Goal: Transaction & Acquisition: Purchase product/service

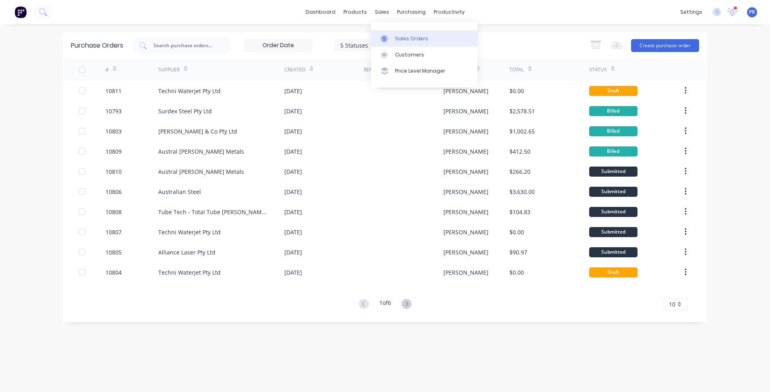
drag, startPoint x: 397, startPoint y: 37, endPoint x: 393, endPoint y: 39, distance: 4.5
click at [397, 37] on div "Sales Orders" at bounding box center [411, 38] width 33 height 7
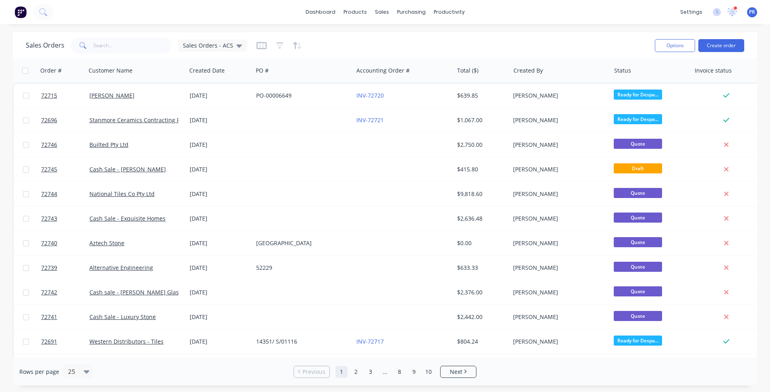
drag, startPoint x: 113, startPoint y: 54, endPoint x: 109, endPoint y: 53, distance: 4.0
click at [109, 53] on div "Sales Orders Sales Orders - ACS" at bounding box center [337, 45] width 623 height 20
click at [110, 49] on input "text" at bounding box center [132, 45] width 79 height 16
type input "a"
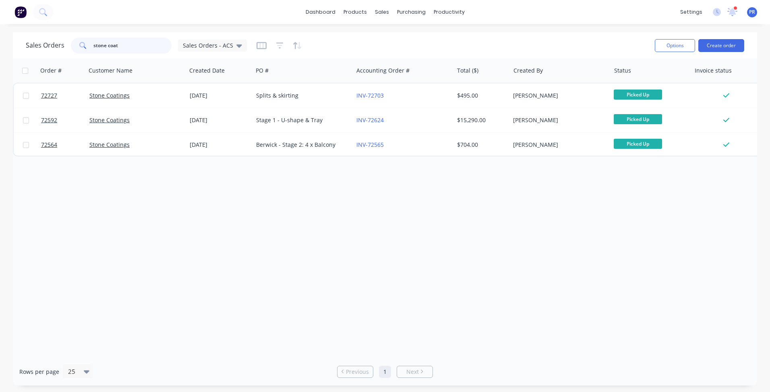
drag, startPoint x: 120, startPoint y: 47, endPoint x: 0, endPoint y: 47, distance: 120.4
click at [20, 47] on div "Sales Orders stone coat Sales Orders - ACS Options Create order" at bounding box center [385, 45] width 744 height 26
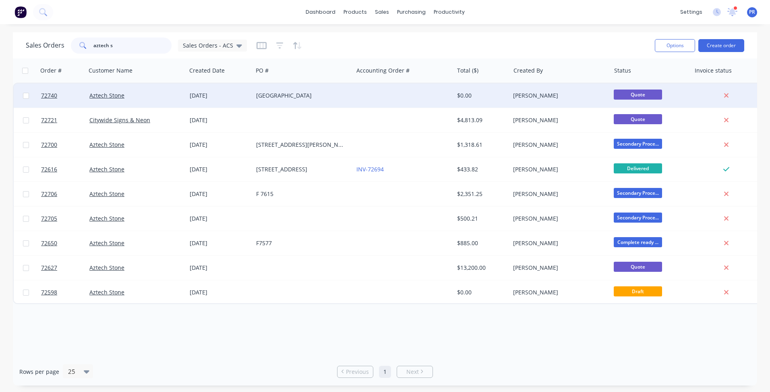
type input "aztech s"
click at [156, 98] on div "Aztech Stone" at bounding box center [133, 95] width 89 height 8
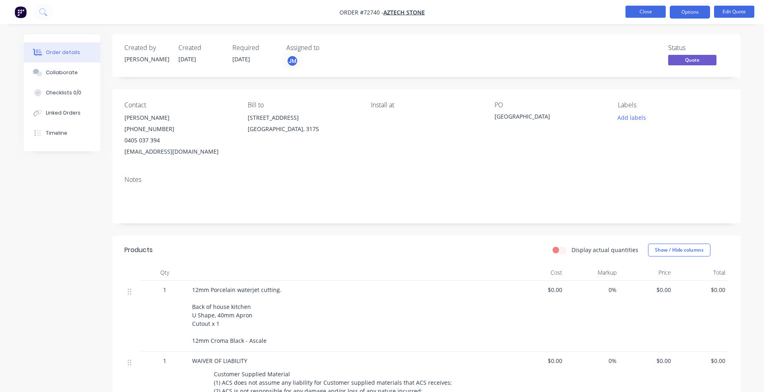
click at [649, 10] on button "Close" at bounding box center [646, 12] width 40 height 12
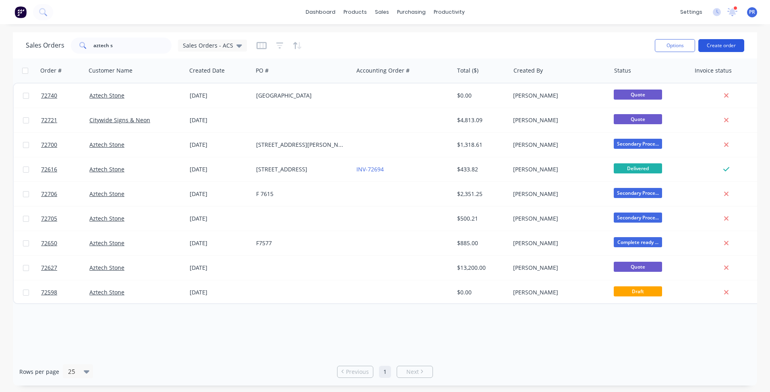
click at [729, 46] on button "Create order" at bounding box center [721, 45] width 46 height 13
drag, startPoint x: 56, startPoint y: 48, endPoint x: 21, endPoint y: 52, distance: 34.9
click at [25, 52] on div "Sales Orders aztech s Sales Orders - ACS Options Create order" at bounding box center [385, 45] width 744 height 26
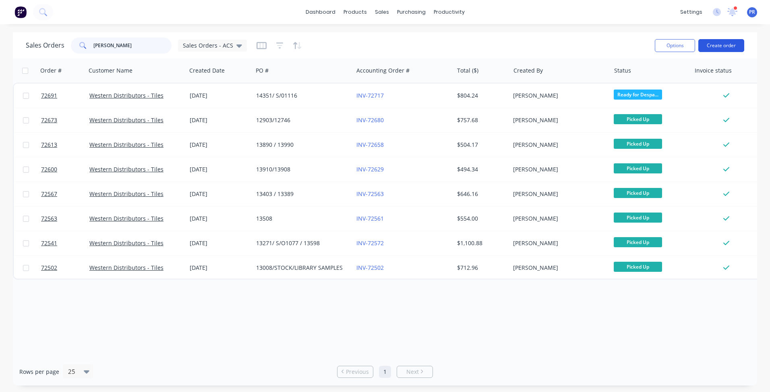
type input "[PERSON_NAME]"
click at [721, 42] on button "Create order" at bounding box center [721, 45] width 46 height 13
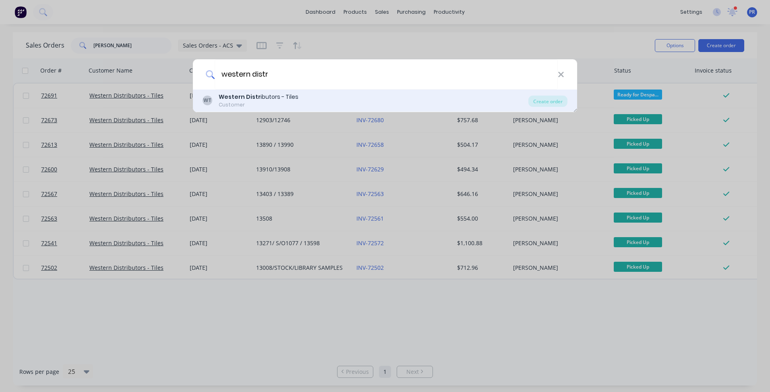
type input "western distr"
click at [245, 102] on div "Customer" at bounding box center [259, 104] width 80 height 7
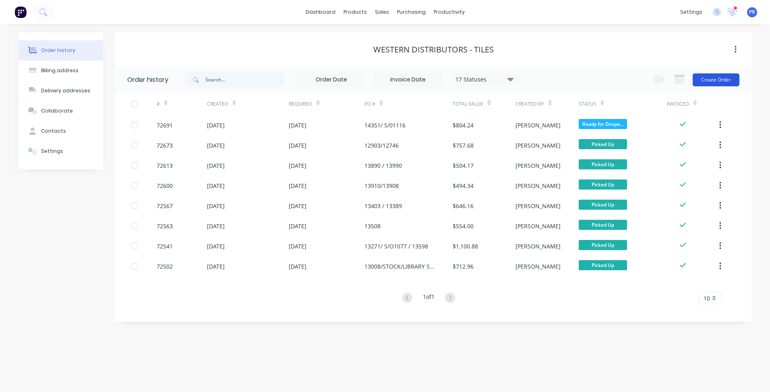
click at [720, 79] on button "Create Order" at bounding box center [716, 79] width 47 height 13
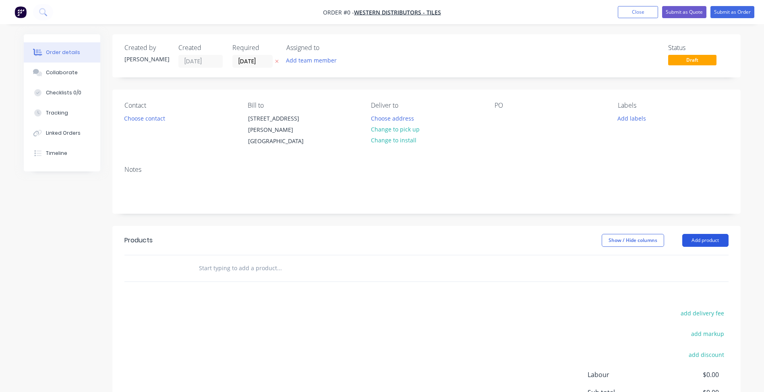
click at [696, 242] on button "Add product" at bounding box center [705, 240] width 46 height 13
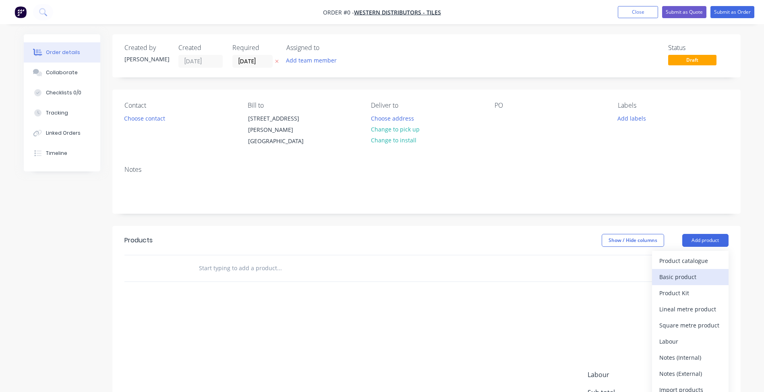
click at [696, 275] on div "Basic product" at bounding box center [690, 277] width 62 height 12
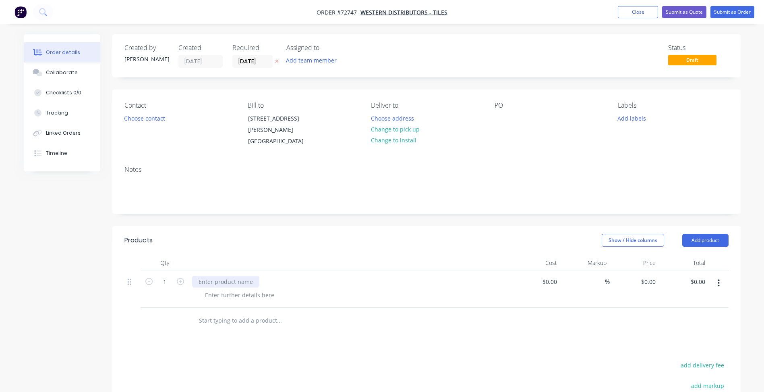
click at [219, 281] on div at bounding box center [225, 282] width 67 height 12
click at [253, 64] on input "[DATE]" at bounding box center [252, 61] width 39 height 12
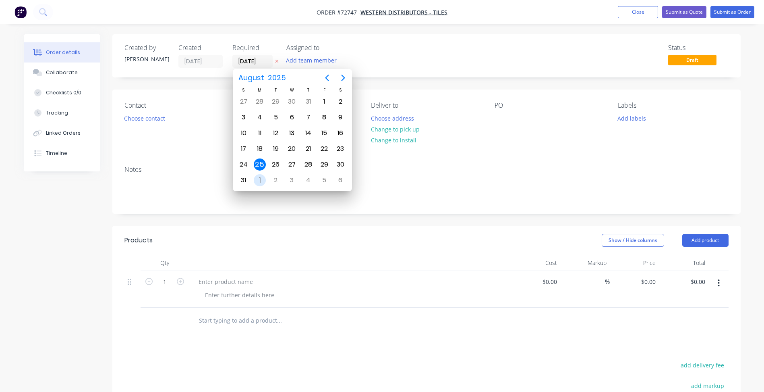
click at [262, 177] on div "1" at bounding box center [260, 180] width 12 height 12
type input "[DATE]"
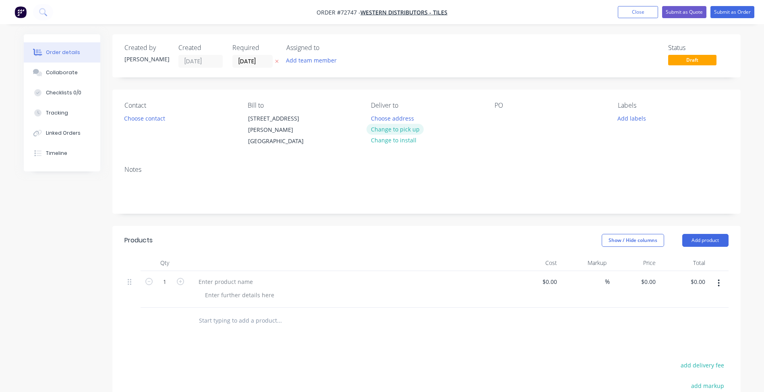
click at [400, 128] on button "Change to pick up" at bounding box center [395, 129] width 57 height 11
click at [151, 117] on button "Choose contact" at bounding box center [145, 117] width 50 height 11
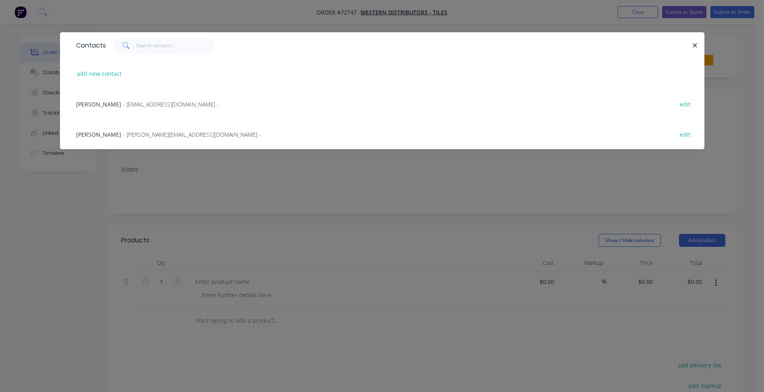
click at [123, 103] on span "- [EMAIL_ADDRESS][DOMAIN_NAME] -" at bounding box center [171, 104] width 96 height 8
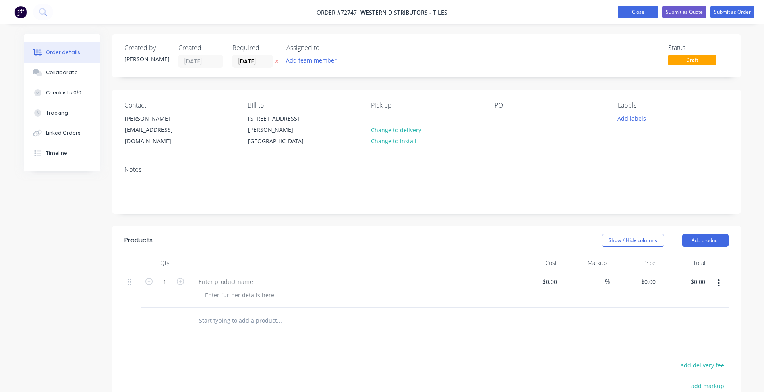
click at [640, 13] on button "Close" at bounding box center [638, 12] width 40 height 12
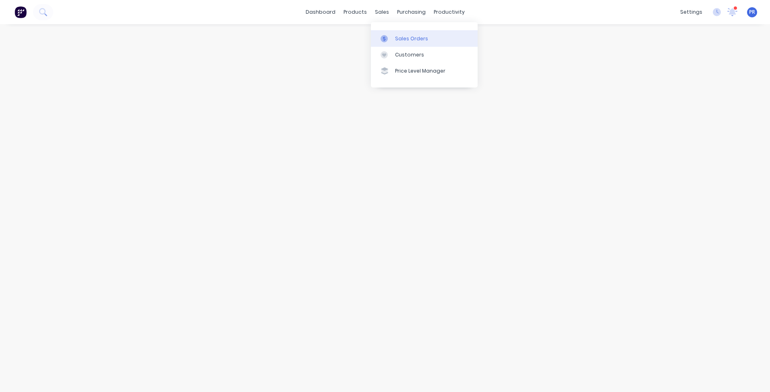
click at [400, 36] on div "Sales Orders" at bounding box center [411, 38] width 33 height 7
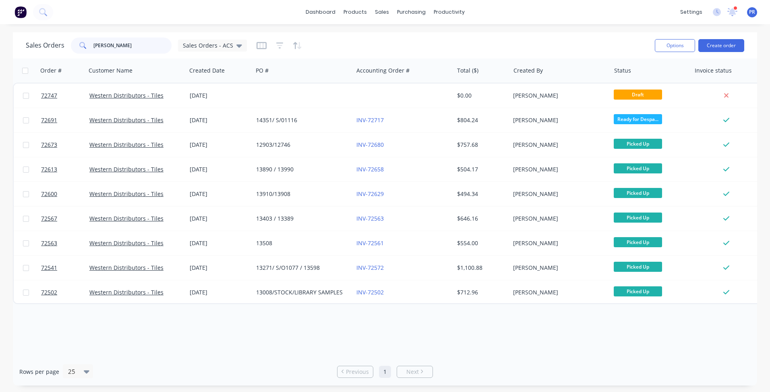
click at [111, 44] on input "[PERSON_NAME]" at bounding box center [132, 45] width 79 height 16
drag, startPoint x: 70, startPoint y: 41, endPoint x: 64, endPoint y: 41, distance: 6.0
click at [65, 41] on div "Sales Orders [PERSON_NAME] Sales Orders - ACS" at bounding box center [136, 45] width 221 height 16
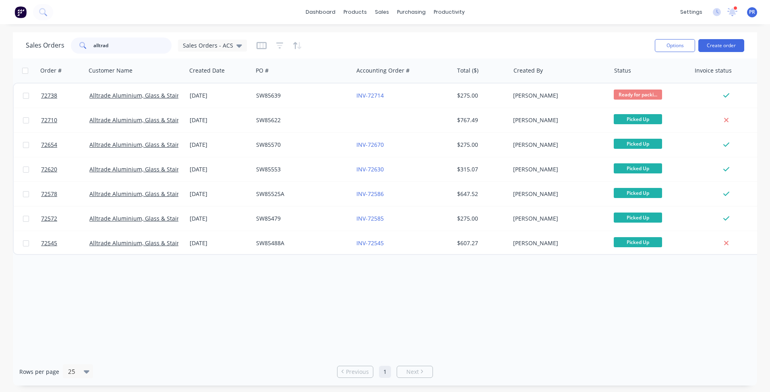
drag, startPoint x: 117, startPoint y: 48, endPoint x: -10, endPoint y: 40, distance: 127.2
click at [0, 40] on html "dashboard products sales purchasing productivity dashboard products Product Cat…" at bounding box center [385, 196] width 770 height 392
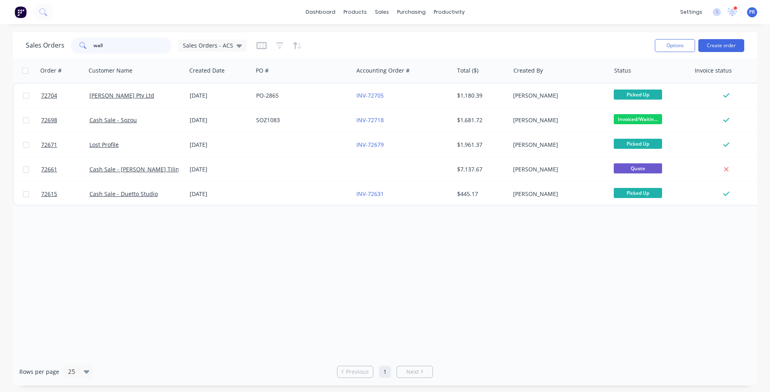
type input "wall"
click at [402, 37] on div "Sales Orders" at bounding box center [411, 38] width 33 height 7
click at [726, 46] on button "Create order" at bounding box center [721, 45] width 46 height 13
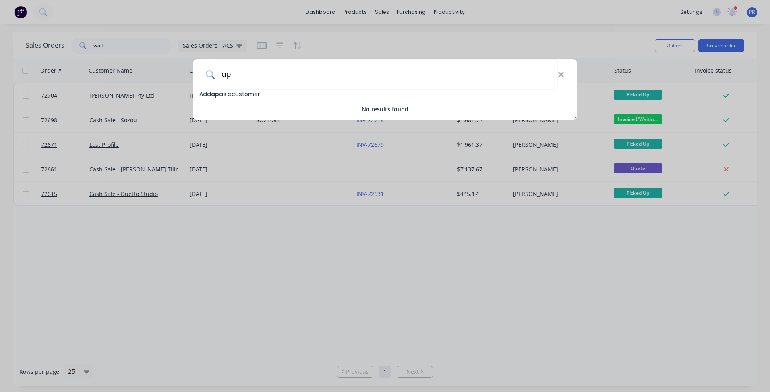
type input "a"
type input "Cash Sale - APS Industrial Services"
click at [322, 93] on span "Add Cash Sale - APS Industrial Services as a customer" at bounding box center [277, 94] width 157 height 8
select select "AU"
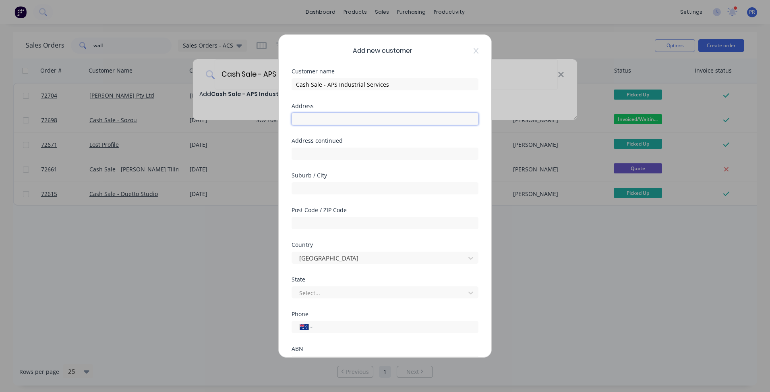
click at [326, 122] on input "text" at bounding box center [385, 119] width 187 height 12
type input "[STREET_ADDRESS]"
type input "Tullamarine"
type input "3043"
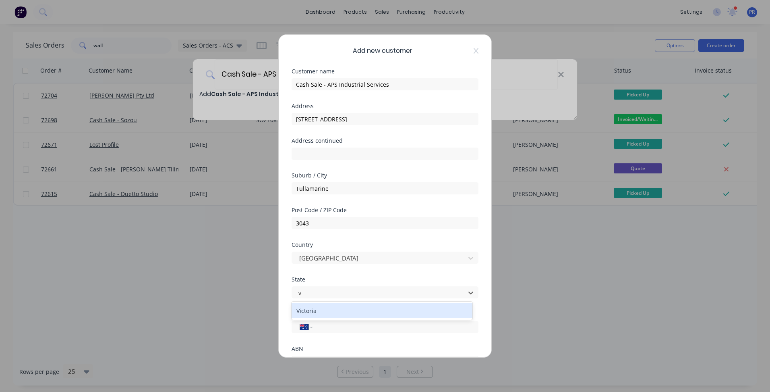
type input "vi"
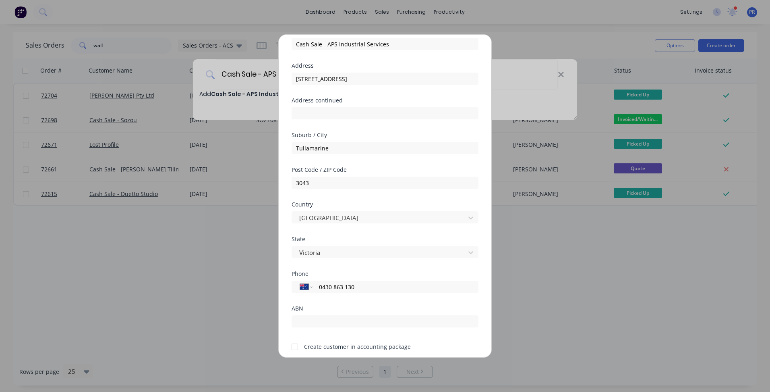
type input "0430 863 130"
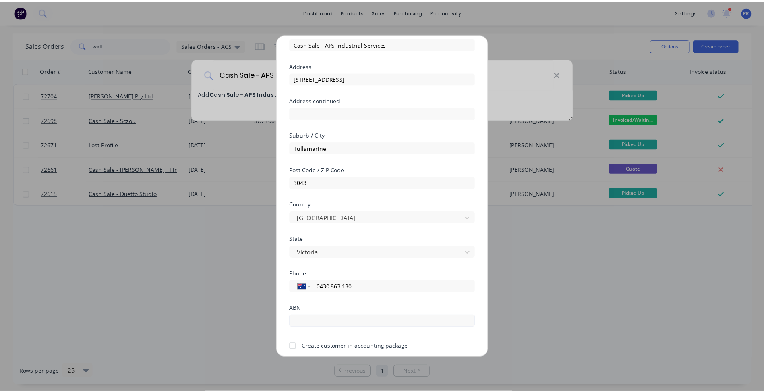
scroll to position [71, 0]
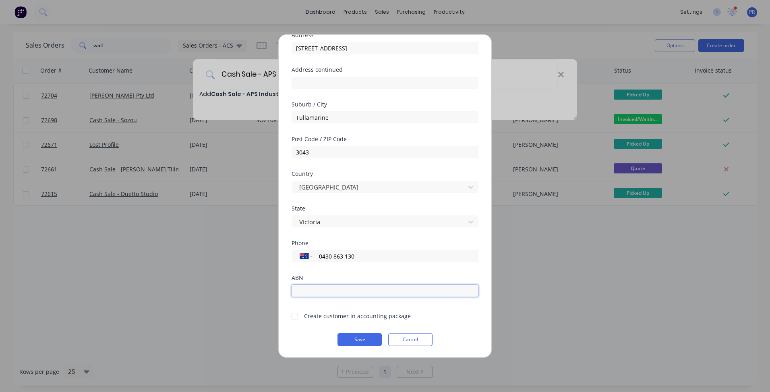
click at [311, 288] on input "text" at bounding box center [385, 290] width 187 height 12
paste input "55 1424 952 07"
type input "55 1424 952 07"
click at [296, 318] on div at bounding box center [295, 316] width 16 height 16
click at [351, 336] on button "Save" at bounding box center [360, 339] width 44 height 13
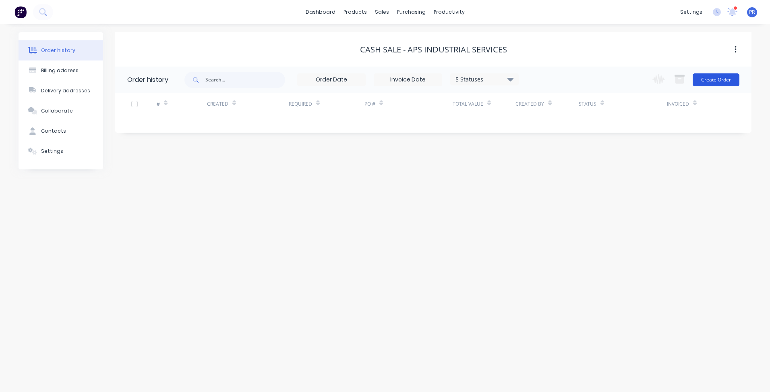
click at [714, 79] on button "Create Order" at bounding box center [716, 79] width 47 height 13
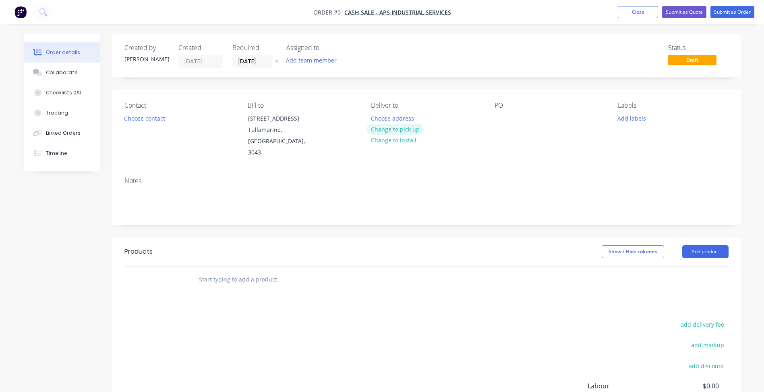
click at [400, 130] on button "Change to pick up" at bounding box center [395, 129] width 57 height 11
click at [504, 119] on div at bounding box center [501, 118] width 13 height 12
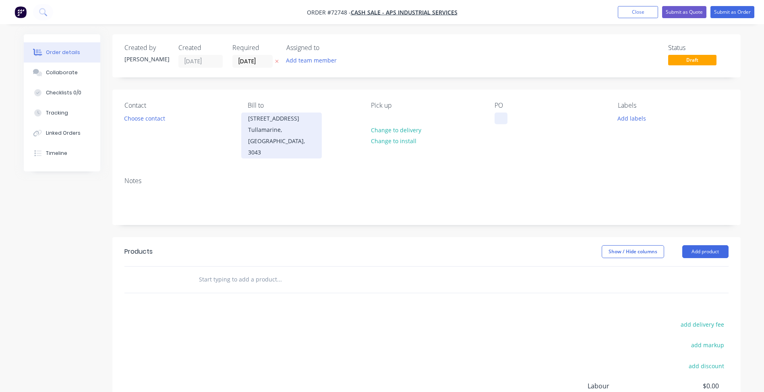
paste div
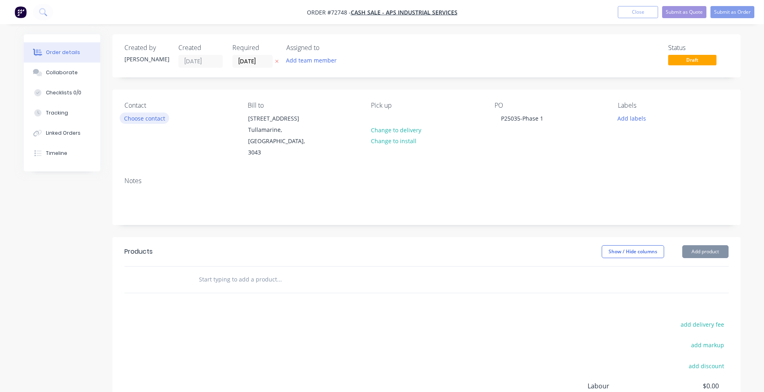
click at [128, 116] on button "Choose contact" at bounding box center [145, 117] width 50 height 11
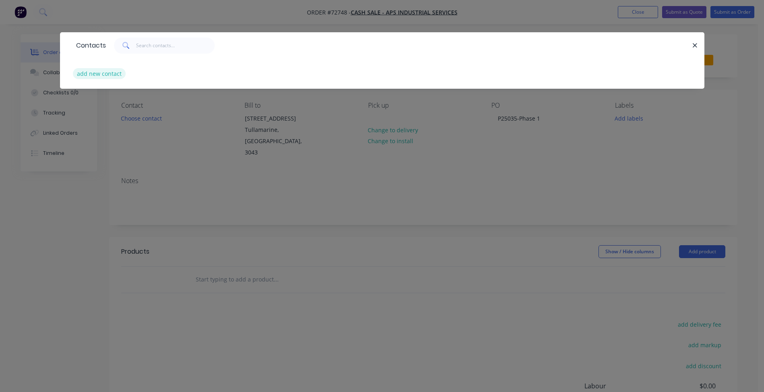
click at [85, 73] on button "add new contact" at bounding box center [99, 73] width 53 height 11
select select "AU"
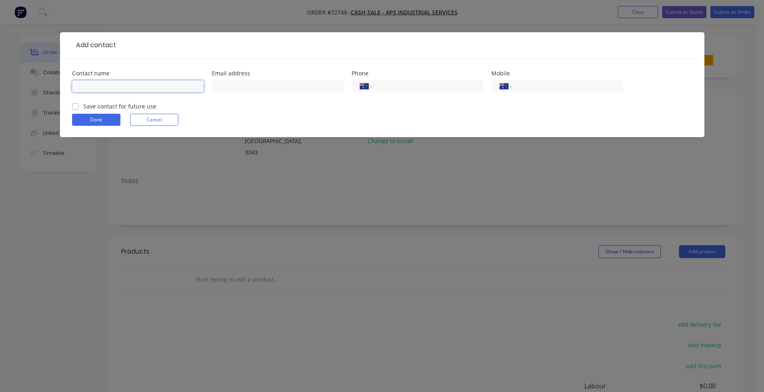
click at [112, 83] on input "text" at bounding box center [138, 86] width 132 height 12
type input "[PERSON_NAME]"
click at [230, 67] on div "Contact name [PERSON_NAME] Email address Phone International [GEOGRAPHIC_DATA] …" at bounding box center [382, 97] width 644 height 79
click at [228, 85] on input "text" at bounding box center [278, 86] width 132 height 12
drag, startPoint x: 260, startPoint y: 90, endPoint x: 269, endPoint y: 89, distance: 9.4
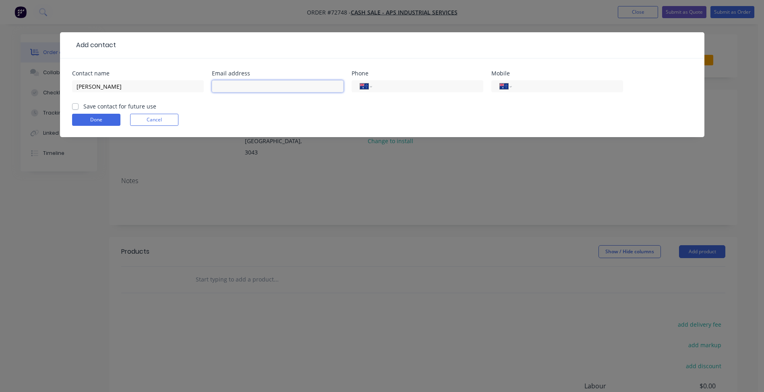
click at [260, 90] on input "text" at bounding box center [278, 86] width 132 height 12
paste input "[PERSON_NAME][EMAIL_ADDRESS][PERSON_NAME][DOMAIN_NAME]"
type input "[PERSON_NAME][EMAIL_ADDRESS][PERSON_NAME][DOMAIN_NAME]"
click at [386, 87] on input "tel" at bounding box center [426, 86] width 97 height 9
click at [392, 88] on input "tel" at bounding box center [426, 86] width 97 height 9
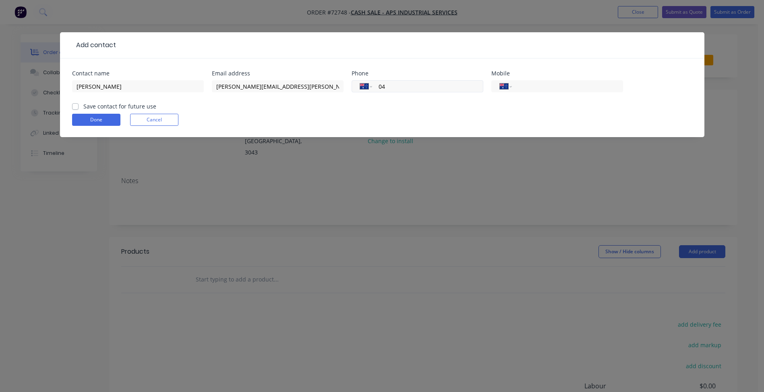
type input "0"
type input "[PHONE_NUMBER]"
type input "0430 863 130"
click at [136, 107] on label "Save contact for future use" at bounding box center [119, 106] width 73 height 8
click at [79, 107] on input "Save contact for future use" at bounding box center [75, 106] width 6 height 8
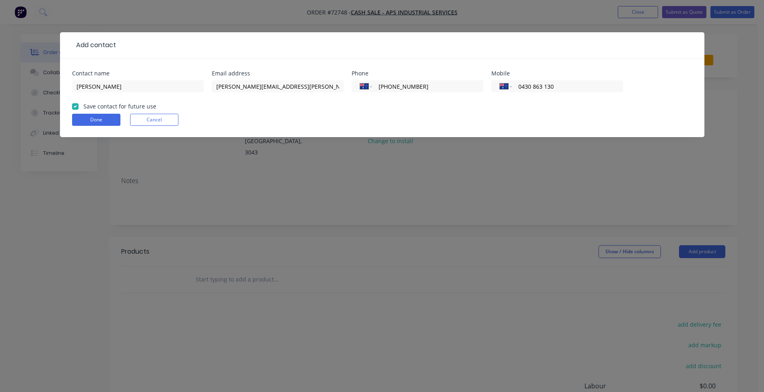
checkbox input "true"
click at [106, 120] on button "Done" at bounding box center [96, 120] width 48 height 12
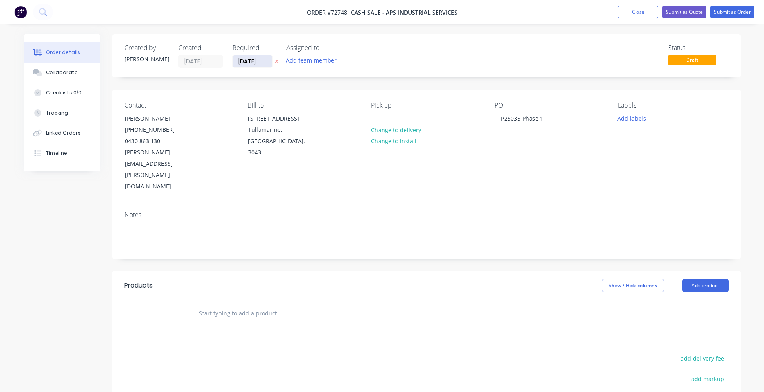
click at [261, 60] on input "[DATE]" at bounding box center [252, 61] width 39 height 12
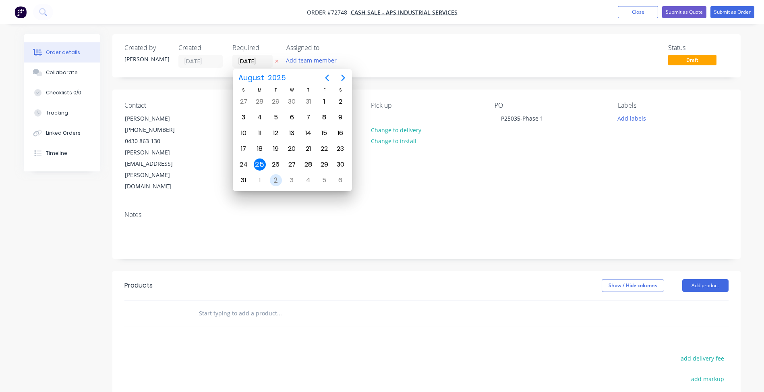
click at [273, 182] on div "2" at bounding box center [276, 180] width 12 height 12
type input "[DATE]"
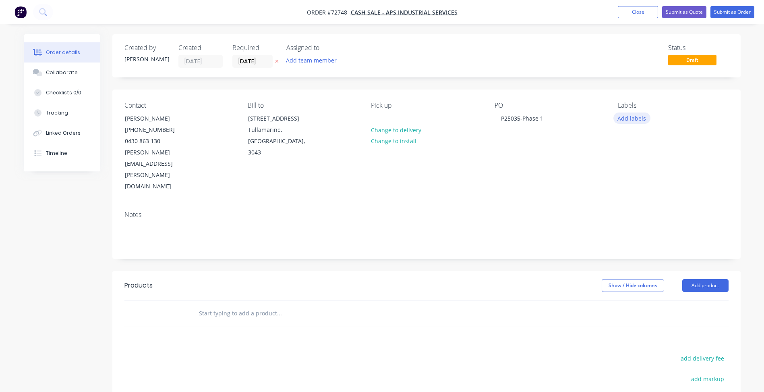
click at [640, 116] on button "Add labels" at bounding box center [631, 117] width 37 height 11
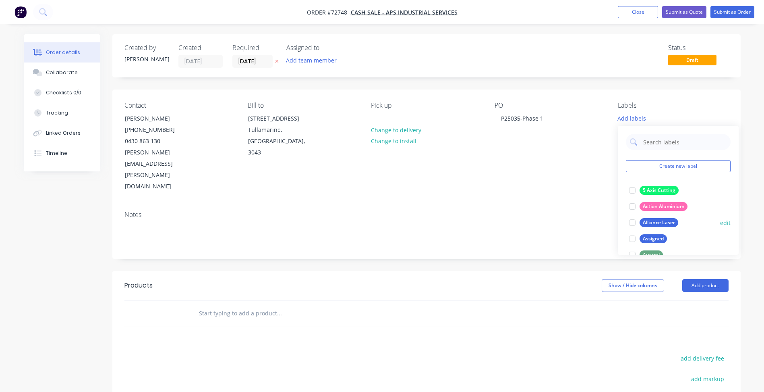
scroll to position [40, 0]
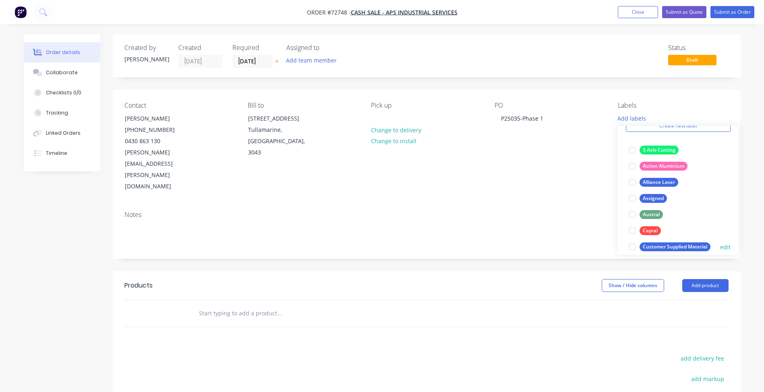
click at [632, 249] on div at bounding box center [632, 246] width 16 height 16
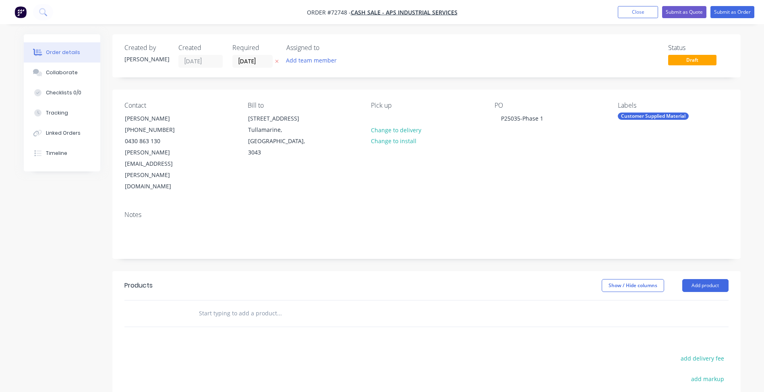
click at [580, 204] on div "Notes" at bounding box center [426, 231] width 628 height 54
click at [707, 279] on button "Add product" at bounding box center [705, 285] width 46 height 13
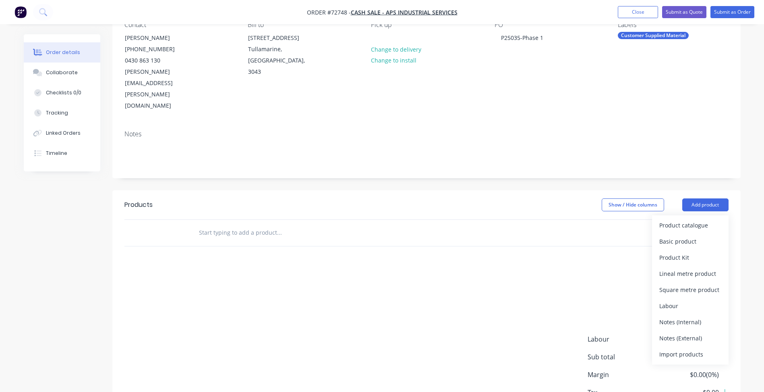
drag, startPoint x: 681, startPoint y: 319, endPoint x: 682, endPoint y: 286, distance: 33.5
click at [681, 348] on div "Import products" at bounding box center [690, 354] width 62 height 12
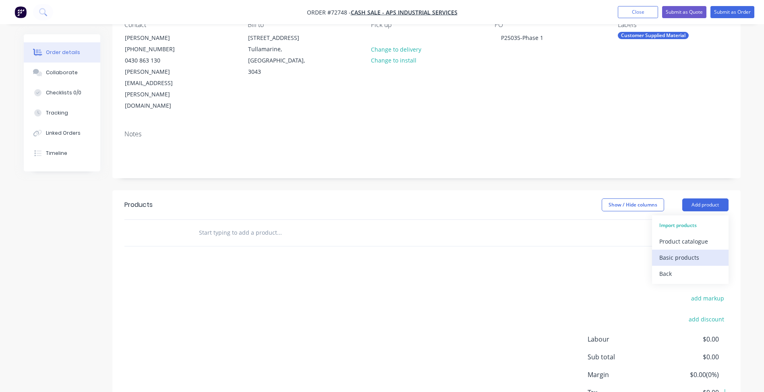
click at [681, 251] on div "Basic products" at bounding box center [690, 257] width 62 height 12
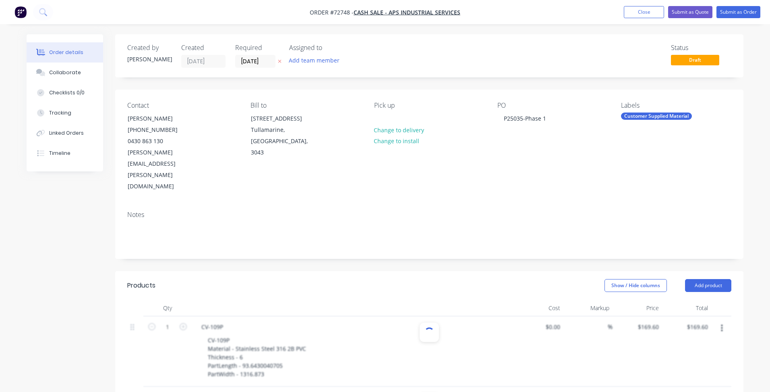
type input "$150.38"
type input "$169.60"
type input "$218.87"
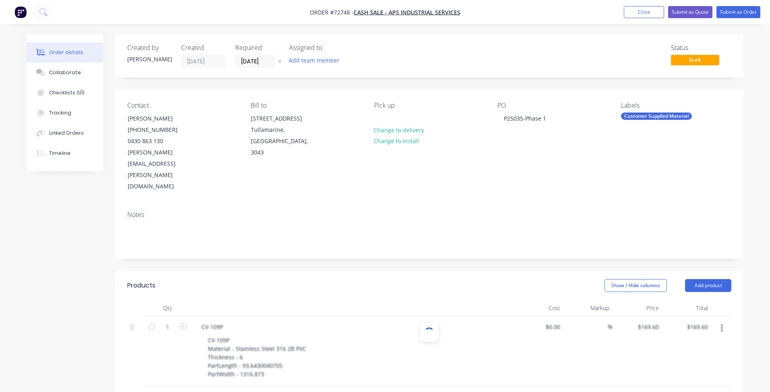
type input "$218.87"
type input "$150.38"
type input "$178.30"
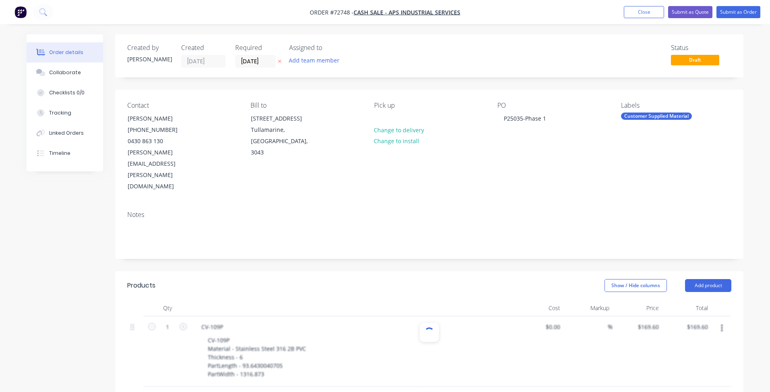
type input "$162.54"
type input "$50.21"
type input "$46.64"
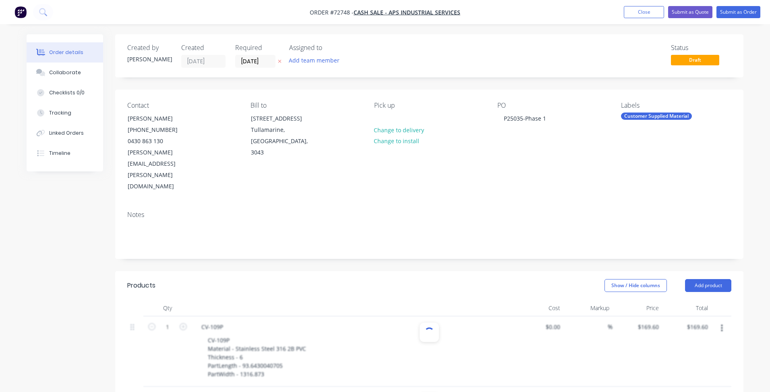
type input "$46.64"
type input "$50.28"
type input "$50.15"
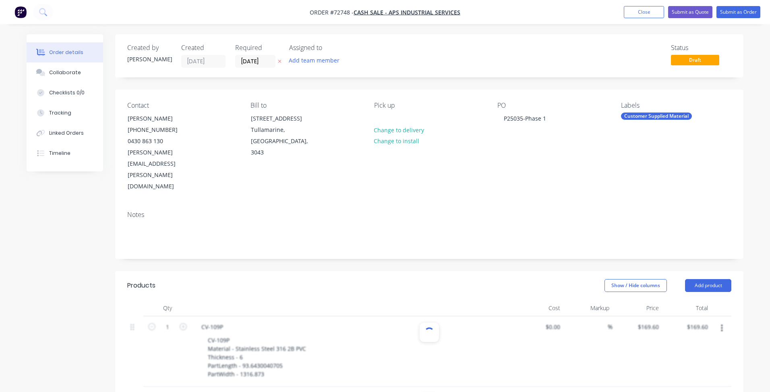
type input "$57.37"
type input "$57.53"
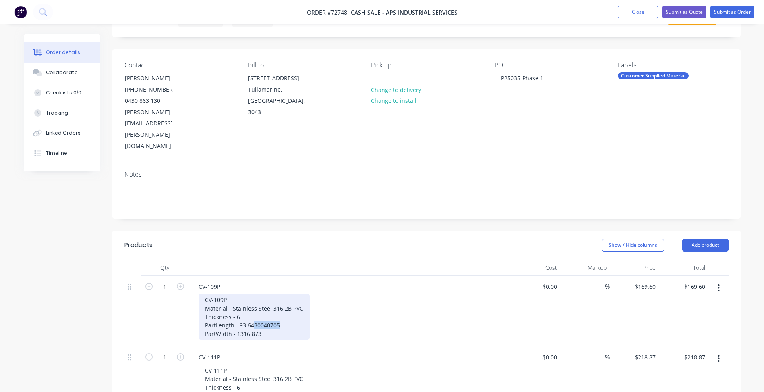
drag, startPoint x: 253, startPoint y: 292, endPoint x: 268, endPoint y: 296, distance: 15.3
click at [292, 294] on div "CV-109P Material - Stainless Steel 316 2B PVC Thickness - 6 PartLength - 93.643…" at bounding box center [254, 317] width 111 height 46
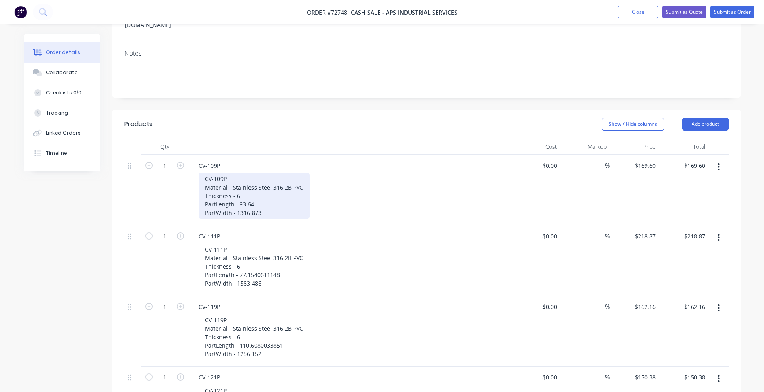
click at [257, 177] on div "CV-109P Material - Stainless Steel 316 2B PVC Thickness - 6 PartLength - 93.64 …" at bounding box center [254, 196] width 111 height 46
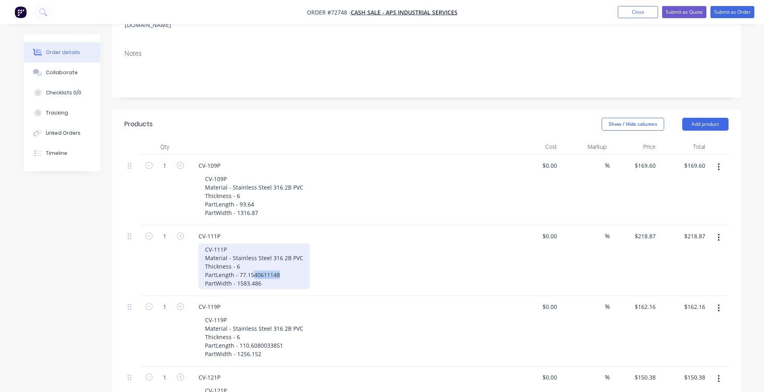
drag, startPoint x: 253, startPoint y: 240, endPoint x: 321, endPoint y: 243, distance: 68.1
click at [321, 243] on div "CV-111P Material - Stainless Steel 316 2B PVC Thickness - 6 PartLength - 77.154…" at bounding box center [353, 266] width 309 height 46
drag, startPoint x: 257, startPoint y: 250, endPoint x: 288, endPoint y: 251, distance: 31.4
click at [288, 251] on div "CV-111P Material - Stainless Steel 316 2B PVC Thickness - 6 PartLength - 77.15 …" at bounding box center [254, 266] width 111 height 46
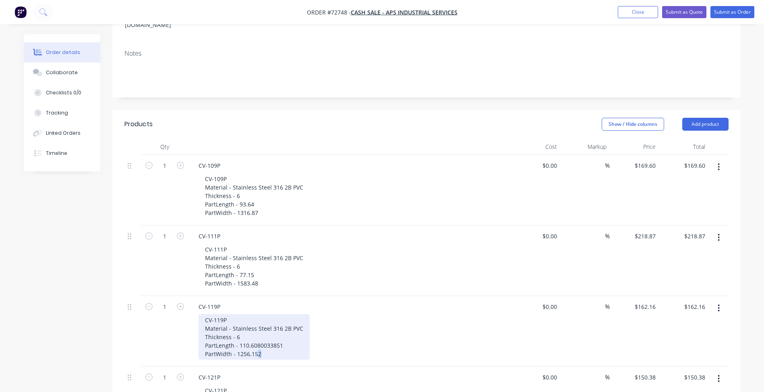
drag, startPoint x: 256, startPoint y: 321, endPoint x: 280, endPoint y: 321, distance: 23.8
click at [280, 321] on div "CV-119P Material - Stainless Steel 316 2B PVC Thickness - 6 PartLength - 110.60…" at bounding box center [254, 337] width 111 height 46
drag, startPoint x: 257, startPoint y: 311, endPoint x: 314, endPoint y: 313, distance: 56.8
click at [314, 314] on div "CV-119P Material - Stainless Steel 316 2B PVC Thickness - 6 PartLength - 110.60…" at bounding box center [353, 337] width 309 height 46
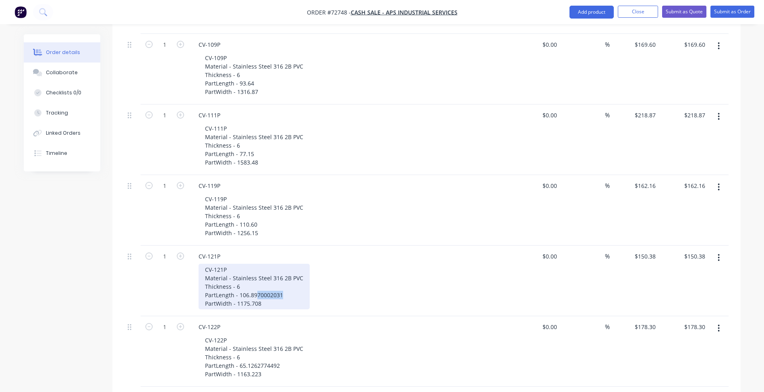
drag, startPoint x: 256, startPoint y: 261, endPoint x: 305, endPoint y: 264, distance: 49.2
click at [305, 264] on div "CV-121P Material - Stainless Steel 316 2B PVC Thickness - 6 PartLength - 106.89…" at bounding box center [254, 286] width 111 height 46
drag, startPoint x: 259, startPoint y: 270, endPoint x: 269, endPoint y: 270, distance: 10.1
click at [269, 270] on div "CV-121P Material - Stainless Steel 316 2B PVC Thickness - 6 PartLength - 106.89…" at bounding box center [254, 286] width 111 height 46
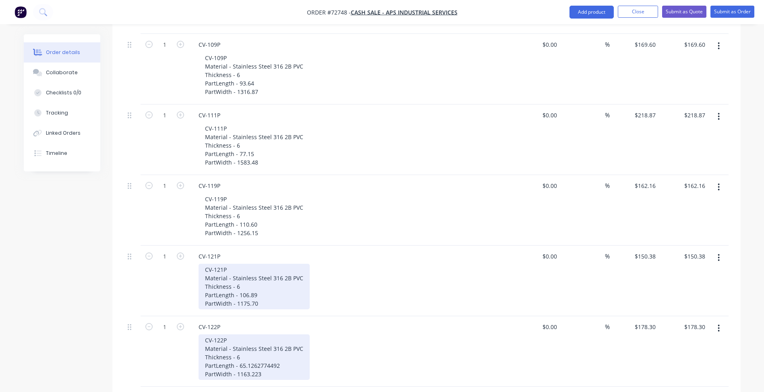
scroll to position [363, 0]
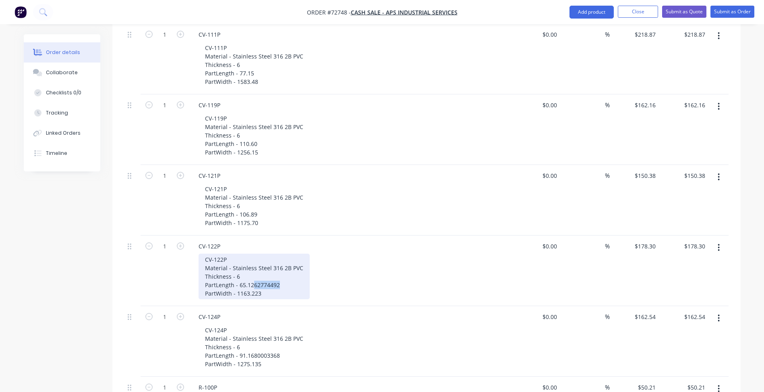
drag, startPoint x: 254, startPoint y: 250, endPoint x: 318, endPoint y: 253, distance: 64.5
click at [318, 253] on div "CV-122P Material - Stainless Steel 316 2B PVC Thickness - 6 PartLength - 65.126…" at bounding box center [353, 276] width 309 height 46
drag, startPoint x: 257, startPoint y: 259, endPoint x: 289, endPoint y: 260, distance: 32.6
click at [288, 259] on div "CV-122P Material - Stainless Steel 316 2B PVC Thickness - 6 PartLength - 65.12 …" at bounding box center [254, 276] width 111 height 46
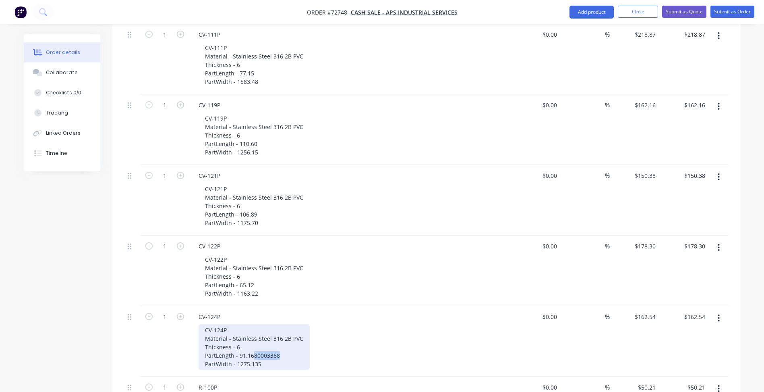
drag, startPoint x: 254, startPoint y: 320, endPoint x: 308, endPoint y: 323, distance: 54.4
click at [308, 324] on div "CV-124P Material - Stainless Steel 316 2B PVC Thickness - 6 PartLength - 91.168…" at bounding box center [353, 347] width 309 height 46
drag, startPoint x: 258, startPoint y: 330, endPoint x: 289, endPoint y: 329, distance: 30.6
click at [289, 330] on div "CV-124P Material - Stainless Steel 316 2B PVC Thickness - 6 PartLength - 91.16 …" at bounding box center [254, 347] width 111 height 46
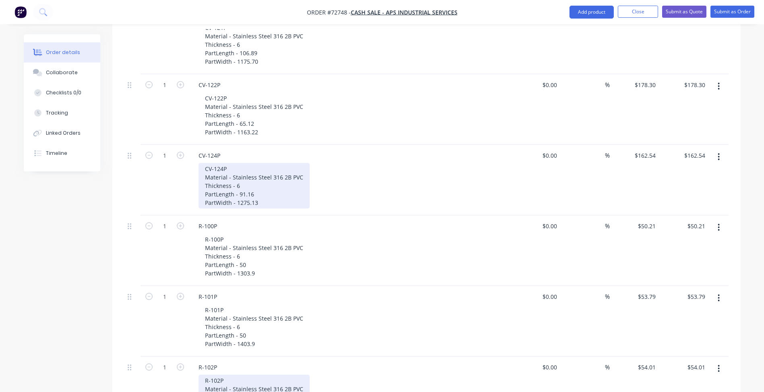
scroll to position [483, 0]
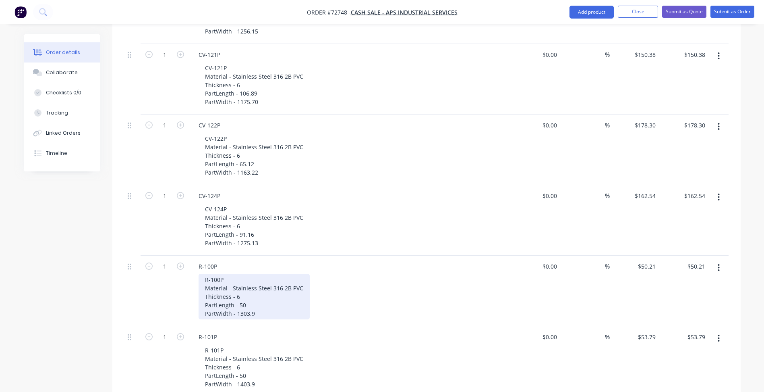
click at [259, 284] on div "R-100P Material - Stainless Steel 316 2B PVC Thickness - 6 PartLength - 50 Part…" at bounding box center [254, 296] width 111 height 46
copy div "Customer supplied material"
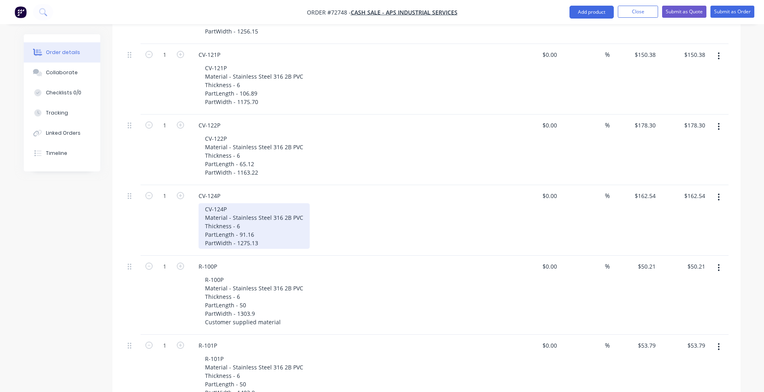
click at [286, 207] on div "CV-124P Material - Stainless Steel 316 2B PVC Thickness - 6 PartLength - 91.16 …" at bounding box center [254, 226] width 111 height 46
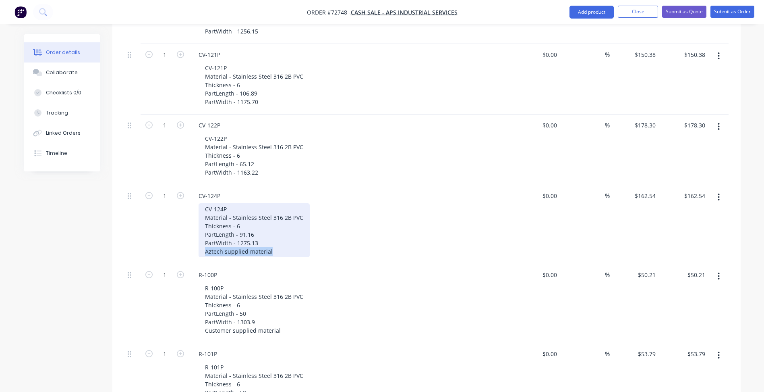
copy div "Aztech supplied material"
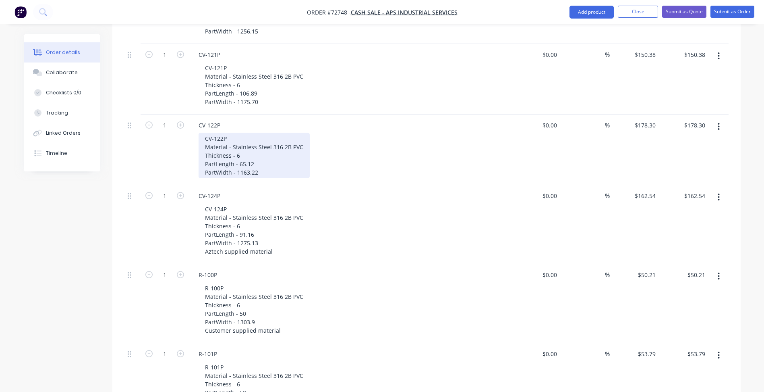
click at [270, 137] on div "CV-122P Material - Stainless Steel 316 2B PVC Thickness - 6 PartLength - 65.12 …" at bounding box center [254, 156] width 111 height 46
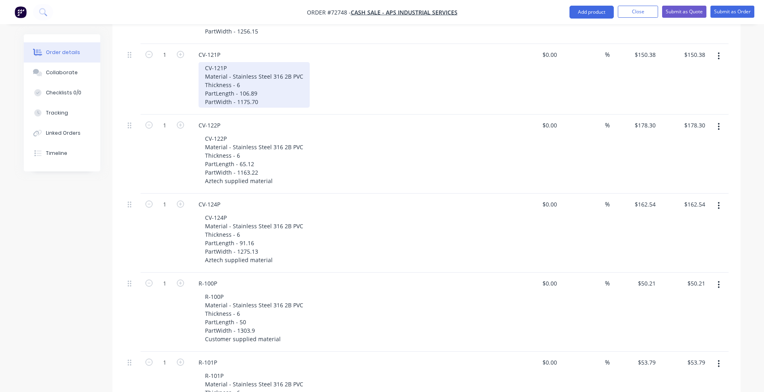
click at [255, 68] on div "CV-121P Material - Stainless Steel 316 2B PVC Thickness - 6 PartLength - 106.89…" at bounding box center [254, 85] width 111 height 46
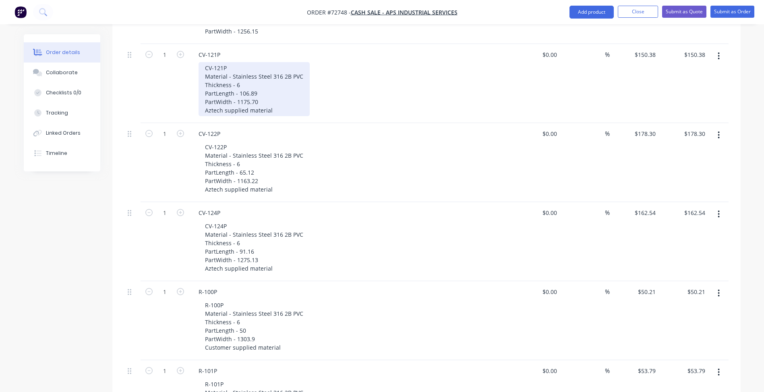
scroll to position [403, 0]
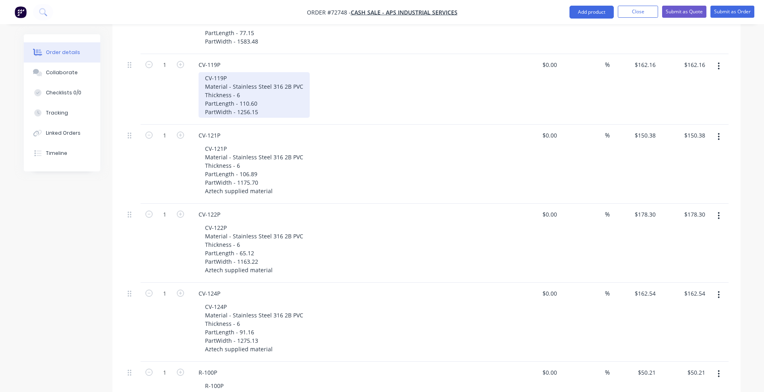
click at [265, 77] on div "CV-119P Material - Stainless Steel 316 2B PVC Thickness - 6 PartLength - 110.60…" at bounding box center [254, 95] width 111 height 46
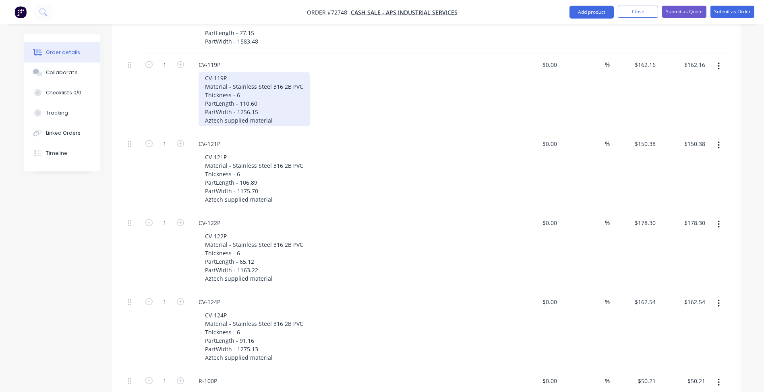
scroll to position [282, 0]
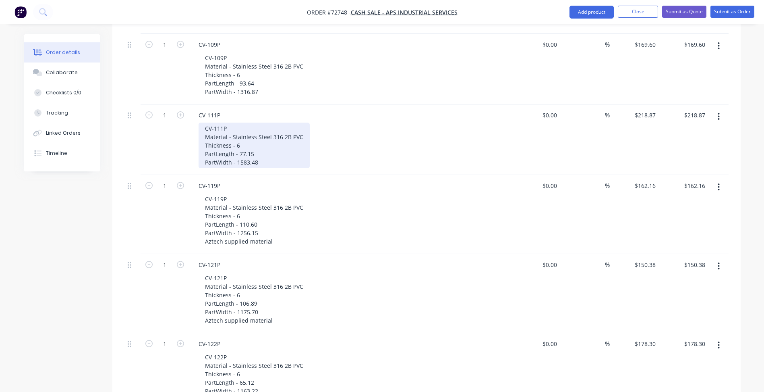
click at [260, 130] on div "CV-111P Material - Stainless Steel 316 2B PVC Thickness - 6 PartLength - 77.15 …" at bounding box center [254, 145] width 111 height 46
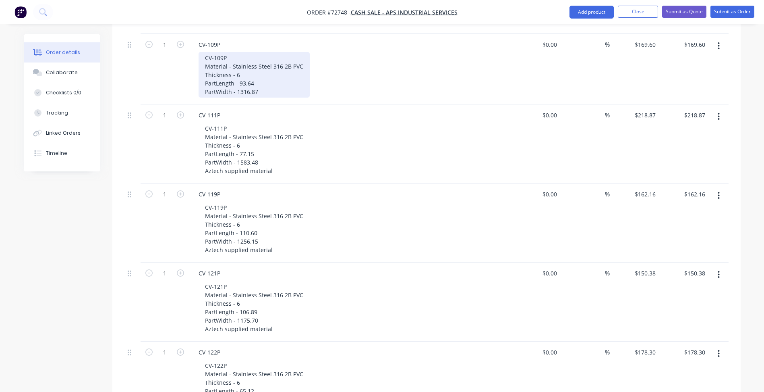
click at [266, 58] on div "CV-109P Material - Stainless Steel 316 2B PVC Thickness - 6 PartLength - 93.64 …" at bounding box center [254, 75] width 111 height 46
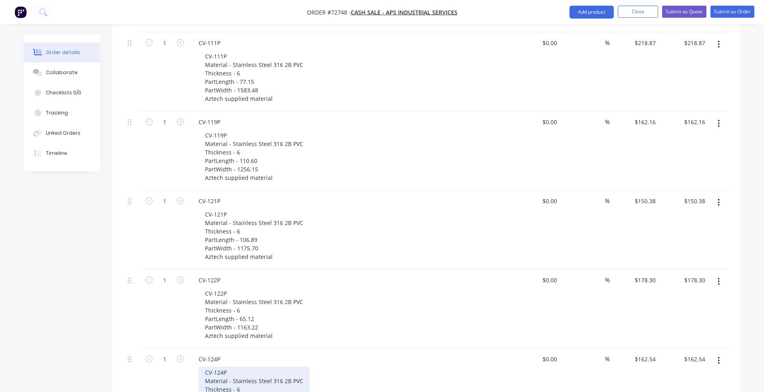
scroll to position [524, 0]
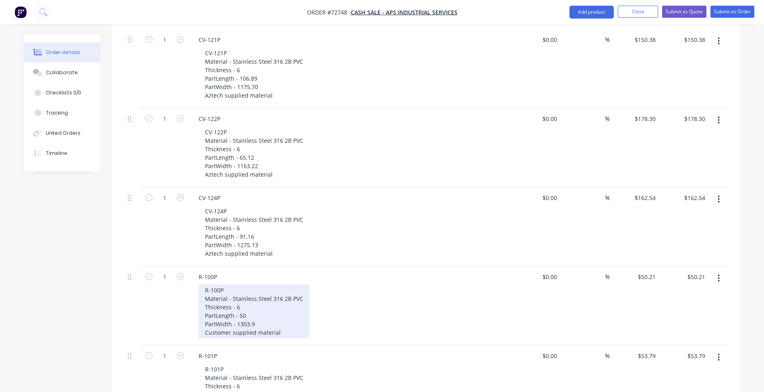
click at [229, 302] on div "R-100P Material - Stainless Steel 316 2B PVC Thickness - 6 PartLength - 50 Part…" at bounding box center [254, 311] width 111 height 54
copy div "Customer supplied material"
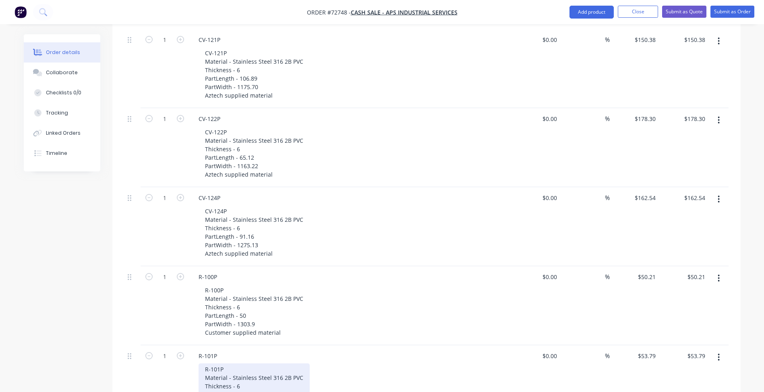
click at [259, 368] on div "R-101P Material - Stainless Steel 316 2B PVC Thickness - 6 PartLength - 50 Part…" at bounding box center [254, 386] width 111 height 46
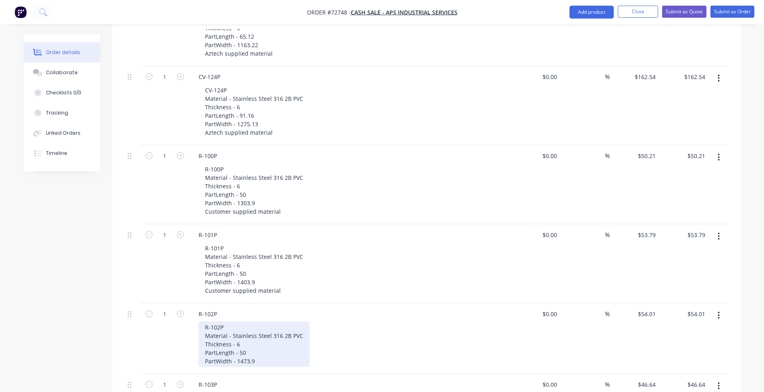
click at [259, 328] on div "R-102P Material - Stainless Steel 316 2B PVC Thickness - 6 PartLength - 50 Part…" at bounding box center [254, 344] width 111 height 46
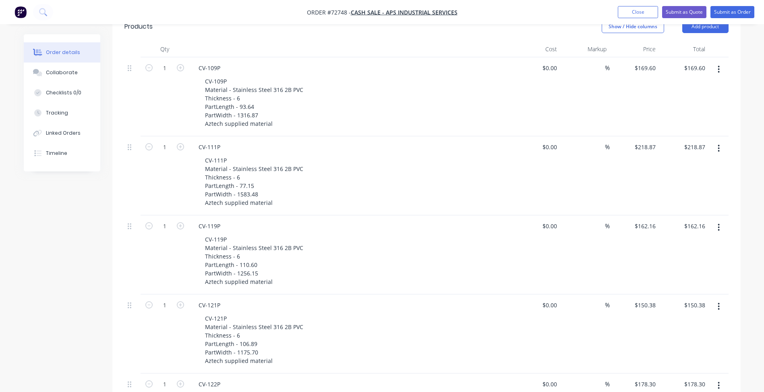
scroll to position [57, 0]
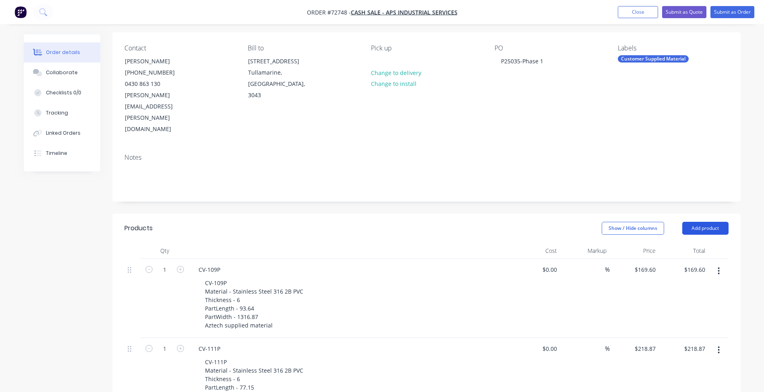
click at [707, 222] on button "Add product" at bounding box center [705, 228] width 46 height 13
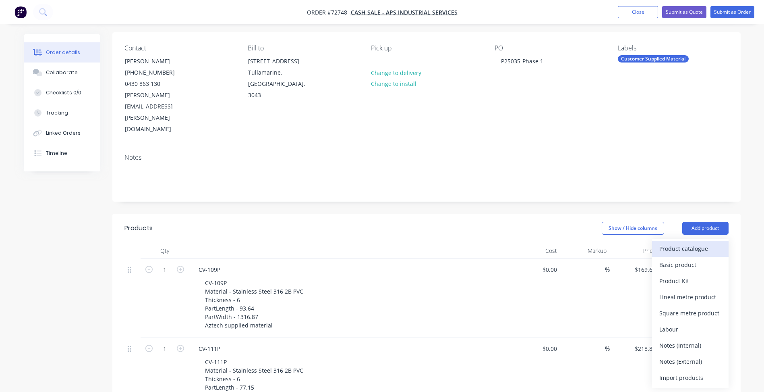
click at [680, 242] on div "Product catalogue" at bounding box center [690, 248] width 62 height 12
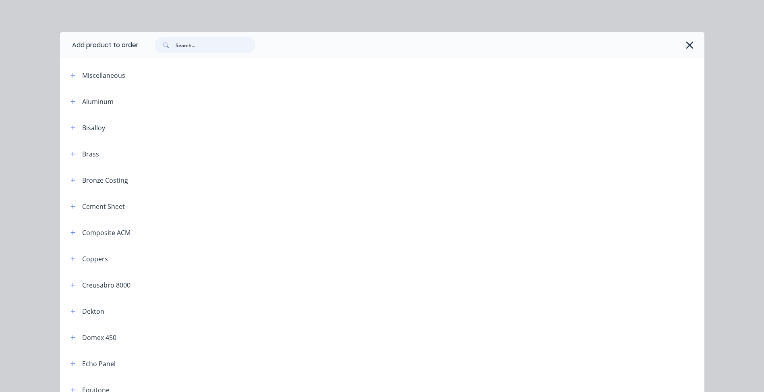
click at [239, 45] on input "text" at bounding box center [216, 45] width 80 height 16
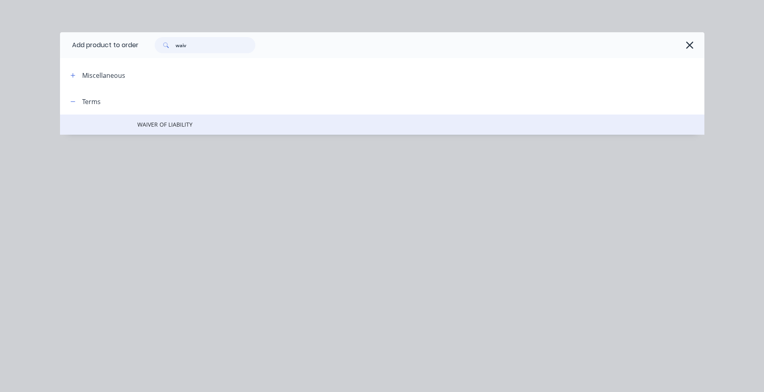
type input "waiv"
click at [181, 131] on td "WAIVER OF LIABILITY" at bounding box center [420, 124] width 567 height 20
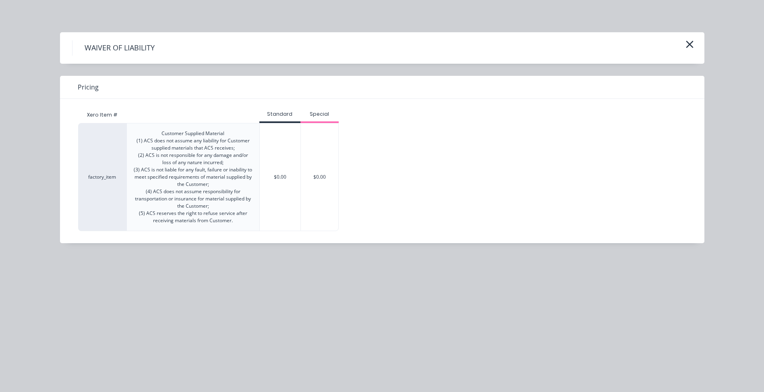
click at [275, 149] on div "$0.00" at bounding box center [280, 176] width 41 height 107
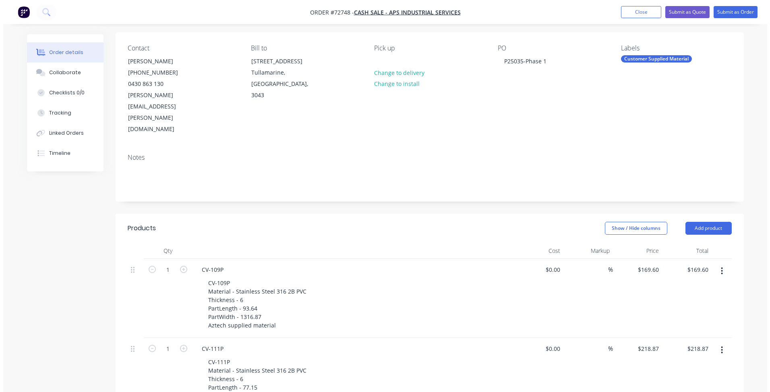
scroll to position [0, 0]
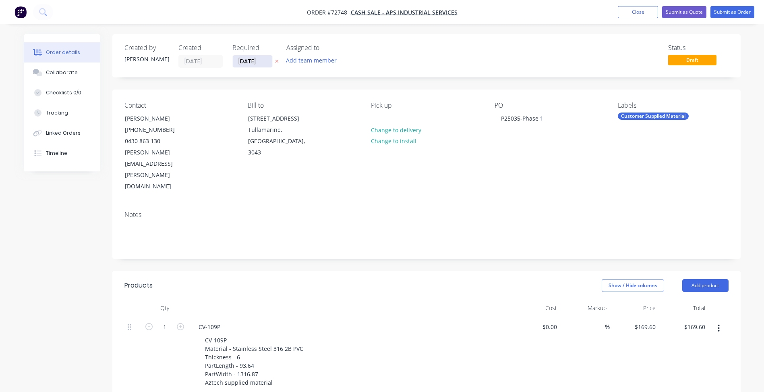
click at [251, 58] on input "[DATE]" at bounding box center [252, 61] width 39 height 12
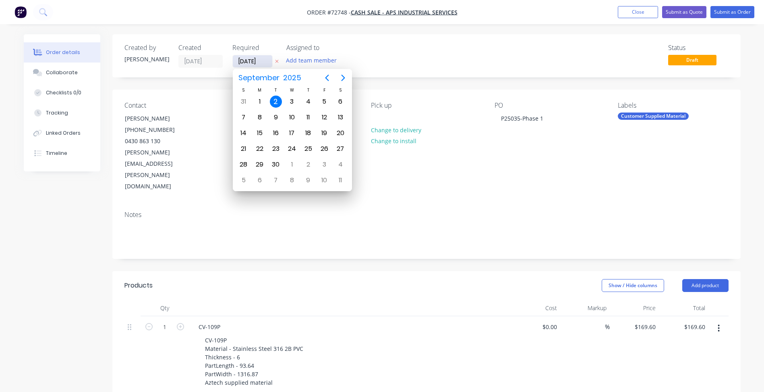
click at [251, 58] on input "[DATE]" at bounding box center [252, 61] width 39 height 12
click at [336, 271] on header "Products Show / Hide columns Add product" at bounding box center [426, 285] width 628 height 29
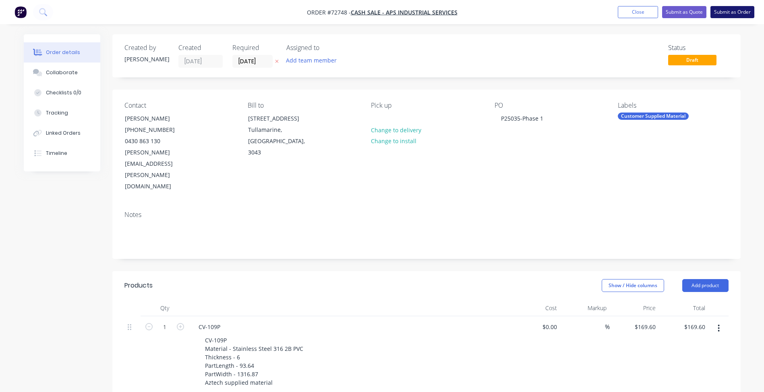
click at [735, 14] on button "Submit as Order" at bounding box center [733, 12] width 44 height 12
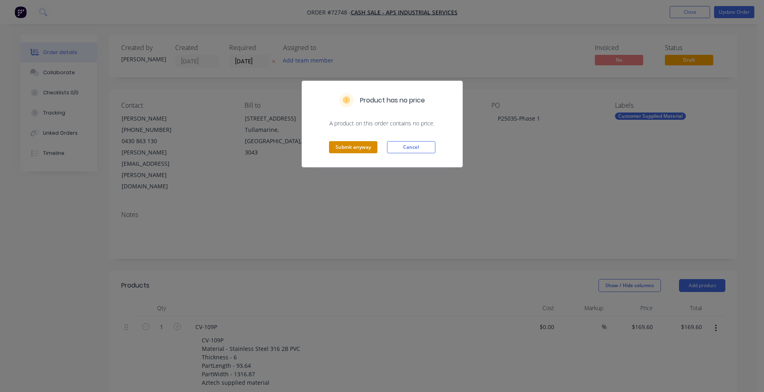
drag, startPoint x: 360, startPoint y: 146, endPoint x: 365, endPoint y: 143, distance: 5.3
click at [360, 146] on button "Submit anyway" at bounding box center [353, 147] width 48 height 12
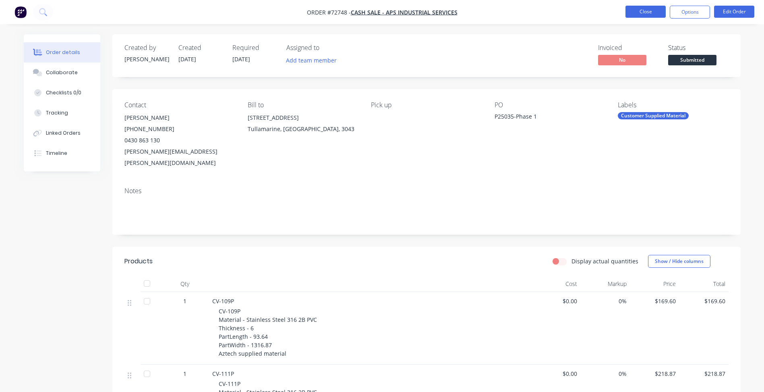
click at [659, 11] on button "Close" at bounding box center [646, 12] width 40 height 12
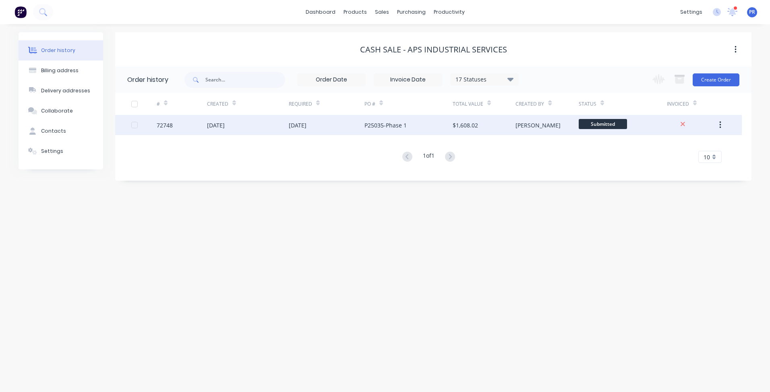
click at [603, 122] on span "Submitted" at bounding box center [603, 124] width 48 height 10
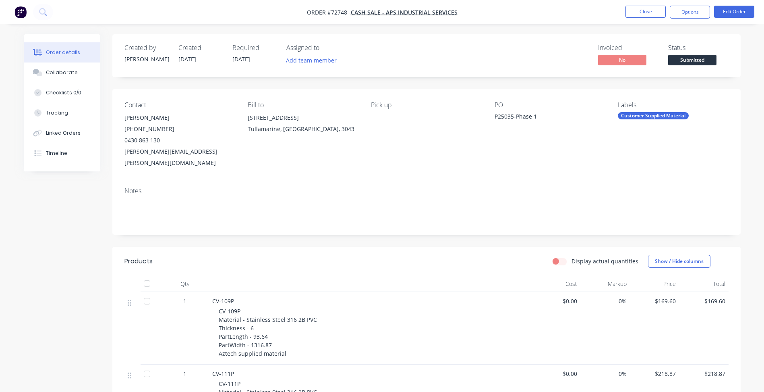
click at [687, 59] on span "Submitted" at bounding box center [692, 60] width 48 height 10
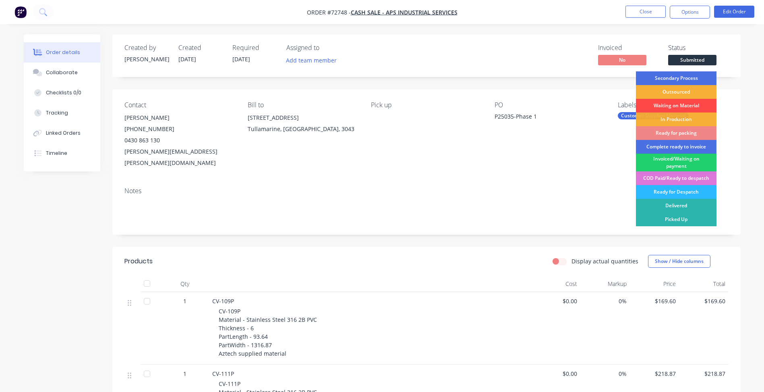
click at [669, 104] on div "Waiting on Material" at bounding box center [676, 106] width 81 height 14
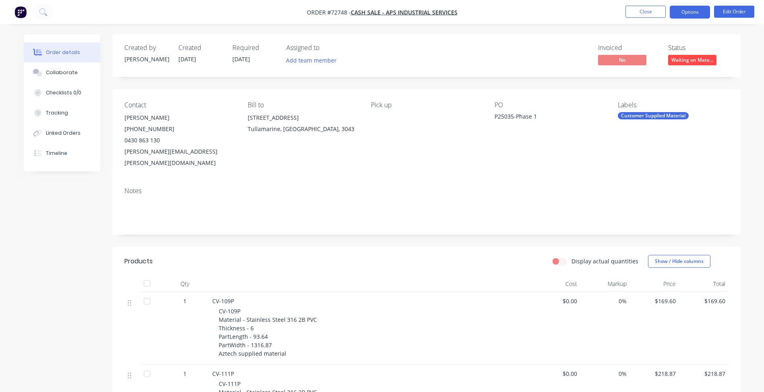
click at [688, 15] on button "Options" at bounding box center [690, 12] width 40 height 13
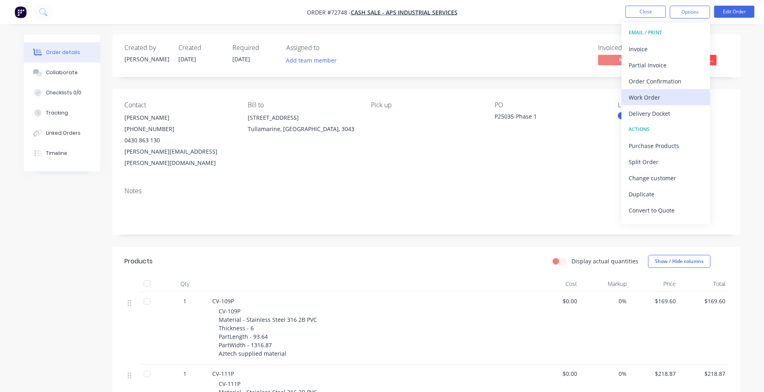
click at [662, 91] on button "Work Order" at bounding box center [666, 97] width 89 height 16
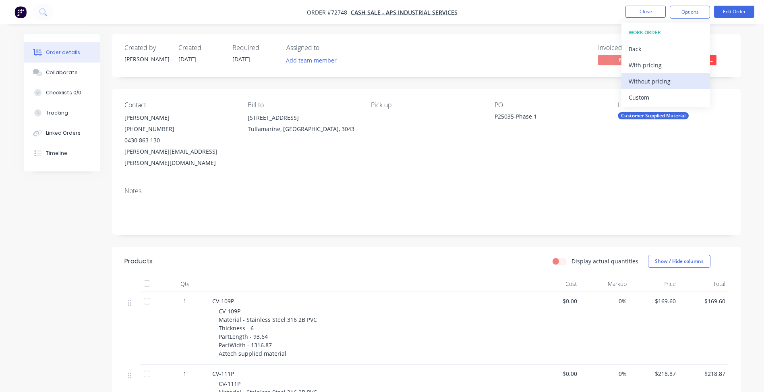
click at [658, 79] on div "Without pricing" at bounding box center [666, 81] width 74 height 12
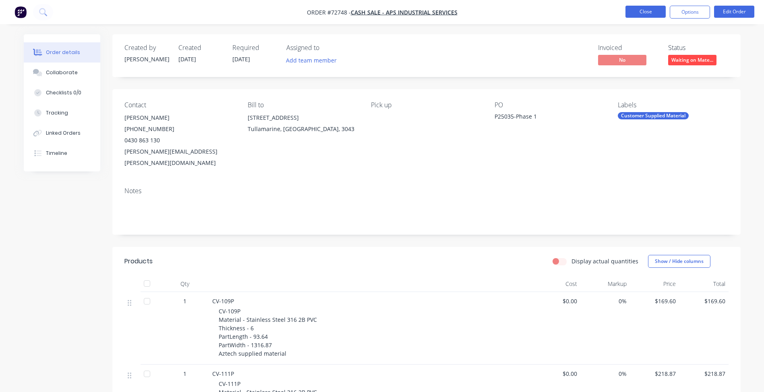
click at [644, 10] on button "Close" at bounding box center [646, 12] width 40 height 12
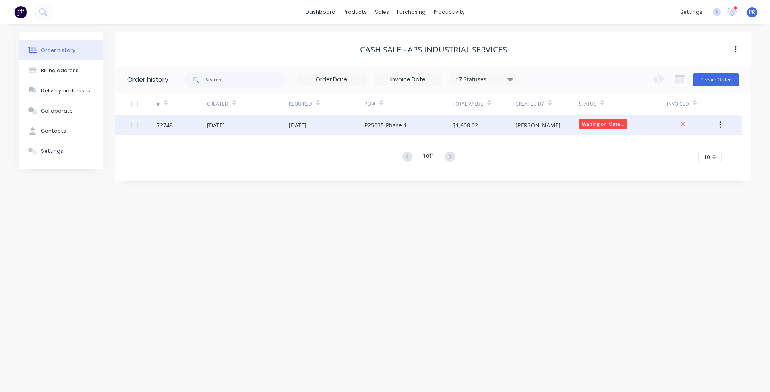
click at [603, 125] on span "Waiting on Mate..." at bounding box center [603, 124] width 48 height 10
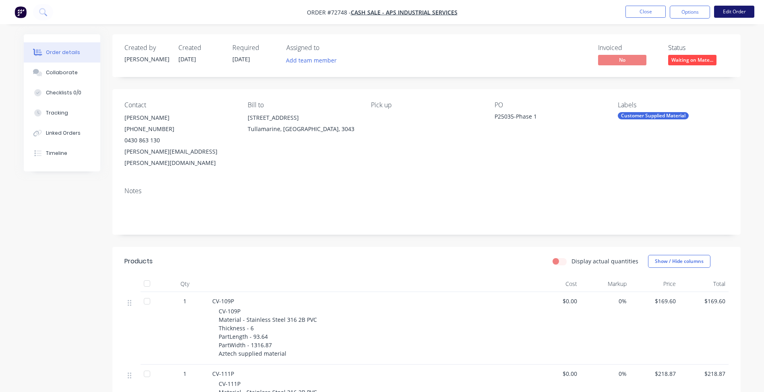
click at [733, 16] on button "Edit Order" at bounding box center [734, 12] width 40 height 12
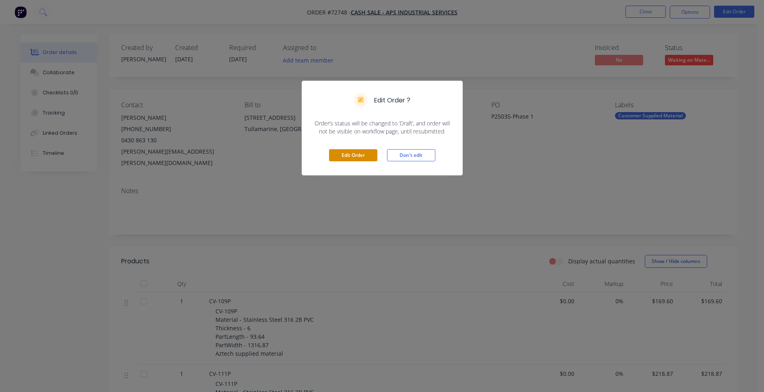
click at [350, 158] on button "Edit Order" at bounding box center [353, 155] width 48 height 12
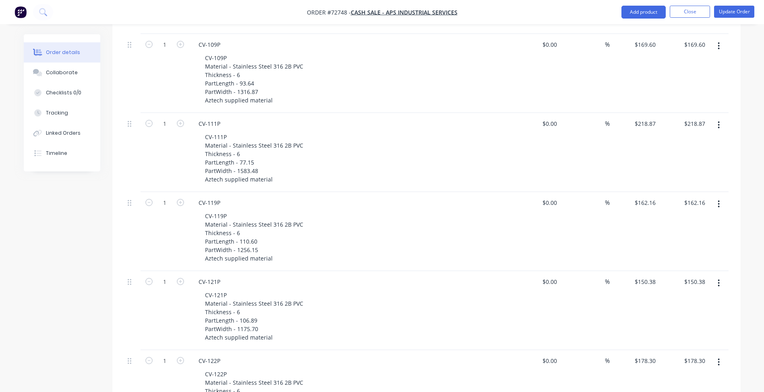
scroll to position [564, 0]
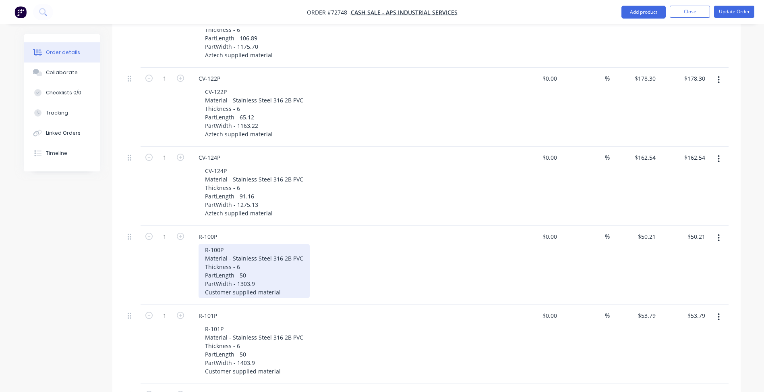
click at [230, 260] on div "R-100P Material - Stainless Steel 316 2B PVC Thickness - 6 PartLength - 50 Part…" at bounding box center [254, 271] width 111 height 54
copy div "Customer supplied material"
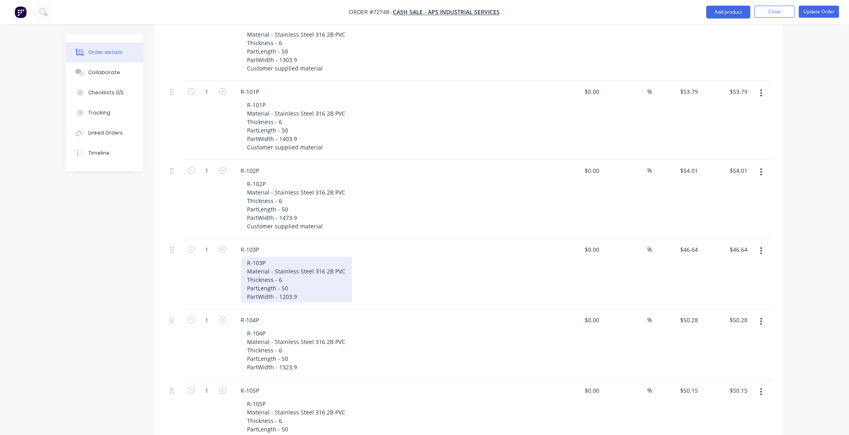
drag, startPoint x: 305, startPoint y: 259, endPoint x: 310, endPoint y: 259, distance: 4.8
click at [307, 259] on div "R-103P Material - Stainless Steel 316 2B PVC Thickness - 6 PartLength - 50 Part…" at bounding box center [296, 280] width 111 height 46
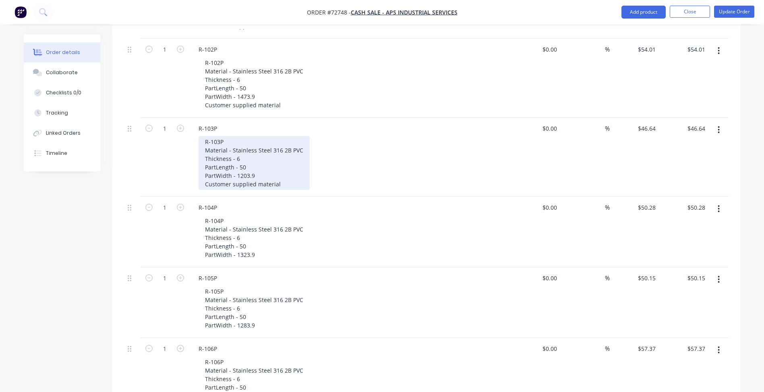
scroll to position [949, 0]
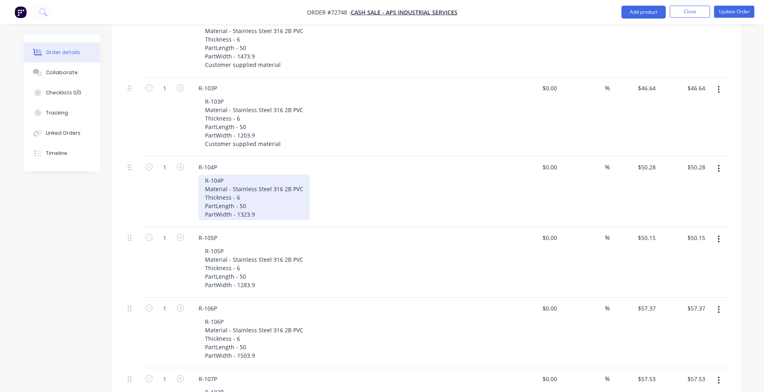
click at [257, 178] on div "R-104P Material - Stainless Steel 316 2B PVC Thickness - 6 PartLength - 50 Part…" at bounding box center [254, 197] width 111 height 46
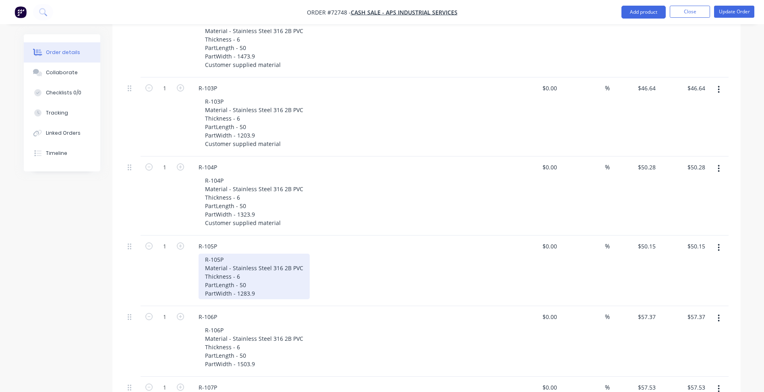
click at [260, 259] on div "R-105P Material - Stainless Steel 316 2B PVC Thickness - 6 PartLength - 50 Part…" at bounding box center [254, 276] width 111 height 46
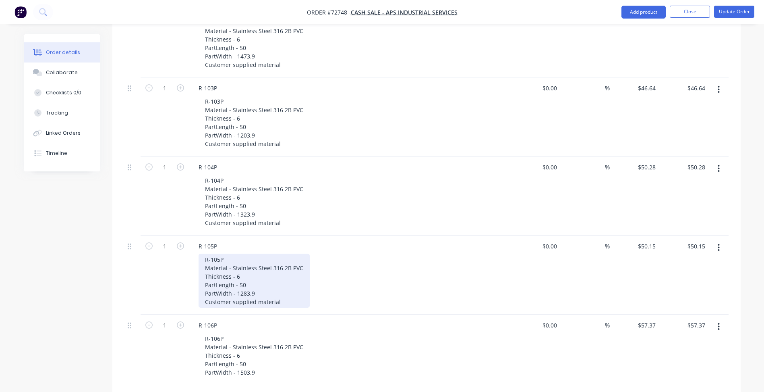
scroll to position [1150, 0]
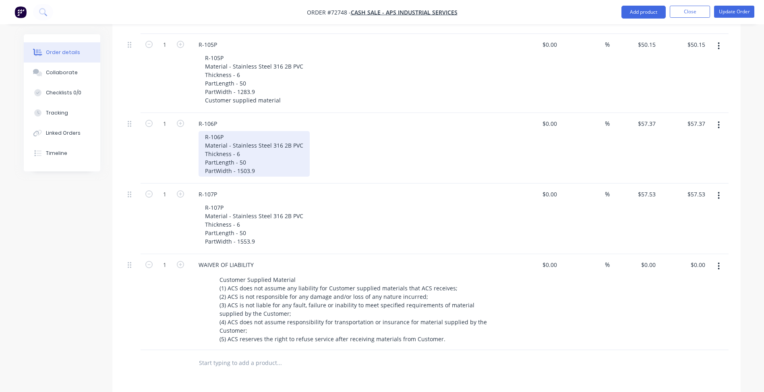
click at [261, 137] on div "R-106P Material - Stainless Steel 316 2B PVC Thickness - 6 PartLength - 50 Part…" at bounding box center [254, 154] width 111 height 46
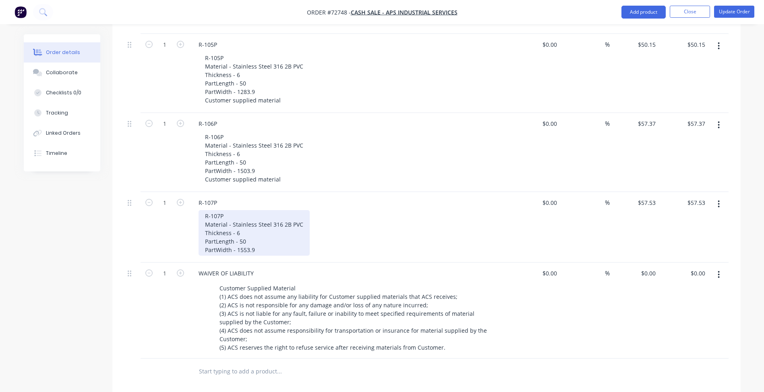
click at [267, 217] on div "R-107P Material - Stainless Steel 316 2B PVC Thickness - 6 PartLength - 50 Part…" at bounding box center [254, 233] width 111 height 46
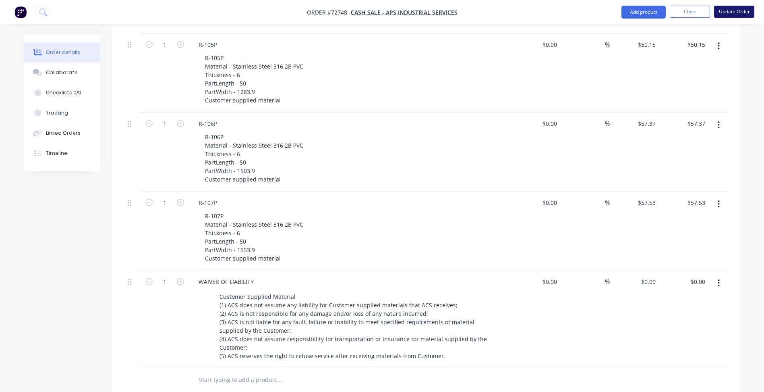
click at [731, 14] on button "Update Order" at bounding box center [734, 12] width 40 height 12
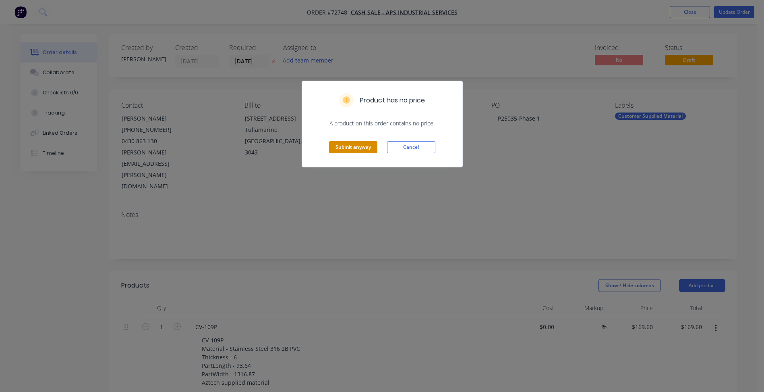
click at [358, 146] on button "Submit anyway" at bounding box center [353, 147] width 48 height 12
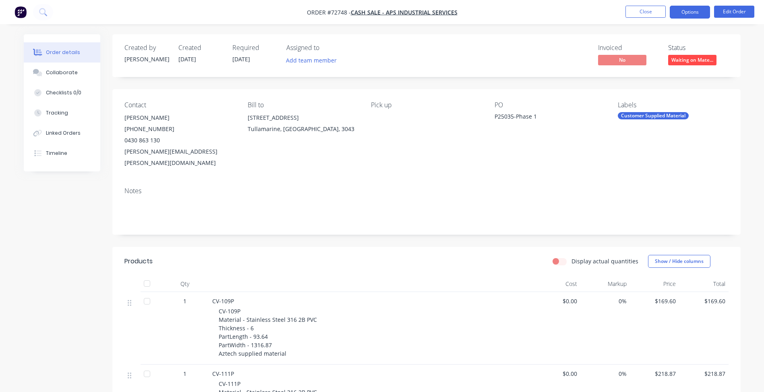
click at [683, 15] on button "Options" at bounding box center [690, 12] width 40 height 13
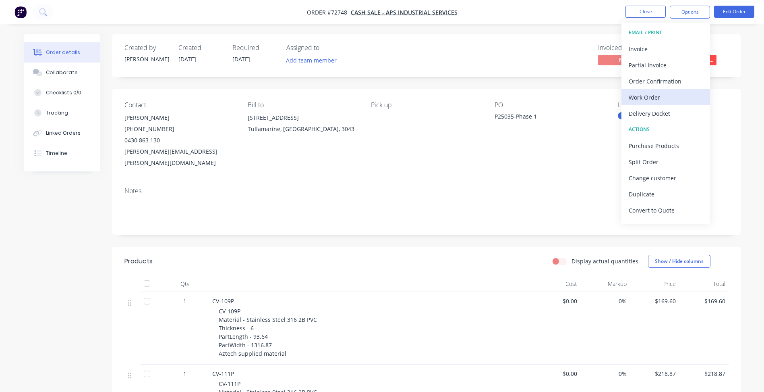
click at [654, 94] on div "Work Order" at bounding box center [666, 97] width 74 height 12
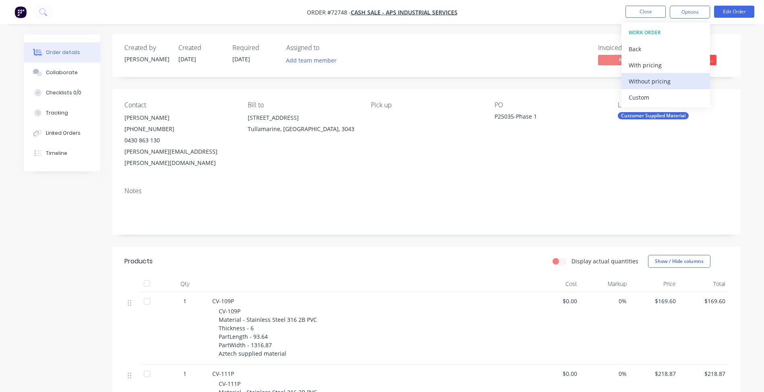
click at [653, 79] on div "Without pricing" at bounding box center [666, 81] width 74 height 12
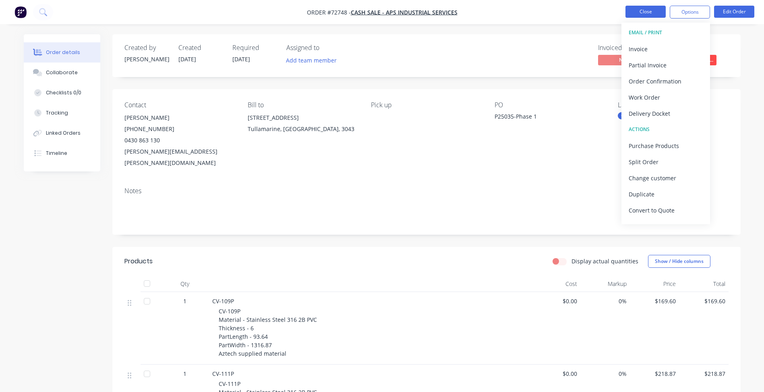
click at [645, 13] on button "Close" at bounding box center [646, 12] width 40 height 12
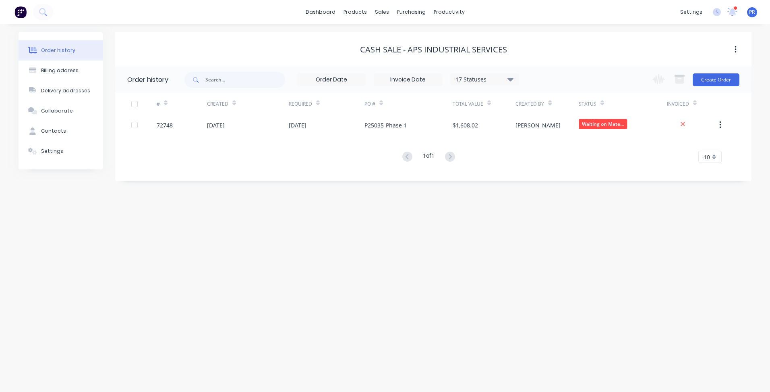
click at [714, 87] on div "Change order status Submitted Secondary Process Outsourced Waiting on Material …" at bounding box center [694, 79] width 92 height 26
click at [714, 82] on button "Create Order" at bounding box center [716, 79] width 47 height 13
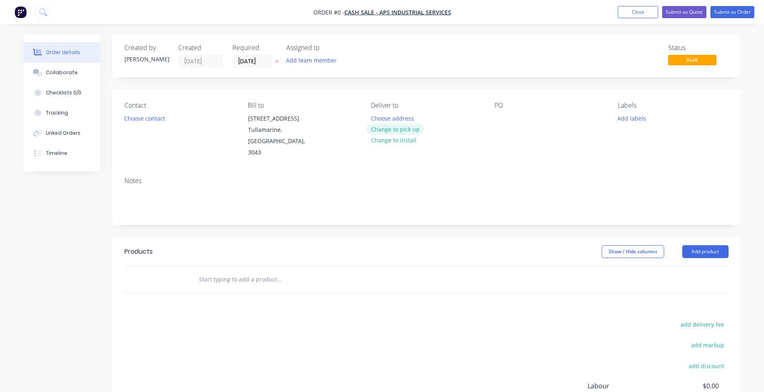
click at [404, 128] on button "Change to pick up" at bounding box center [395, 129] width 57 height 11
click at [145, 119] on button "Choose contact" at bounding box center [145, 117] width 50 height 11
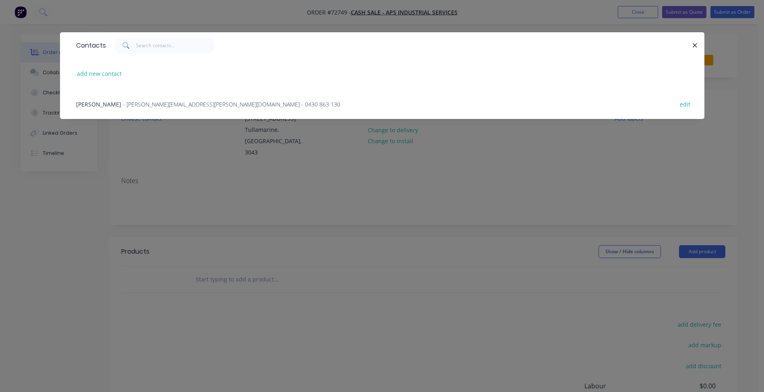
click at [111, 100] on div "Anthony Scordo - [EMAIL_ADDRESS][PERSON_NAME][DOMAIN_NAME] - 0430 863 130" at bounding box center [208, 104] width 264 height 8
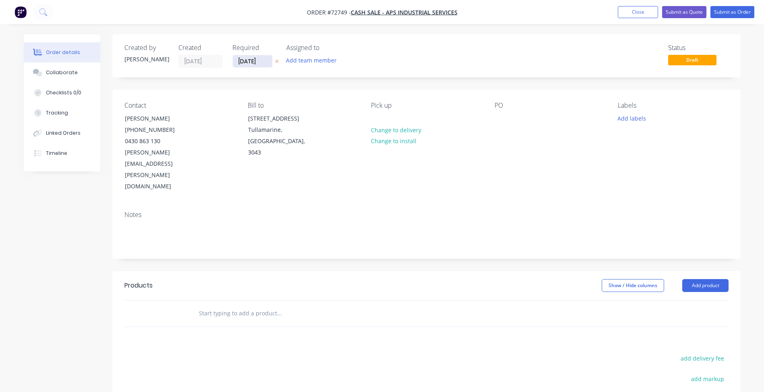
click at [244, 61] on input "[DATE]" at bounding box center [252, 61] width 39 height 12
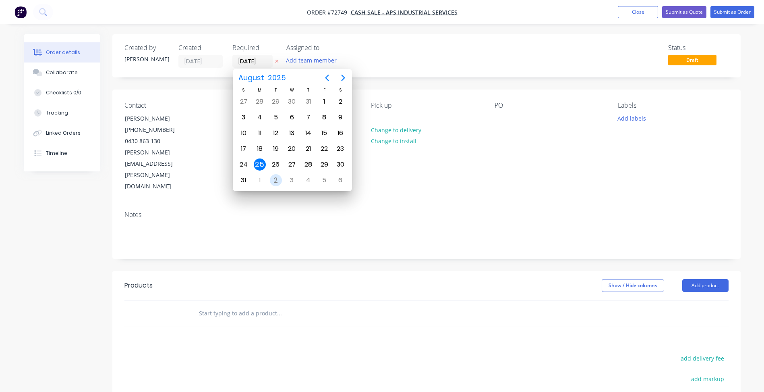
click at [273, 181] on div "2" at bounding box center [276, 180] width 12 height 12
type input "[DATE]"
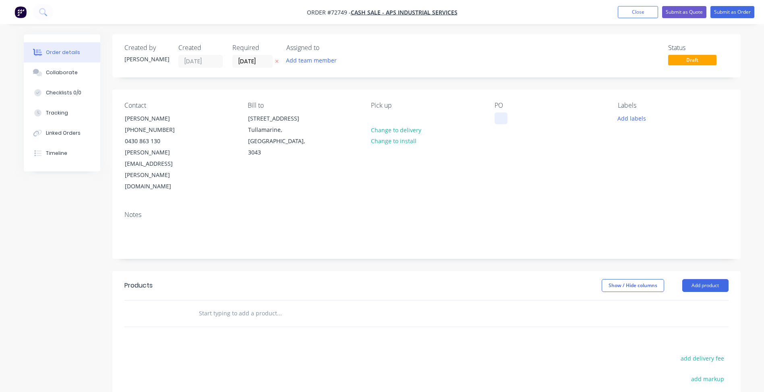
click at [504, 122] on div at bounding box center [501, 118] width 13 height 12
click at [501, 121] on div at bounding box center [501, 118] width 13 height 12
paste div
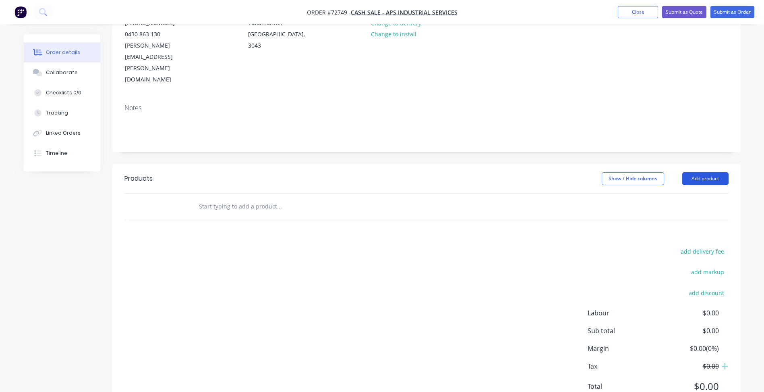
click at [701, 172] on button "Add product" at bounding box center [705, 178] width 46 height 13
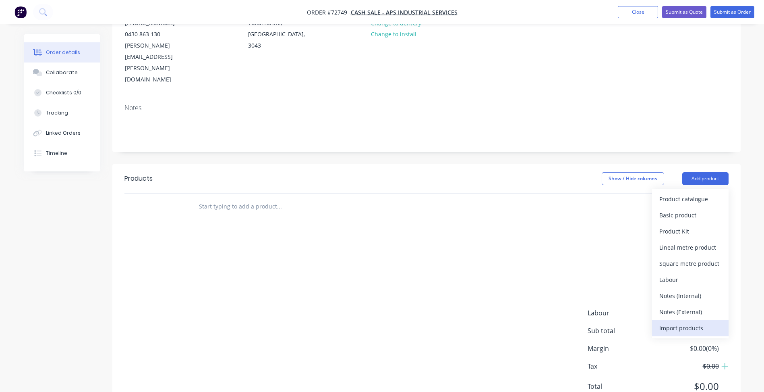
click at [676, 322] on div "Import products" at bounding box center [690, 328] width 62 height 12
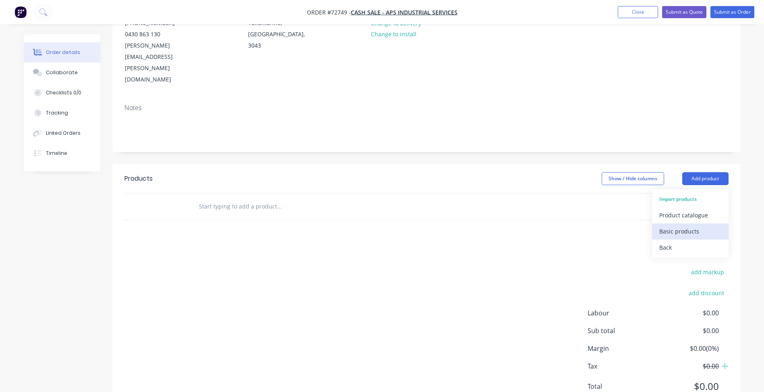
click at [678, 225] on div "Basic products" at bounding box center [690, 231] width 62 height 12
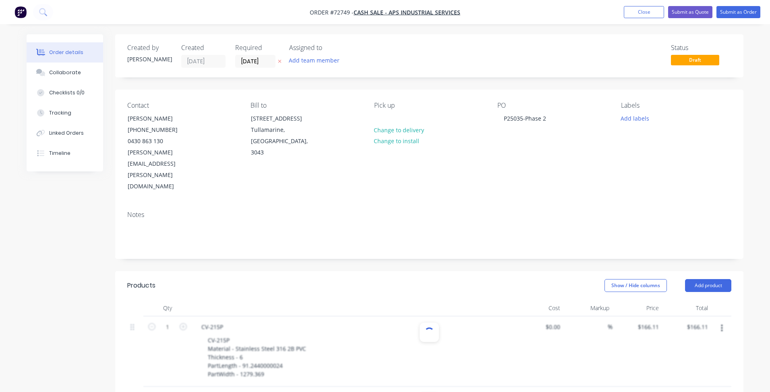
type input "$166.11"
type input "$232.15"
type input "$195.17"
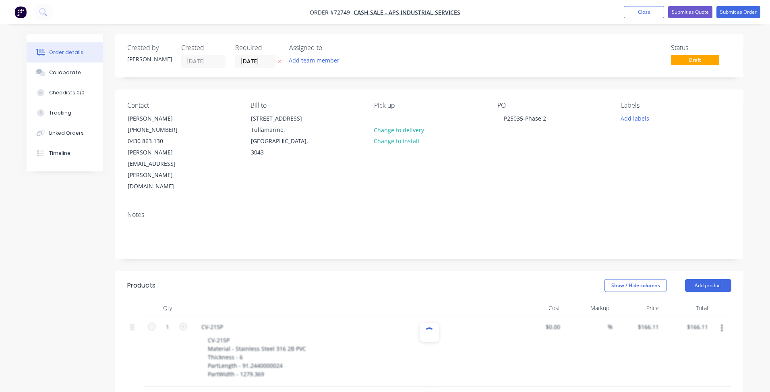
type input "$195.17"
type input "$223.40"
type input "$196.67"
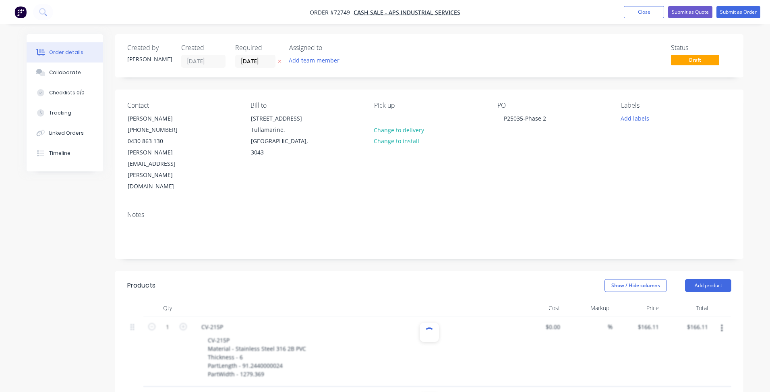
type input "$43.06"
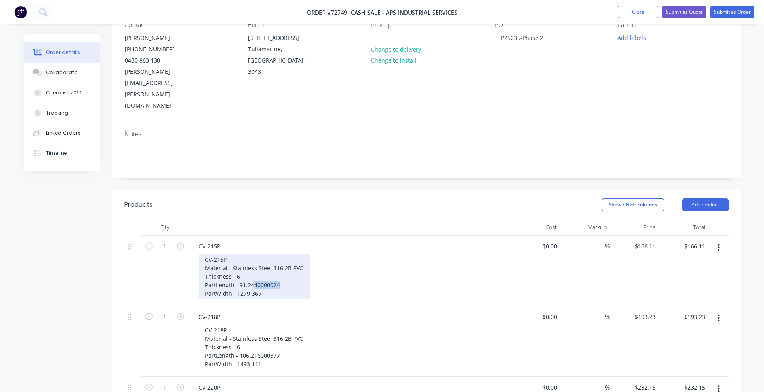
drag, startPoint x: 253, startPoint y: 250, endPoint x: 305, endPoint y: 251, distance: 52.4
click at [305, 253] on div "CV-215P Material - Stainless Steel 316 2B PVC Thickness - 6 PartLength - 91.244…" at bounding box center [254, 276] width 111 height 46
drag, startPoint x: 255, startPoint y: 259, endPoint x: 293, endPoint y: 262, distance: 37.9
click at [293, 262] on div "CV-215P Material - Stainless Steel 316 2B PVC Thickness - 6 PartLength - 91.24 …" at bounding box center [254, 276] width 111 height 46
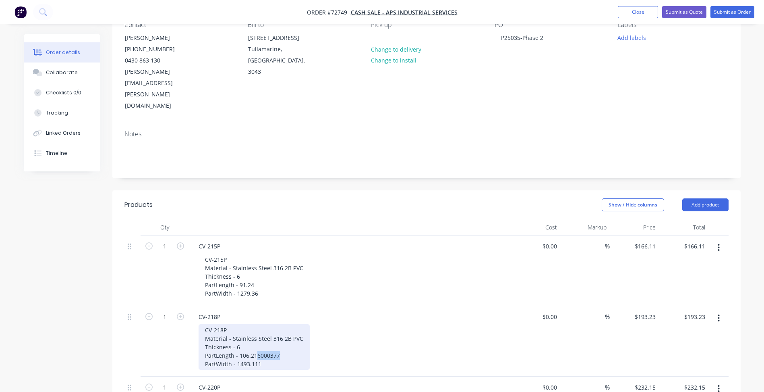
drag, startPoint x: 257, startPoint y: 323, endPoint x: 319, endPoint y: 321, distance: 62.1
click at [319, 324] on div "CV-218P Material - Stainless Steel 316 2B PVC Thickness - 6 PartLength - 106.21…" at bounding box center [353, 347] width 309 height 46
drag, startPoint x: 256, startPoint y: 329, endPoint x: 298, endPoint y: 329, distance: 41.5
click at [284, 329] on div "CV-218P Material - Stainless Steel 316 2B PVC Thickness - 6 PartLength - 106.21…" at bounding box center [254, 347] width 111 height 46
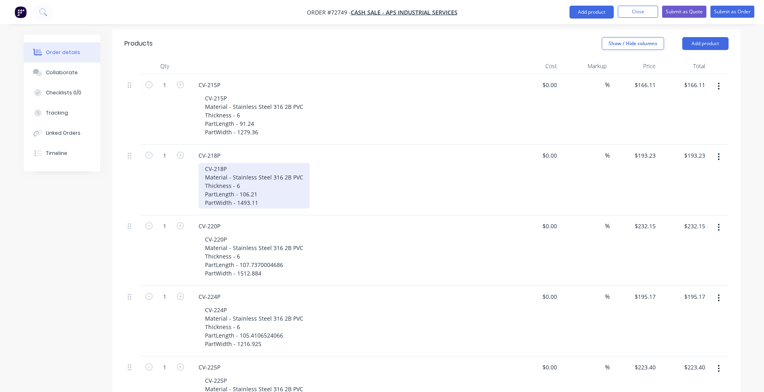
scroll to position [282, 0]
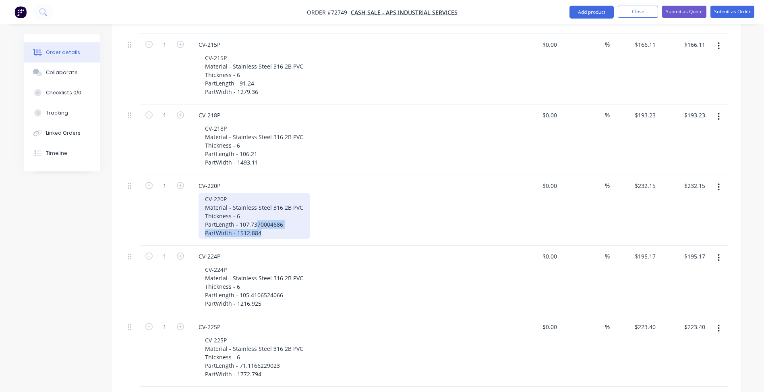
drag, startPoint x: 256, startPoint y: 190, endPoint x: 338, endPoint y: 195, distance: 81.9
click at [338, 195] on div "CV-220P Material - Stainless Steel 316 2B PVC Thickness - 6 PartLength - 107.73…" at bounding box center [353, 216] width 309 height 46
click at [258, 193] on div "CV-220P Material - Stainless Steel 316 2B PVC Thickness - 6 PartLength - 107.73…" at bounding box center [254, 216] width 111 height 46
click at [257, 193] on div "CV-220P Material - Stainless Steel 316 2B PVC Thickness - 6 PartLength - 107.73…" at bounding box center [254, 216] width 111 height 46
drag, startPoint x: 257, startPoint y: 190, endPoint x: 288, endPoint y: 191, distance: 30.6
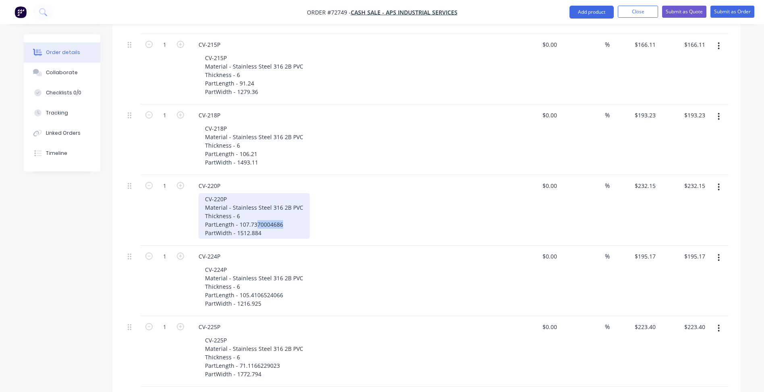
click at [288, 193] on div "CV-220P Material - Stainless Steel 316 2B PVC Thickness - 6 PartLength - 107.73…" at bounding box center [254, 216] width 111 height 46
drag, startPoint x: 263, startPoint y: 201, endPoint x: 270, endPoint y: 201, distance: 7.7
click at [270, 201] on div "CV-220P Material - Stainless Steel 316 2B PVC Thickness - 6 PartLength - 107.73…" at bounding box center [254, 216] width 111 height 46
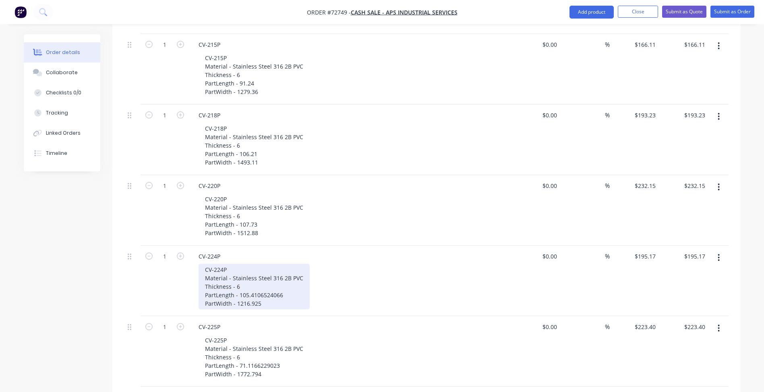
click at [259, 263] on div "CV-224P Material - Stainless Steel 316 2B PVC Thickness - 6 PartLength - 105.41…" at bounding box center [254, 286] width 111 height 46
drag, startPoint x: 256, startPoint y: 260, endPoint x: 316, endPoint y: 262, distance: 59.6
click at [316, 263] on div "CV-224P Material - Stainless Steel 316 2B PVC Thickness - 6 PartLength - 105.41…" at bounding box center [353, 286] width 309 height 46
drag, startPoint x: 285, startPoint y: 270, endPoint x: 294, endPoint y: 269, distance: 8.9
click at [294, 269] on div "CV-224P Material - Stainless Steel 316 2B PVC Thickness - 6 PartLength - 105.41…" at bounding box center [254, 286] width 111 height 46
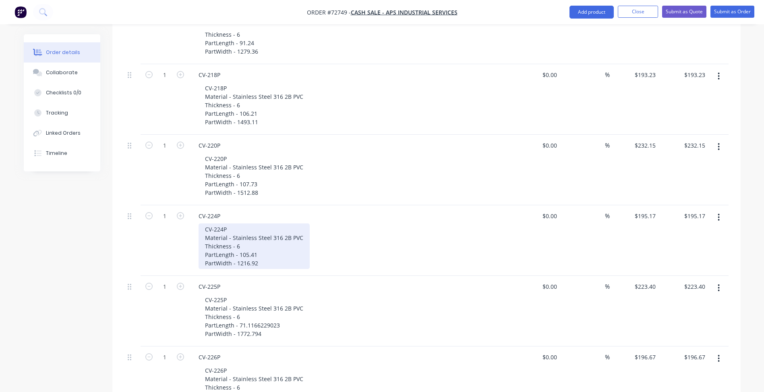
scroll to position [363, 0]
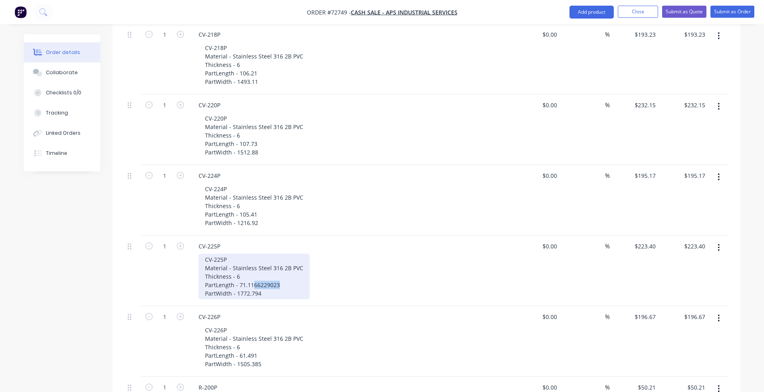
drag, startPoint x: 253, startPoint y: 251, endPoint x: 300, endPoint y: 254, distance: 46.8
click at [303, 253] on div "CV-225P Material - Stainless Steel 316 2B PVC Thickness - 6 PartLength - 71.116…" at bounding box center [254, 276] width 111 height 46
drag, startPoint x: 258, startPoint y: 259, endPoint x: 269, endPoint y: 259, distance: 11.3
click at [269, 259] on div "CV-225P Material - Stainless Steel 316 2B PVC Thickness - 6 PartLength - 71.11 …" at bounding box center [254, 276] width 111 height 46
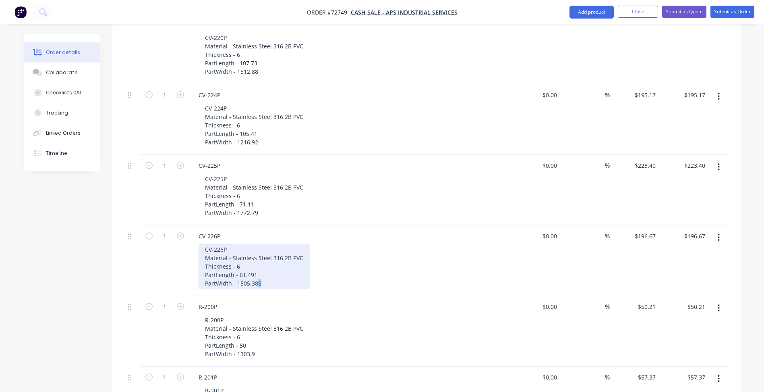
click at [264, 249] on div "CV-226P Material - Stainless Steel 316 2B PVC Thickness - 6 PartLength - 61.491…" at bounding box center [254, 266] width 111 height 46
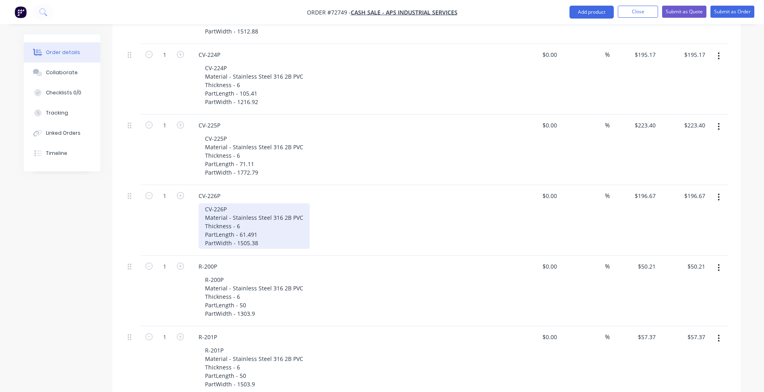
scroll to position [604, 0]
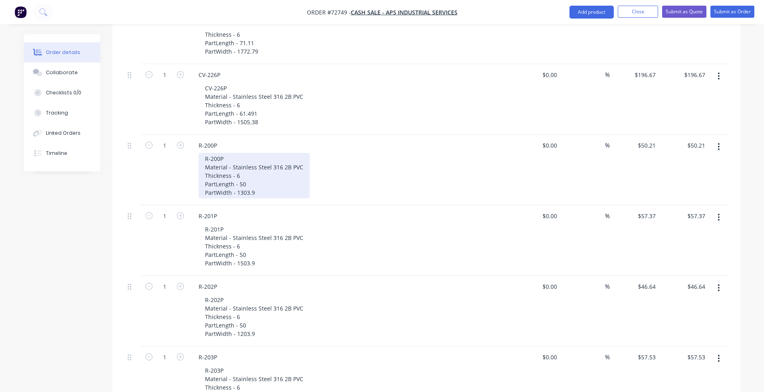
click at [259, 155] on div "R-200P Material - Stainless Steel 316 2B PVC Thickness - 6 PartLength - 50 Part…" at bounding box center [254, 176] width 111 height 46
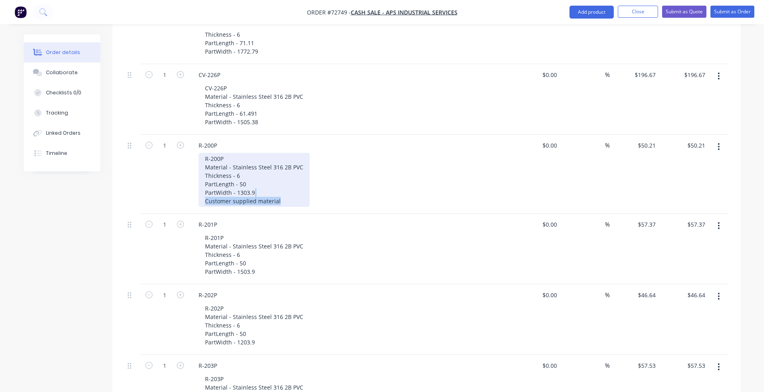
copy div "Customer supplied material"
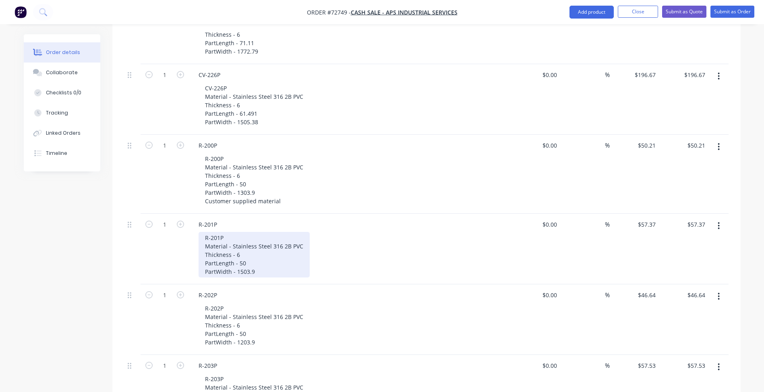
click at [259, 240] on div "R-201P Material - Stainless Steel 316 2B PVC Thickness - 6 PartLength - 50 Part…" at bounding box center [254, 255] width 111 height 46
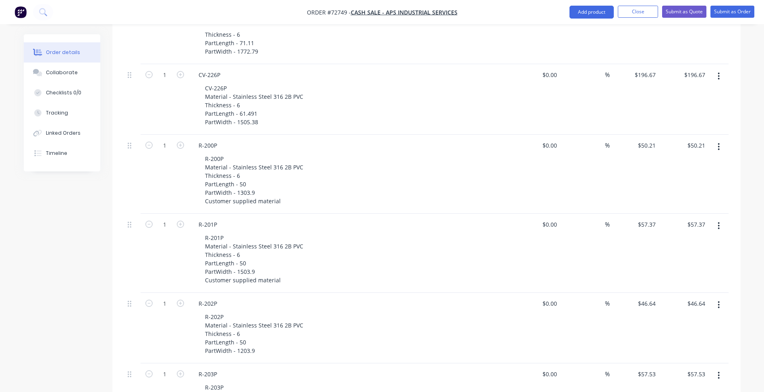
click at [259, 322] on div "R-202P R-202P Material - Stainless Steel 316 2B PVC Thickness - 6 PartLength - …" at bounding box center [350, 327] width 322 height 70
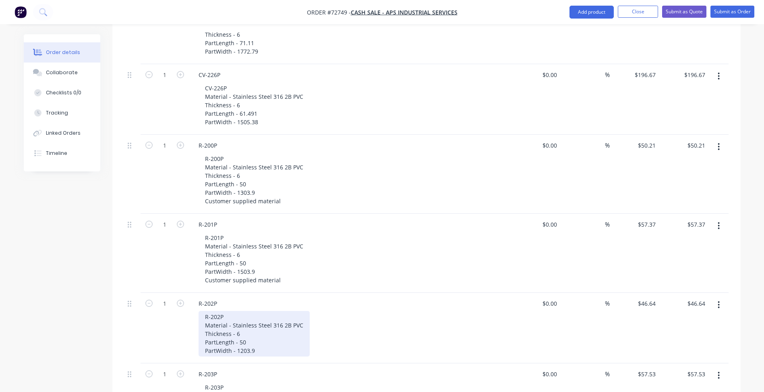
click at [258, 315] on div "R-202P Material - Stainless Steel 316 2B PVC Thickness - 6 PartLength - 50 Part…" at bounding box center [254, 334] width 111 height 46
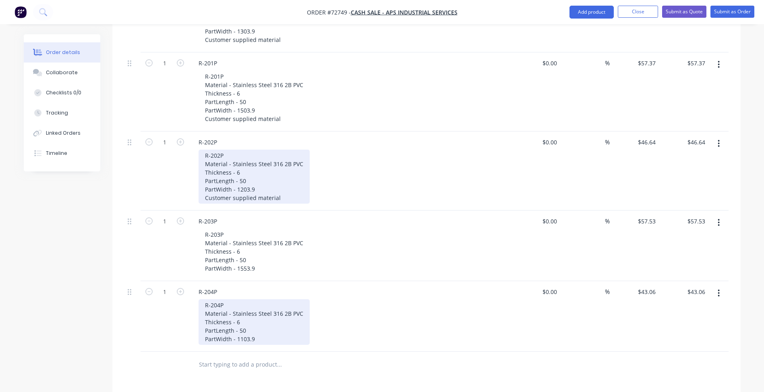
scroll to position [886, 0]
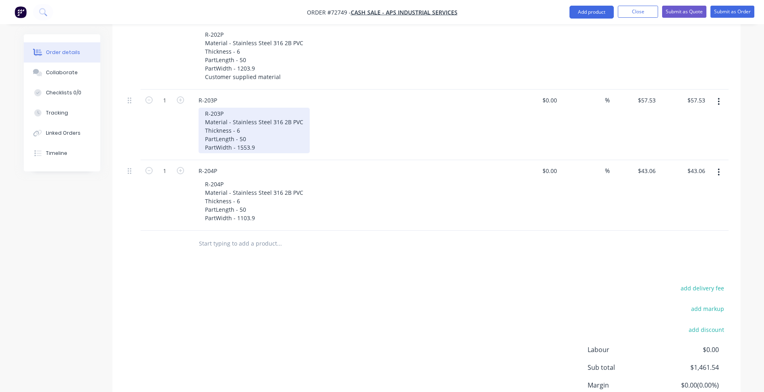
click at [260, 112] on div "R-203P Material - Stainless Steel 316 2B PVC Thickness - 6 PartLength - 50 Part…" at bounding box center [254, 131] width 111 height 46
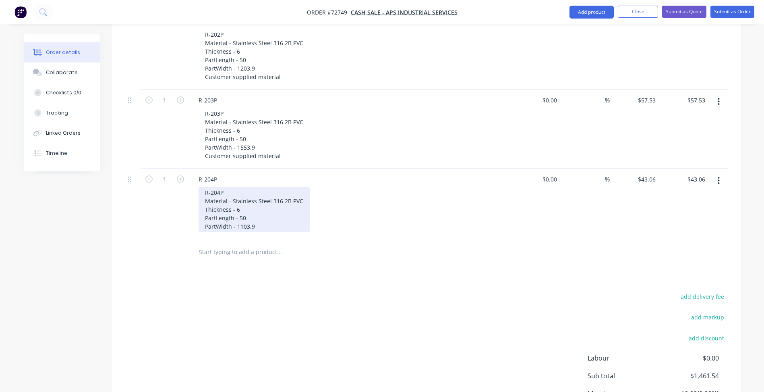
click at [260, 197] on div "R-204P Material - Stainless Steel 316 2B PVC Thickness - 6 PartLength - 50 Part…" at bounding box center [254, 209] width 111 height 46
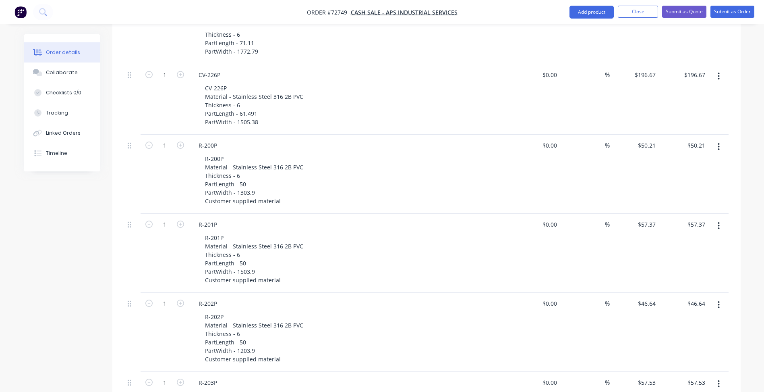
scroll to position [443, 0]
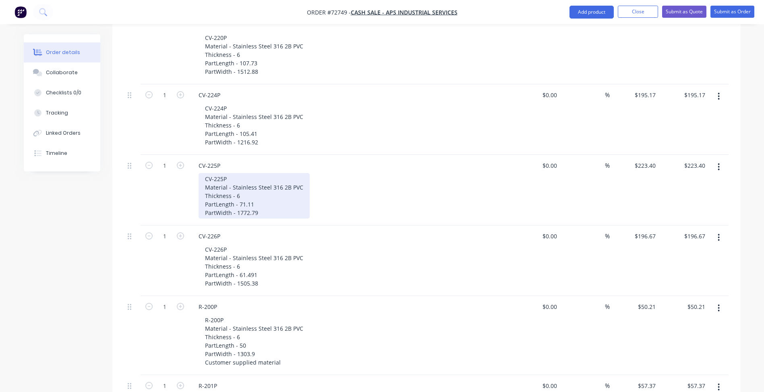
click at [259, 178] on div "CV-225P Material - Stainless Steel 316 2B PVC Thickness - 6 PartLength - 71.11 …" at bounding box center [254, 196] width 111 height 46
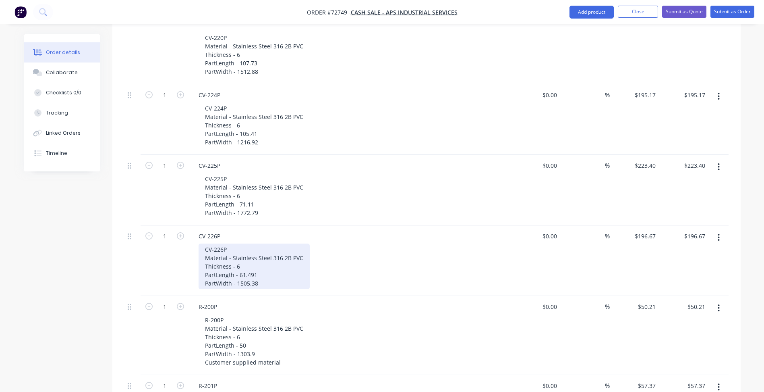
click at [259, 249] on div "CV-226P Material - Stainless Steel 316 2B PVC Thickness - 6 PartLength - 61.491…" at bounding box center [254, 266] width 111 height 46
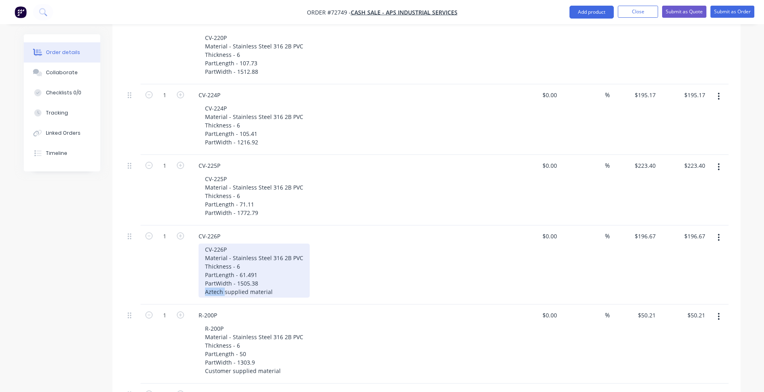
copy div "Aztech"
click at [271, 259] on div "CV-226P Material - Stainless Steel 316 2B PVC Thickness - 6 PartLength - 61.491…" at bounding box center [254, 270] width 111 height 54
copy div "Aztech supplied material"
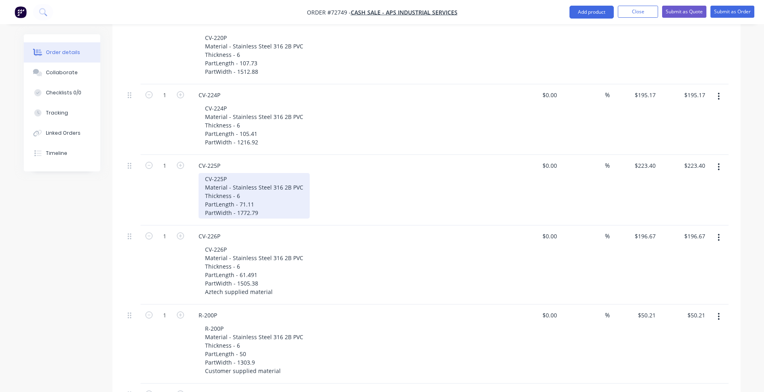
click at [290, 181] on div "CV-225P Material - Stainless Steel 316 2B PVC Thickness - 6 PartLength - 71.11 …" at bounding box center [254, 196] width 111 height 46
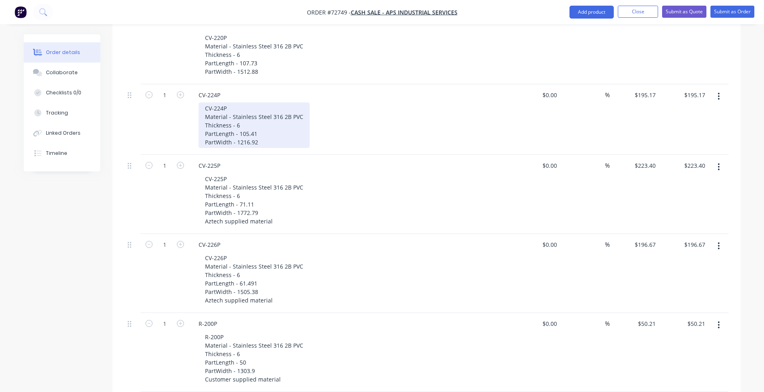
click at [280, 110] on div "CV-224P Material - Stainless Steel 316 2B PVC Thickness - 6 PartLength - 105.41…" at bounding box center [254, 125] width 111 height 46
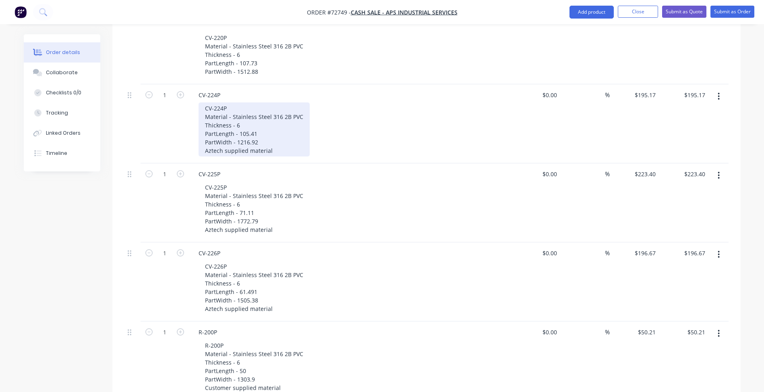
scroll to position [282, 0]
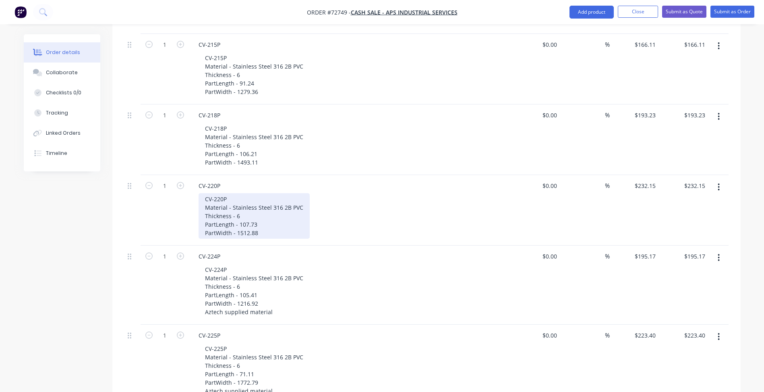
click at [271, 200] on div "CV-220P Material - Stainless Steel 316 2B PVC Thickness - 6 PartLength - 107.73…" at bounding box center [254, 216] width 111 height 46
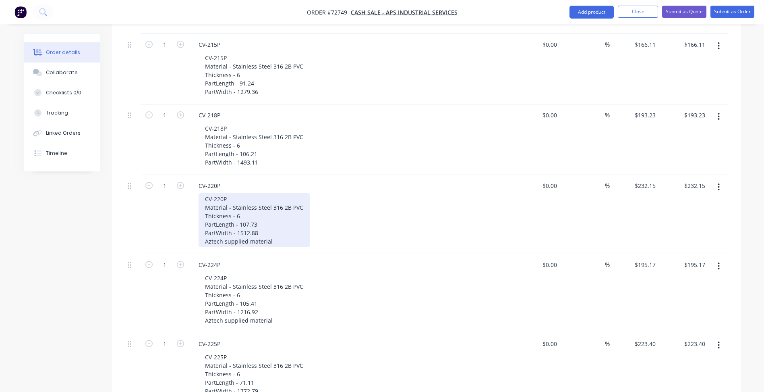
scroll to position [201, 0]
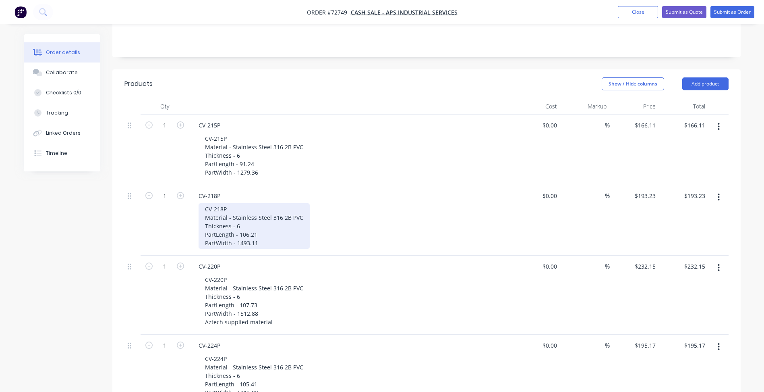
click at [265, 205] on div "CV-218P Material - Stainless Steel 316 2B PVC Thickness - 6 PartLength - 106.21…" at bounding box center [254, 226] width 111 height 46
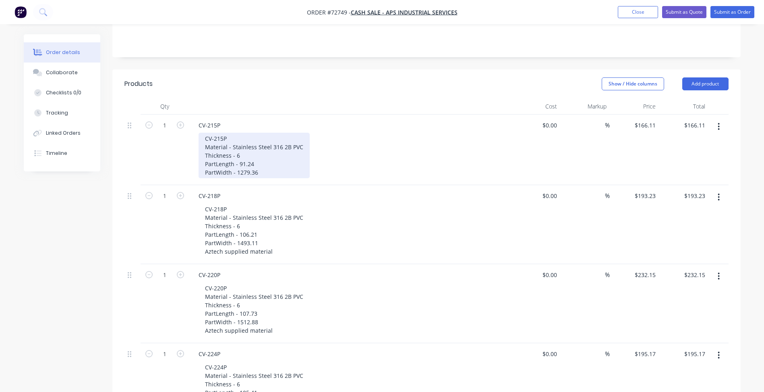
click at [262, 133] on div "CV-215P Material - Stainless Steel 316 2B PVC Thickness - 6 PartLength - 91.24 …" at bounding box center [254, 156] width 111 height 46
click at [262, 139] on div "CV-215P Material - Stainless Steel 316 2B PVC Thickness - 6 PartLength - 91.24 …" at bounding box center [254, 156] width 111 height 46
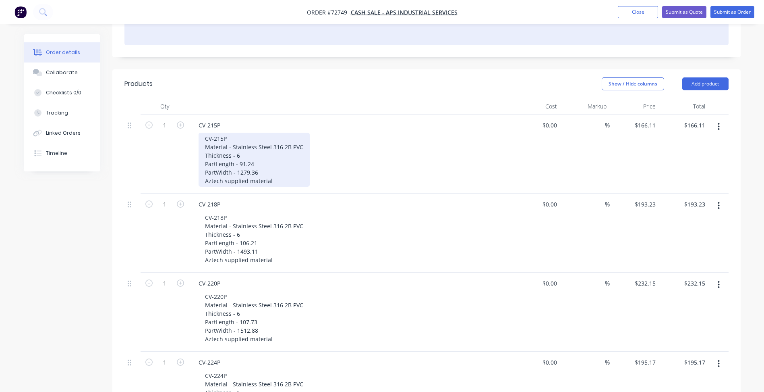
scroll to position [121, 0]
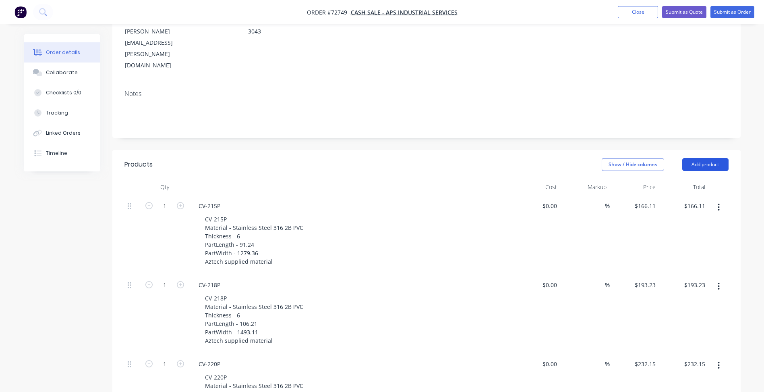
click at [701, 158] on button "Add product" at bounding box center [705, 164] width 46 height 13
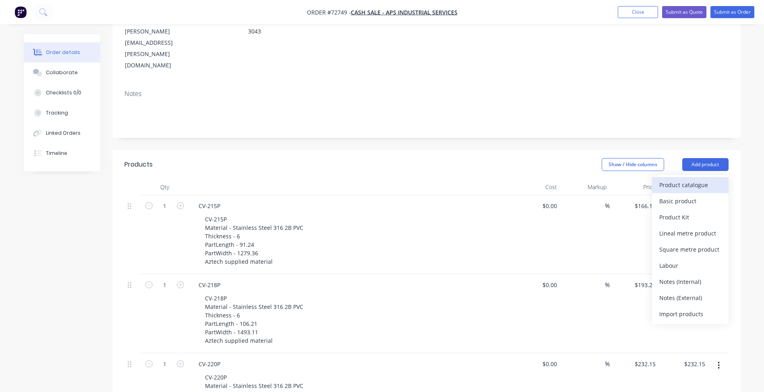
click at [680, 179] on div "Product catalogue" at bounding box center [690, 185] width 62 height 12
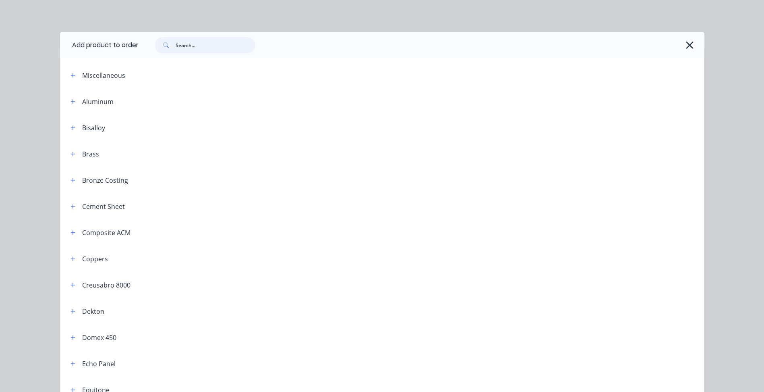
click at [201, 44] on input "text" at bounding box center [216, 45] width 80 height 16
type input "e"
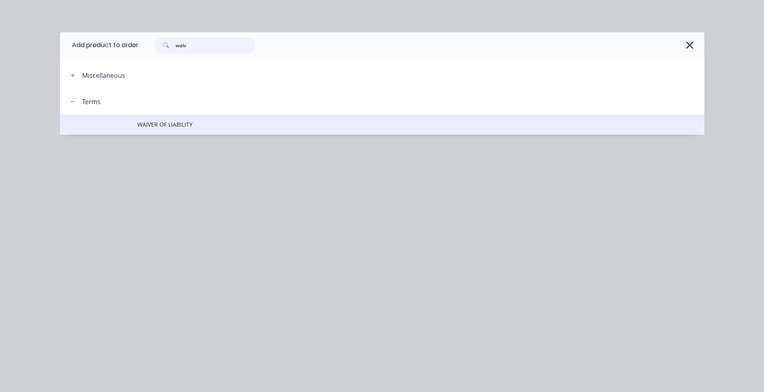
type input "waiv"
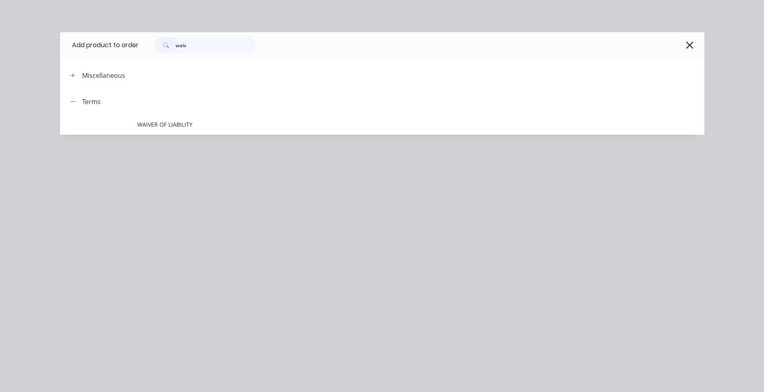
drag, startPoint x: 173, startPoint y: 125, endPoint x: 230, endPoint y: 173, distance: 74.3
click at [173, 125] on span "WAIVER OF LIABILITY" at bounding box center [364, 124] width 454 height 8
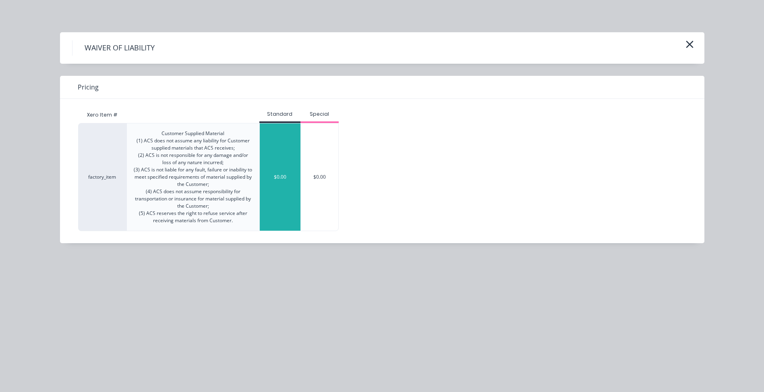
click at [271, 196] on div "$0.00" at bounding box center [280, 176] width 41 height 107
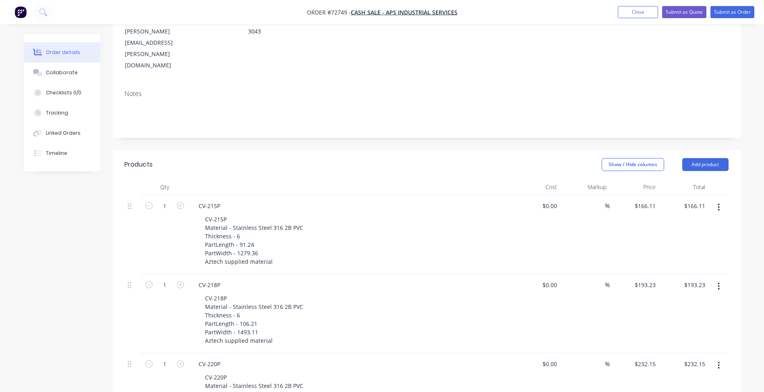
scroll to position [0, 0]
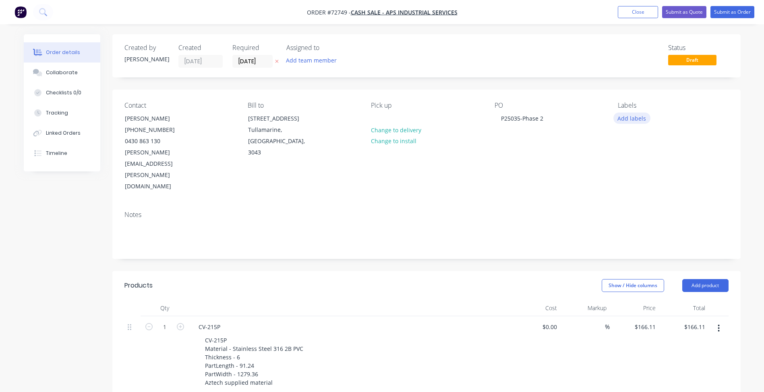
click at [639, 118] on button "Add labels" at bounding box center [631, 117] width 37 height 11
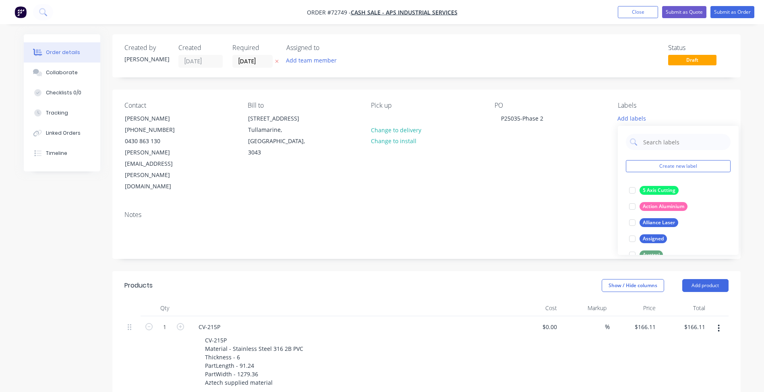
scroll to position [81, 0]
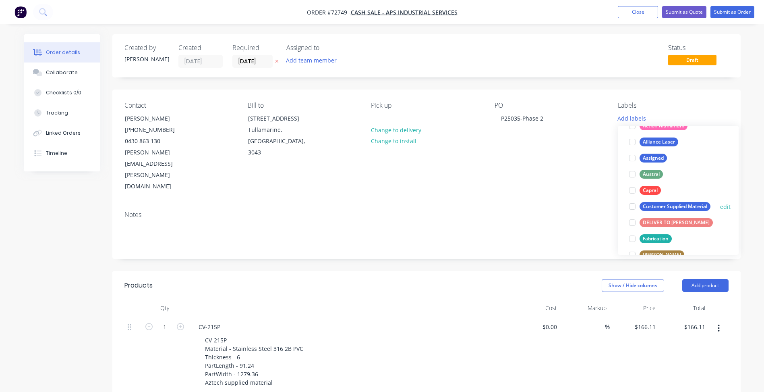
click at [634, 207] on div at bounding box center [632, 206] width 16 height 16
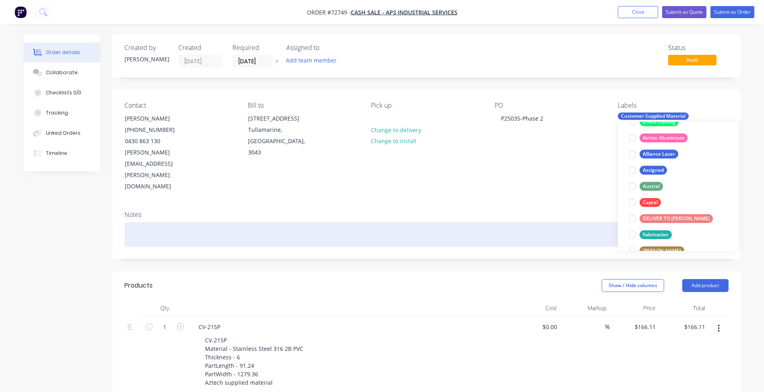
scroll to position [0, 0]
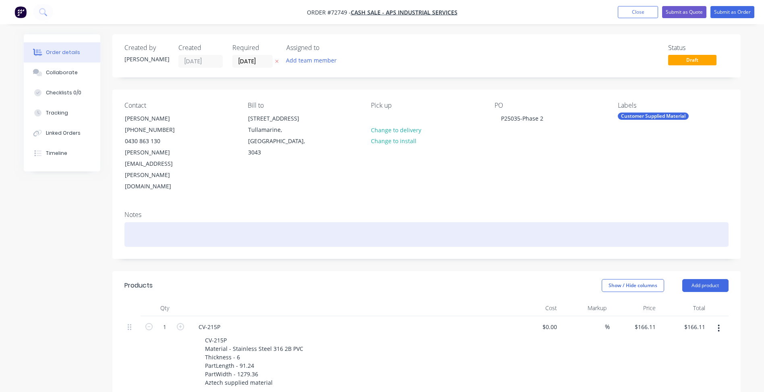
click at [545, 222] on div at bounding box center [426, 234] width 604 height 25
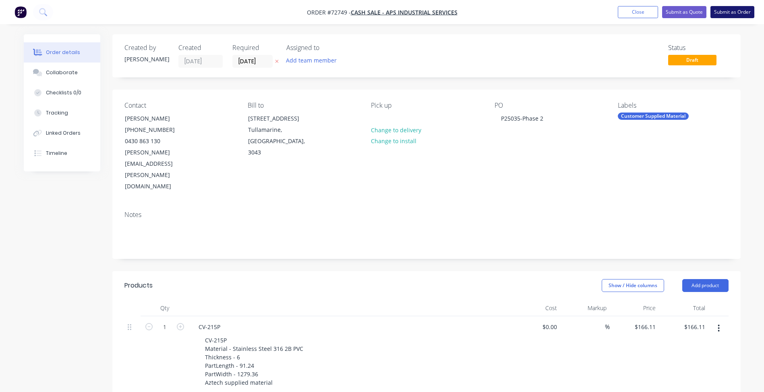
click at [734, 9] on button "Submit as Order" at bounding box center [733, 12] width 44 height 12
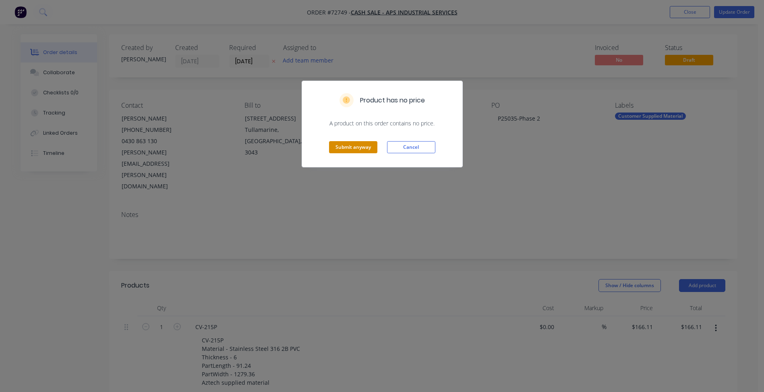
click at [357, 148] on button "Submit anyway" at bounding box center [353, 147] width 48 height 12
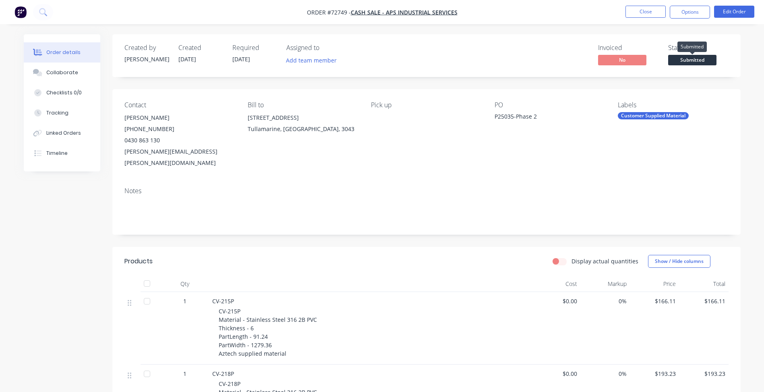
click at [678, 61] on span "Submitted" at bounding box center [692, 60] width 48 height 10
click at [653, 15] on button "Close" at bounding box center [646, 12] width 40 height 12
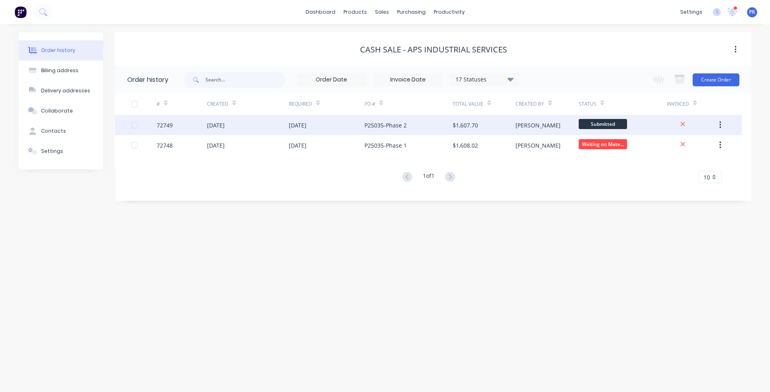
click at [599, 118] on div "Submitted" at bounding box center [602, 111] width 29 height 16
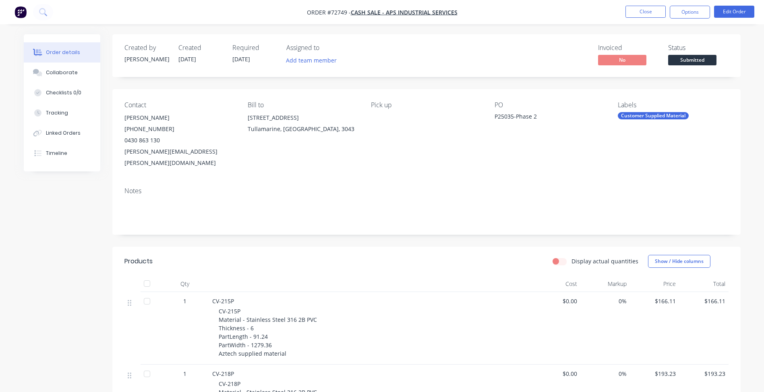
drag, startPoint x: 698, startPoint y: 57, endPoint x: 689, endPoint y: 64, distance: 10.9
click at [697, 57] on span "Submitted" at bounding box center [692, 60] width 48 height 10
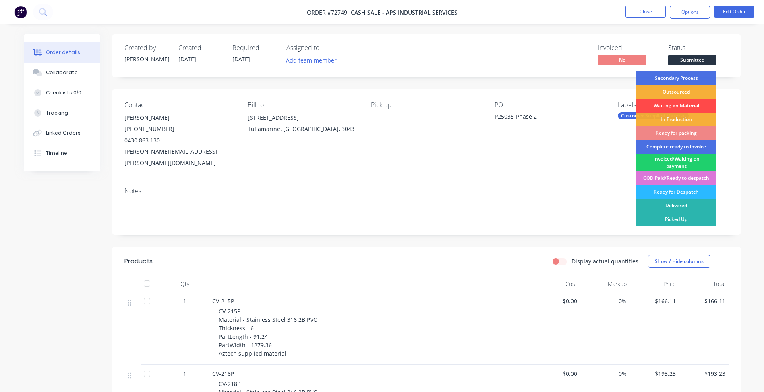
click at [671, 106] on div "Waiting on Material" at bounding box center [676, 106] width 81 height 14
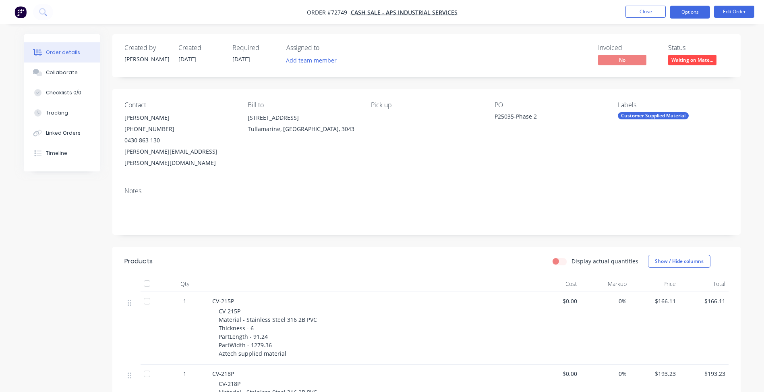
click at [686, 13] on button "Options" at bounding box center [690, 12] width 40 height 13
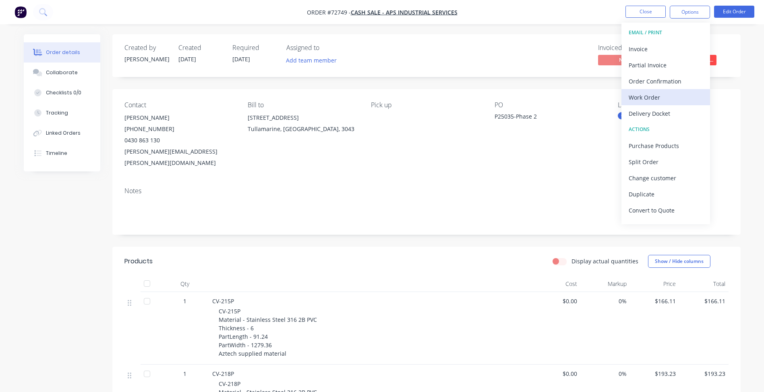
click at [657, 102] on div "Work Order" at bounding box center [666, 97] width 74 height 12
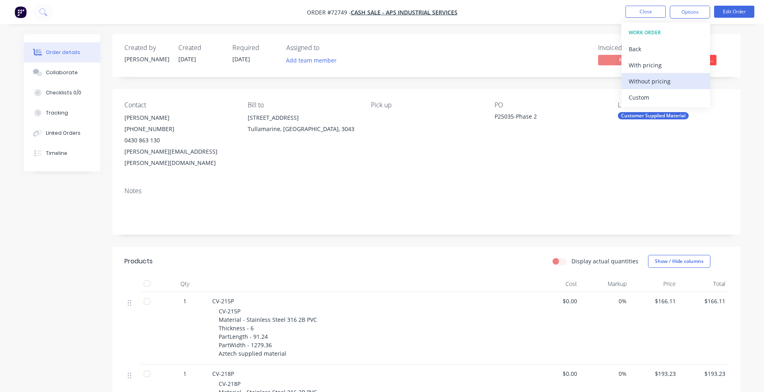
click at [644, 83] on div "Without pricing" at bounding box center [666, 81] width 74 height 12
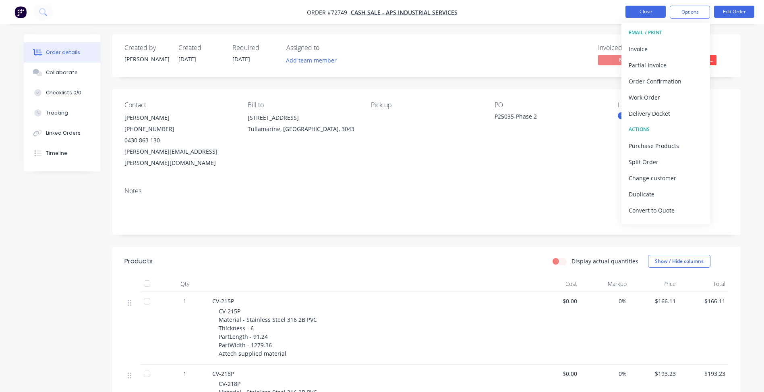
click at [644, 15] on button "Close" at bounding box center [646, 12] width 40 height 12
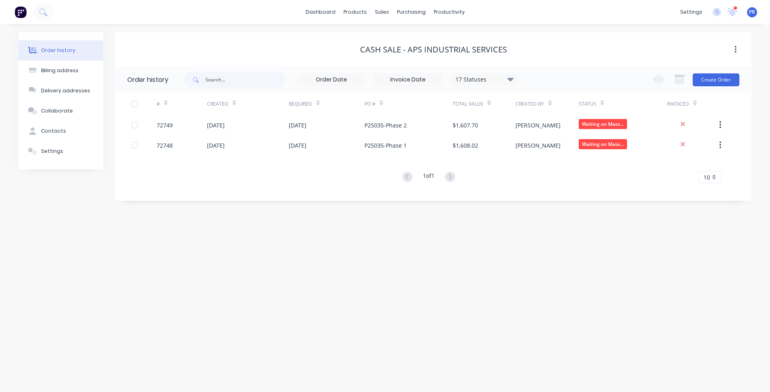
click at [710, 87] on div "Change order status Submitted Secondary Process Outsourced Waiting on Material …" at bounding box center [694, 79] width 92 height 26
click at [713, 81] on button "Create Order" at bounding box center [716, 79] width 47 height 13
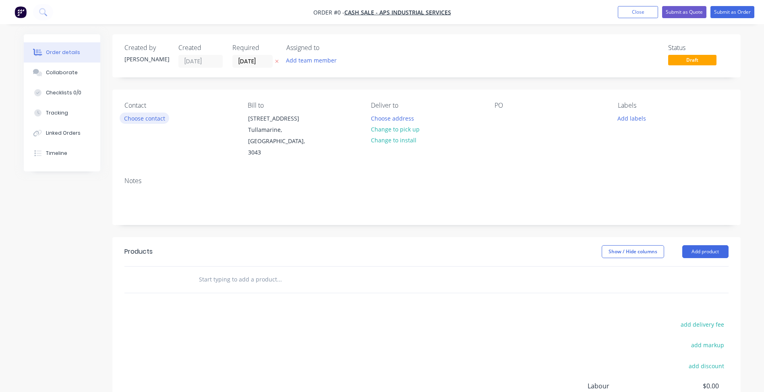
click at [151, 115] on button "Choose contact" at bounding box center [145, 117] width 50 height 11
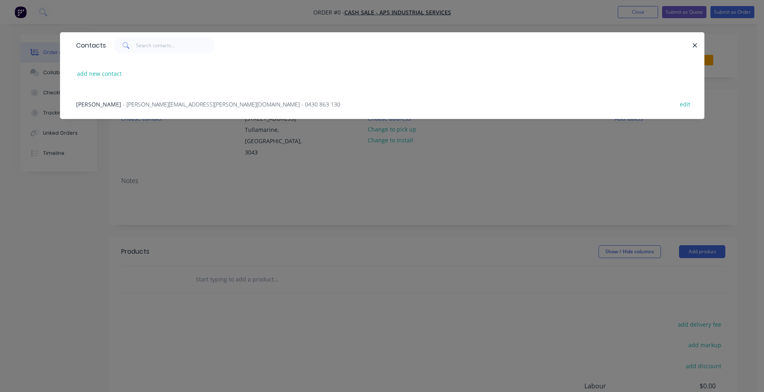
click at [132, 104] on span "- [PERSON_NAME][EMAIL_ADDRESS][PERSON_NAME][DOMAIN_NAME] - 0430 863 130" at bounding box center [232, 104] width 218 height 8
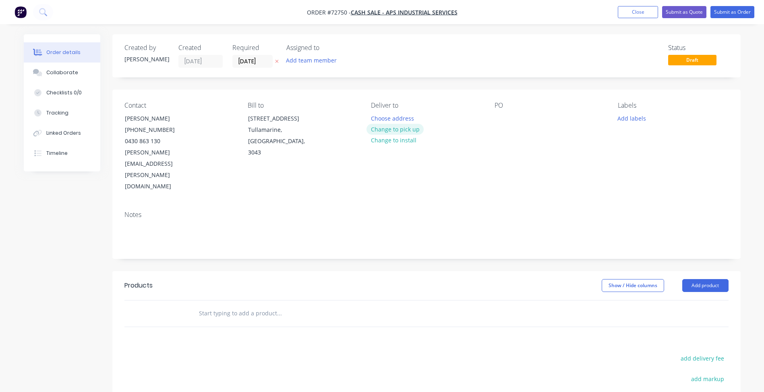
click at [388, 131] on button "Change to pick up" at bounding box center [395, 129] width 57 height 11
click at [506, 118] on div at bounding box center [501, 118] width 13 height 12
paste div
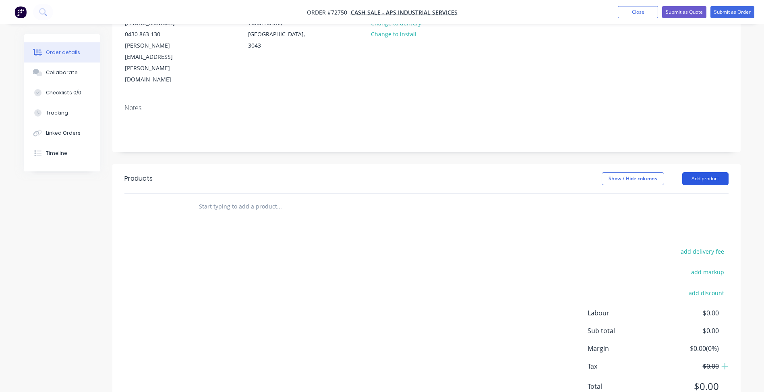
click at [701, 172] on button "Add product" at bounding box center [705, 178] width 46 height 13
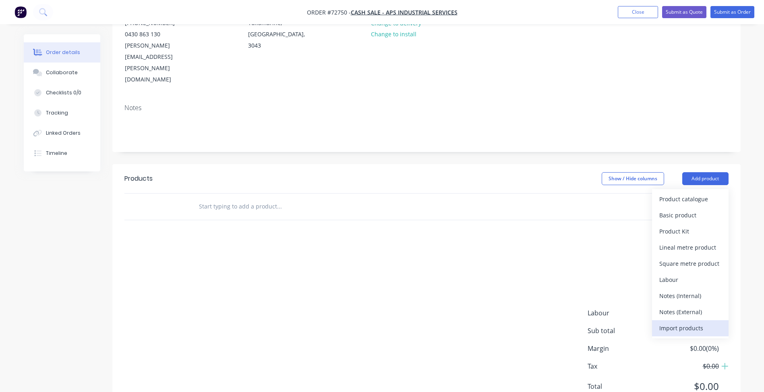
click at [684, 322] on div "Import products" at bounding box center [690, 328] width 62 height 12
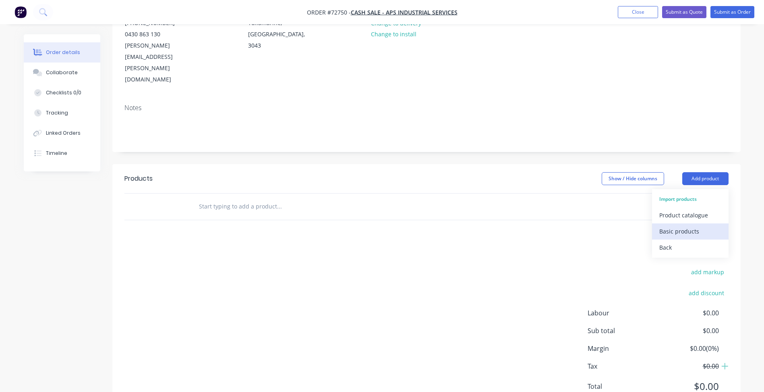
click at [683, 225] on div "Basic products" at bounding box center [690, 231] width 62 height 12
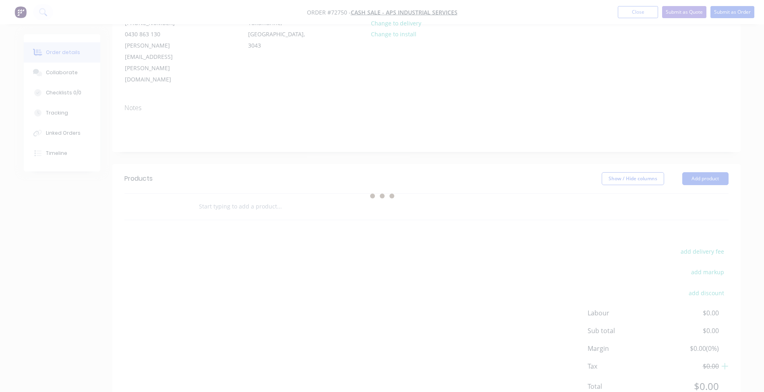
scroll to position [0, 0]
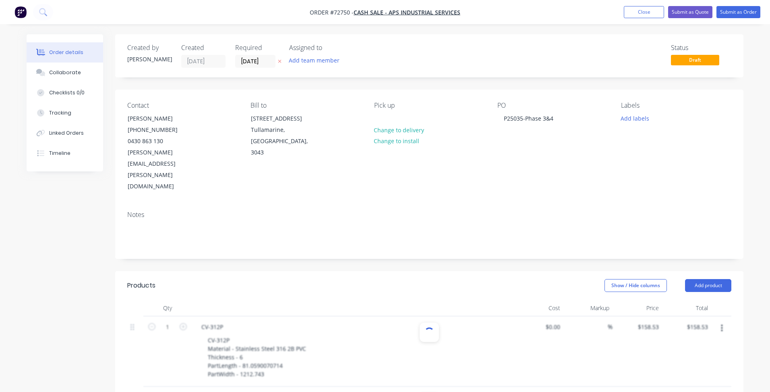
type input "$158.53"
type input "$168.90"
type input "$180.06"
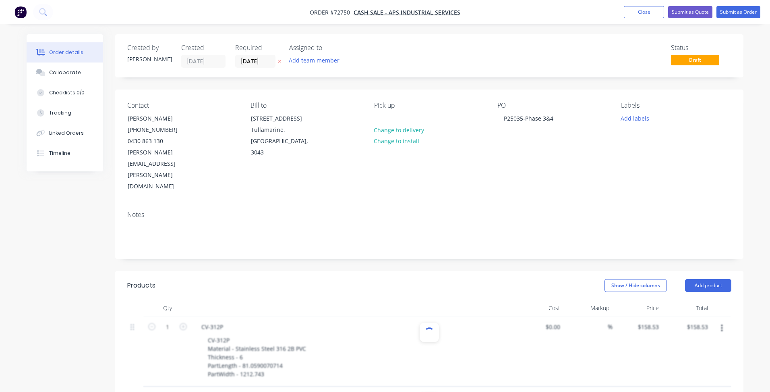
type input "$180.06"
type input "$169.31"
type input "$179.30"
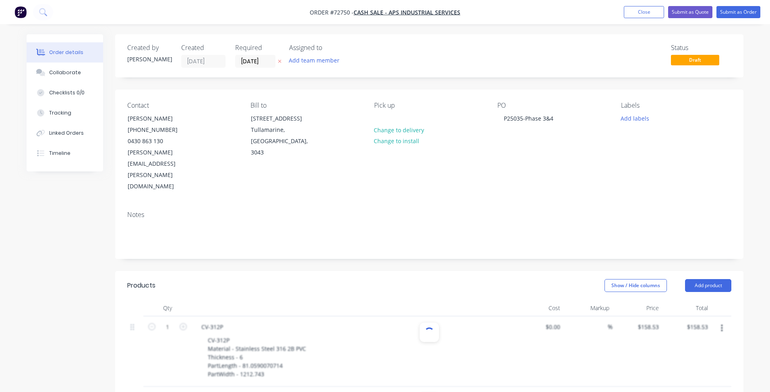
type input "$120.78"
type input "$191.57"
type input "$168.86"
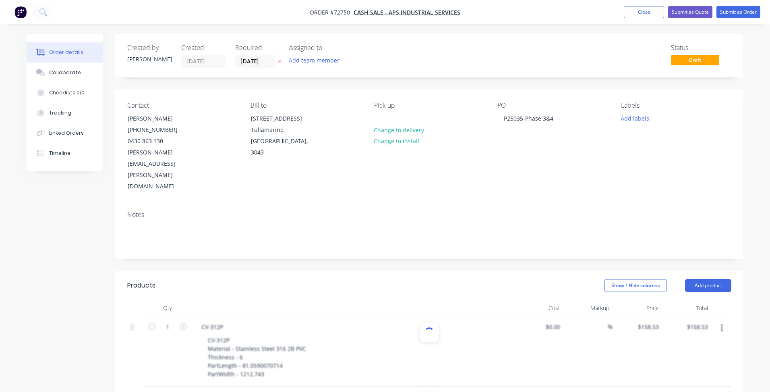
type input "$168.86"
type input "$171.89"
type input "$168.67"
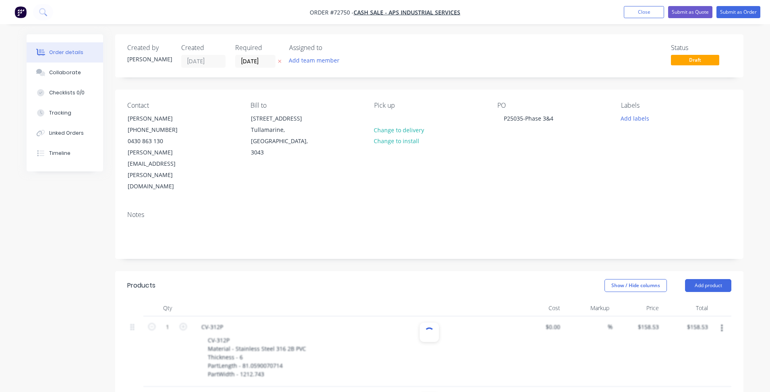
type input "$50.21"
type input "$35.91"
type input "$57.37"
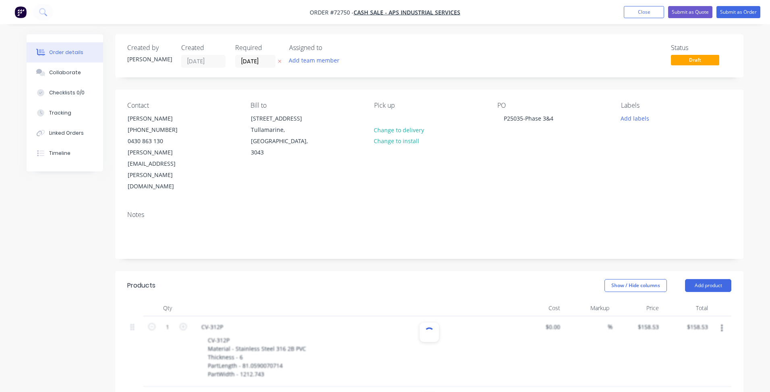
type input "$57.37"
type input "$39.64"
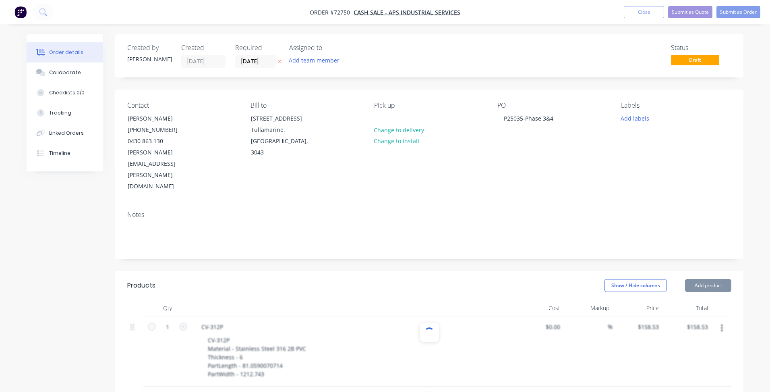
type input "$57.53"
type input "$64.52"
type input "$43.22"
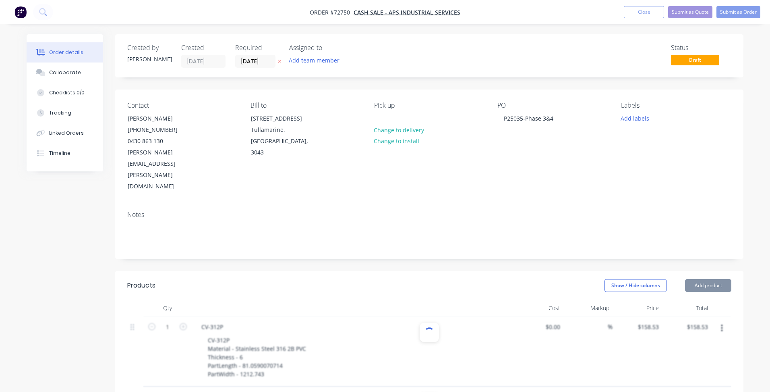
type input "$43.22"
type input "$53.85"
type input "$39.55"
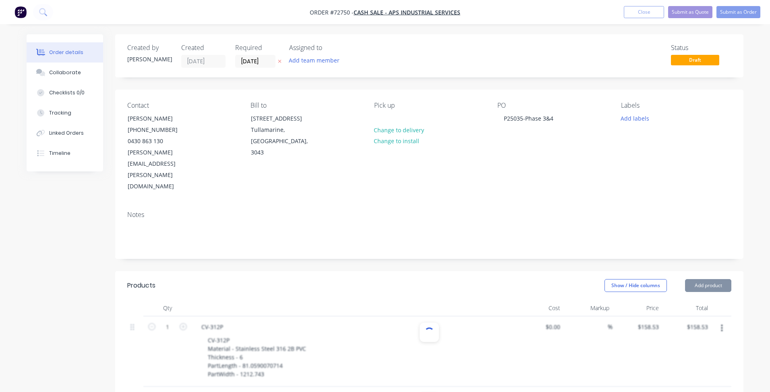
type input "$36.06"
type input "$53.95"
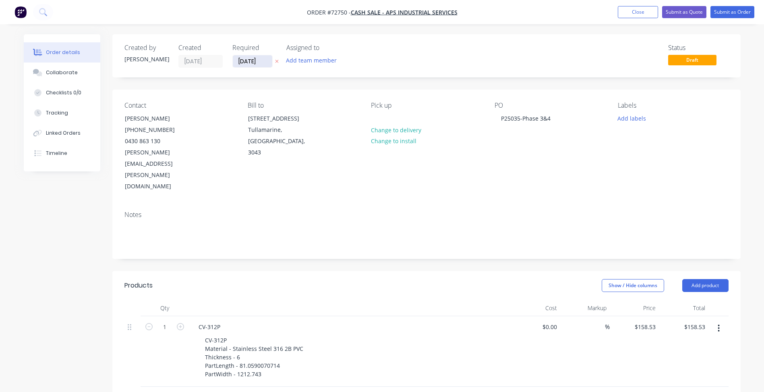
click at [252, 64] on input "[DATE]" at bounding box center [252, 61] width 39 height 12
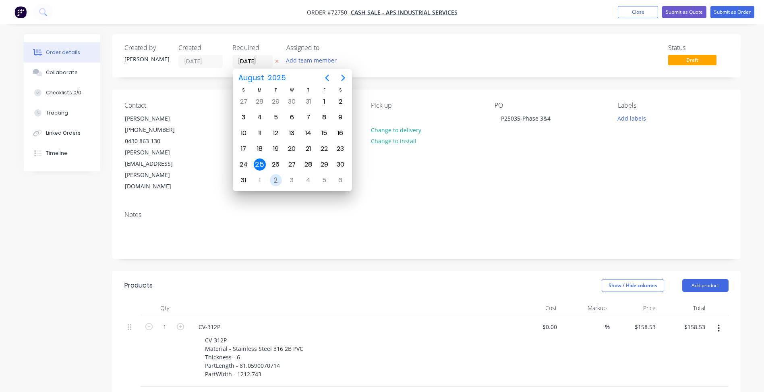
click at [277, 180] on div "2" at bounding box center [276, 180] width 12 height 12
type input "[DATE]"
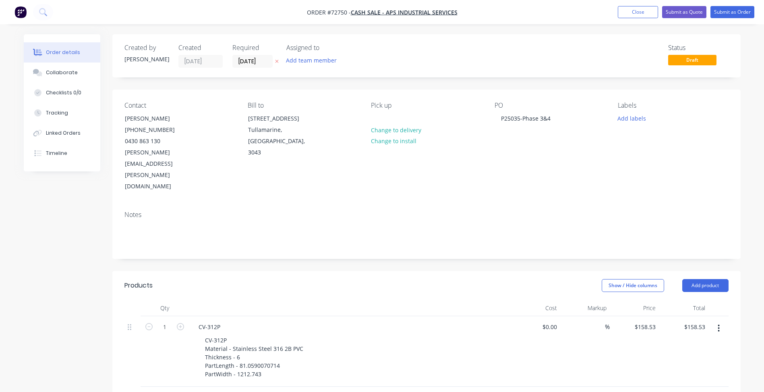
scroll to position [121, 0]
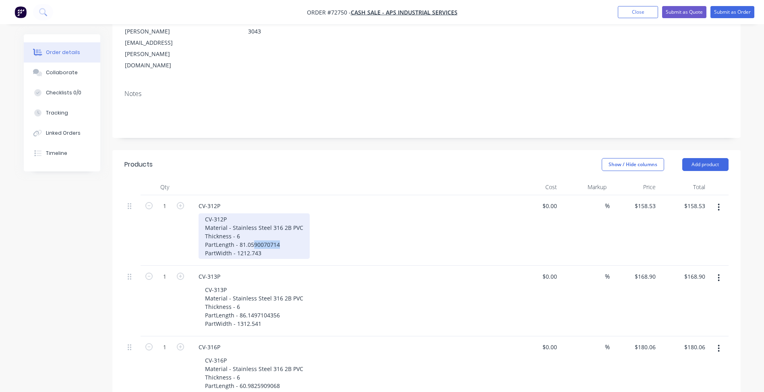
drag, startPoint x: 254, startPoint y: 213, endPoint x: 268, endPoint y: 218, distance: 14.8
click at [286, 213] on div "CV-312P Material - Stainless Steel 316 2B PVC Thickness - 6 PartLength - 81.059…" at bounding box center [254, 236] width 111 height 46
click at [257, 220] on div "CV-312P Material - Stainless Steel 316 2B PVC Thickness - 6 PartLength - 81.05 …" at bounding box center [254, 236] width 111 height 46
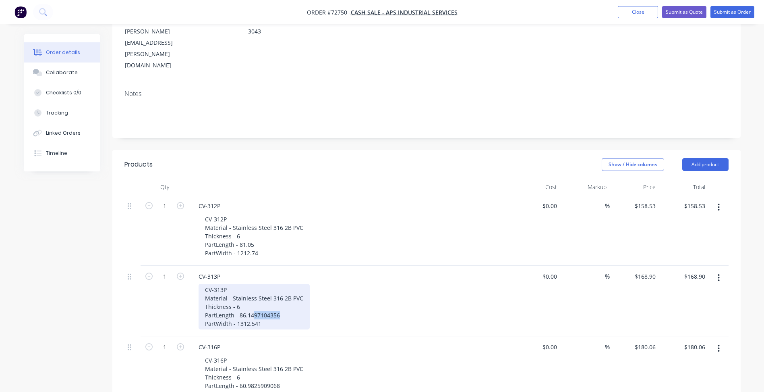
drag, startPoint x: 254, startPoint y: 279, endPoint x: 278, endPoint y: 285, distance: 25.3
click at [278, 285] on div "CV-313P Material - Stainless Steel 316 2B PVC Thickness - 6 PartLength - 86.149…" at bounding box center [254, 307] width 111 height 46
click at [257, 290] on div "CV-313P Material - Stainless Steel 316 2B PVC Thickness - 6 PartLength - 86.14 …" at bounding box center [254, 307] width 111 height 46
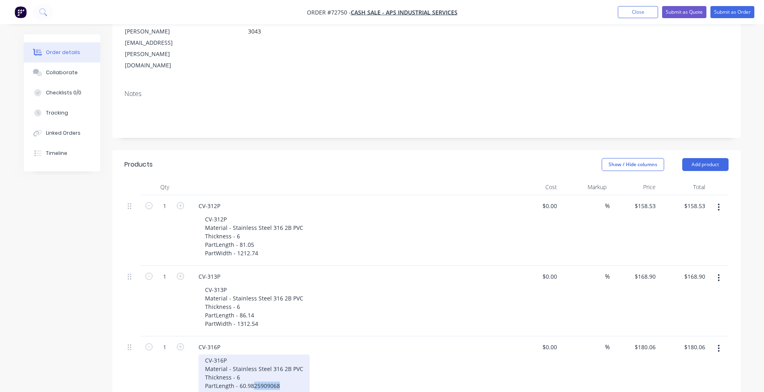
drag, startPoint x: 252, startPoint y: 352, endPoint x: 270, endPoint y: 356, distance: 18.9
click at [278, 354] on div "CV-316P Material - Stainless Steel 316 2B PVC Thickness - 6 PartLength - 60.982…" at bounding box center [254, 377] width 111 height 46
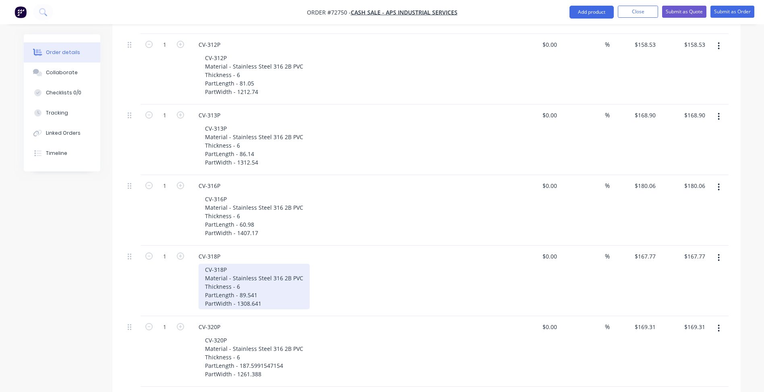
click at [258, 270] on div "CV-318P Material - Stainless Steel 316 2B PVC Thickness - 6 PartLength - 89.541…" at bounding box center [254, 286] width 111 height 46
click at [253, 263] on div "CV-318P Material - Stainless Steel 316 2B PVC Thickness - 6 PartLength - 89.541…" at bounding box center [254, 286] width 111 height 46
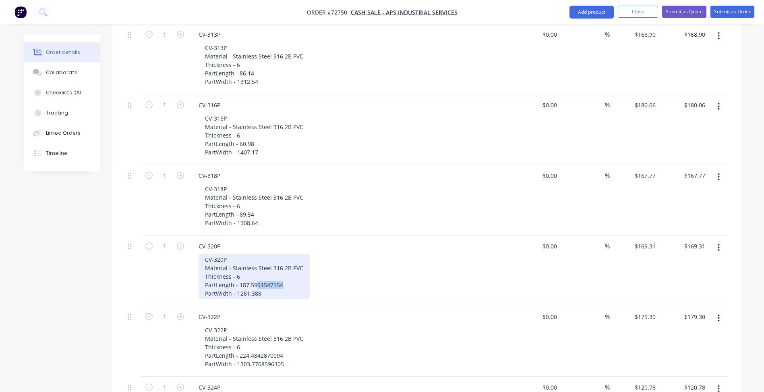
drag, startPoint x: 255, startPoint y: 251, endPoint x: 282, endPoint y: 254, distance: 26.3
click at [282, 254] on div "CV-320P Material - Stainless Steel 316 2B PVC Thickness - 6 PartLength - 187.59…" at bounding box center [254, 276] width 111 height 46
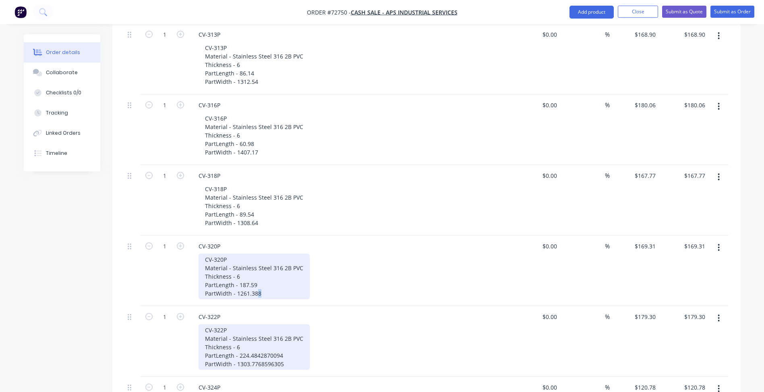
drag, startPoint x: 256, startPoint y: 261, endPoint x: 254, endPoint y: 290, distance: 29.5
click at [260, 261] on div "CV-320P Material - Stainless Steel 316 2B PVC Thickness - 6 PartLength - 187.59…" at bounding box center [254, 276] width 111 height 46
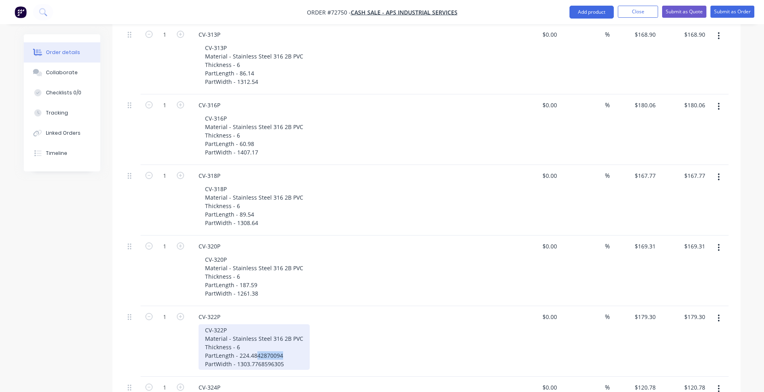
drag, startPoint x: 257, startPoint y: 320, endPoint x: 282, endPoint y: 321, distance: 24.6
click at [282, 324] on div "CV-322P Material - Stainless Steel 316 2B PVC Thickness - 6 PartLength - 224.48…" at bounding box center [254, 347] width 111 height 46
drag, startPoint x: 257, startPoint y: 329, endPoint x: 282, endPoint y: 329, distance: 25.4
click at [282, 329] on div "CV-322P Material - Stainless Steel 316 2B PVC Thickness - 6 PartLength - 224.48…" at bounding box center [254, 347] width 111 height 46
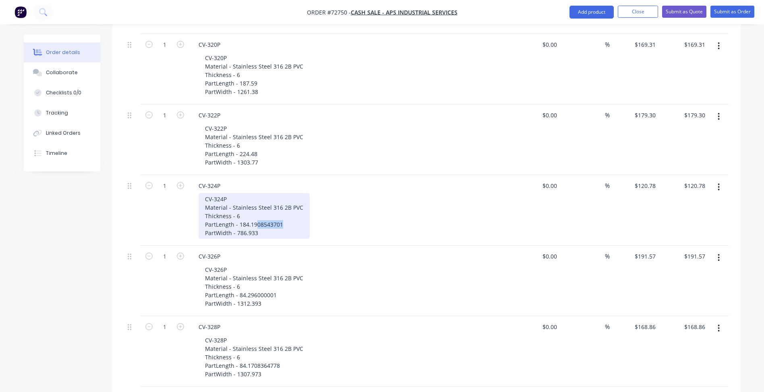
drag, startPoint x: 256, startPoint y: 190, endPoint x: 280, endPoint y: 192, distance: 24.7
click at [280, 193] on div "CV-324P Material - Stainless Steel 316 2B PVC Thickness - 6 PartLength - 184.19…" at bounding box center [254, 216] width 111 height 46
click at [253, 199] on div "CV-324P Material - Stainless Steel 316 2B PVC Thickness - 6 PartLength - 184.19…" at bounding box center [254, 216] width 111 height 46
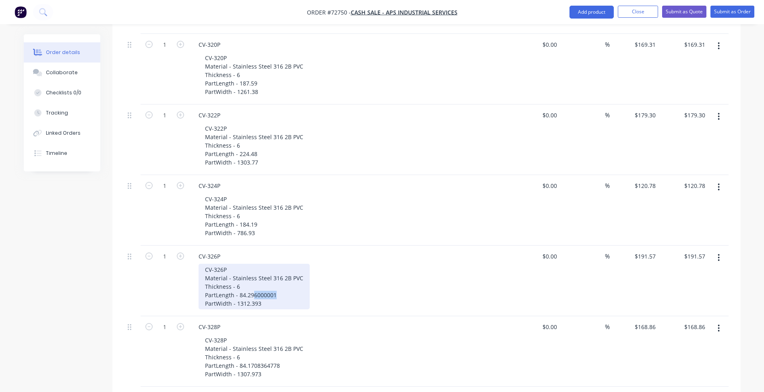
drag, startPoint x: 252, startPoint y: 262, endPoint x: 277, endPoint y: 263, distance: 25.0
click at [277, 263] on div "CV-326P Material - Stainless Steel 316 2B PVC Thickness - 6 PartLength - 84.296…" at bounding box center [254, 286] width 111 height 46
click at [257, 269] on div "CV-326P Material - Stainless Steel 316 2B PVC Thickness - 6 PartLength - 84.29 …" at bounding box center [254, 286] width 111 height 46
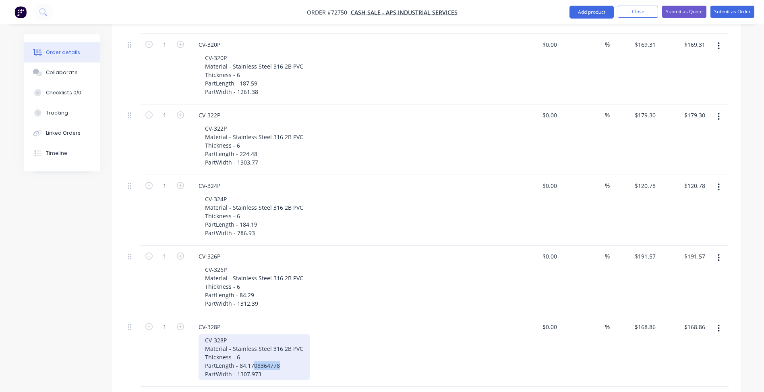
drag, startPoint x: 252, startPoint y: 332, endPoint x: 278, endPoint y: 332, distance: 25.4
click at [278, 334] on div "CV-328P Material - Stainless Steel 316 2B PVC Thickness - 6 PartLength - 84.170…" at bounding box center [254, 357] width 111 height 46
click at [257, 340] on div "CV-328P Material - Stainless Steel 316 2B PVC Thickness - 6 PartLength - 84.17 …" at bounding box center [254, 357] width 111 height 46
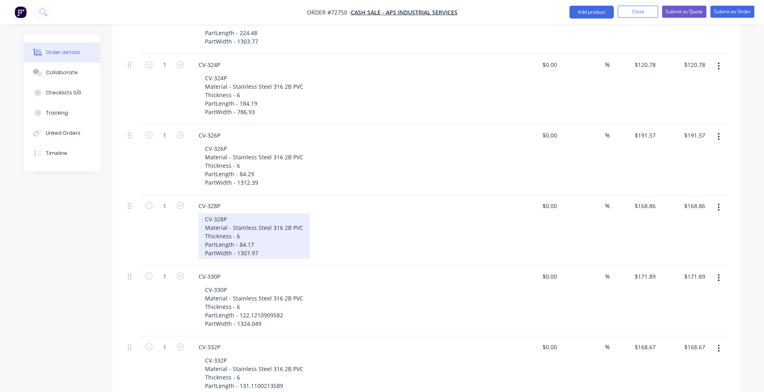
scroll to position [725, 0]
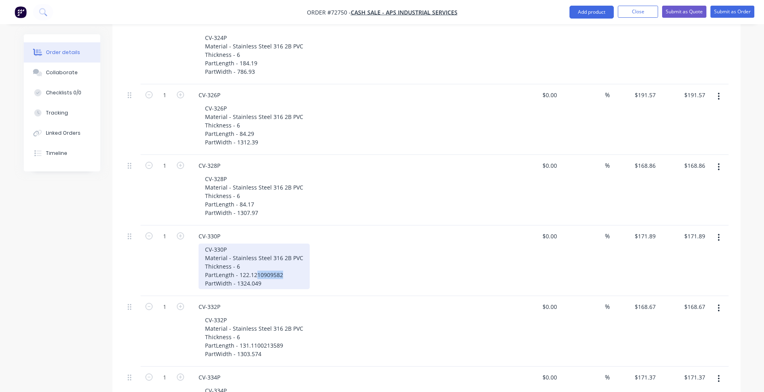
drag, startPoint x: 255, startPoint y: 241, endPoint x: 281, endPoint y: 244, distance: 25.9
click at [281, 244] on div "CV-330P Material - Stainless Steel 316 2B PVC Thickness - 6 PartLength - 122.12…" at bounding box center [254, 266] width 111 height 46
click at [257, 249] on div "CV-330P Material - Stainless Steel 316 2B PVC Thickness - 6 PartLength - 122.12…" at bounding box center [254, 266] width 111 height 46
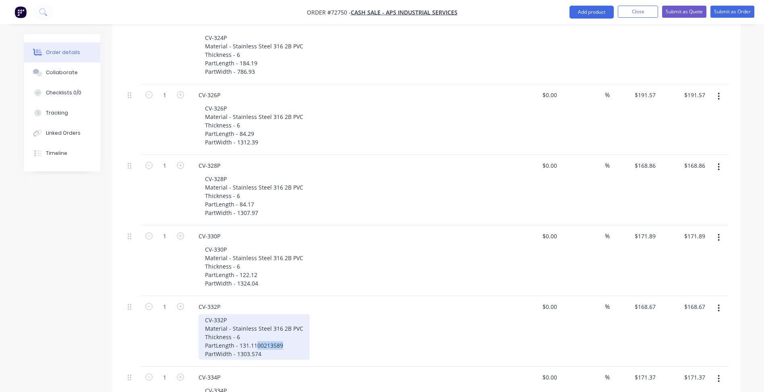
drag, startPoint x: 257, startPoint y: 312, endPoint x: 282, endPoint y: 311, distance: 25.0
click at [282, 314] on div "CV-332P Material - Stainless Steel 316 2B PVC Thickness - 6 PartLength - 131.11…" at bounding box center [254, 337] width 111 height 46
click at [257, 319] on div "CV-332P Material - Stainless Steel 316 2B PVC Thickness - 6 PartLength - 131.11…" at bounding box center [254, 337] width 111 height 46
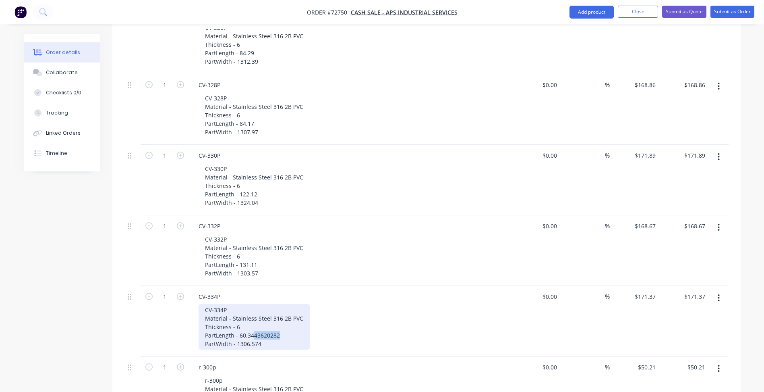
drag, startPoint x: 253, startPoint y: 303, endPoint x: 278, endPoint y: 304, distance: 24.6
click at [278, 304] on div "CV-334P Material - Stainless Steel 316 2B PVC Thickness - 6 PartLength - 60.344…" at bounding box center [254, 327] width 111 height 46
click at [256, 309] on div "CV-334P Material - Stainless Steel 316 2B PVC Thickness - 6 PartLength - 60.34 …" at bounding box center [254, 327] width 111 height 46
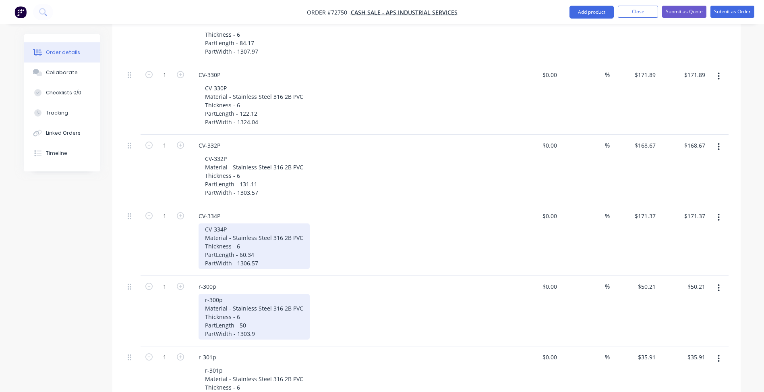
scroll to position [967, 0]
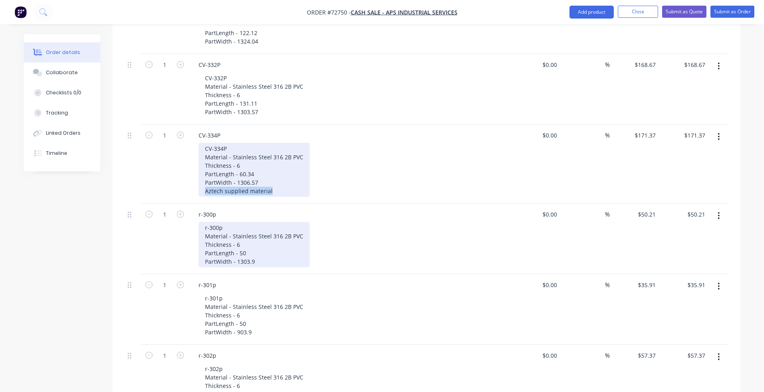
copy div "Aztech supplied material"
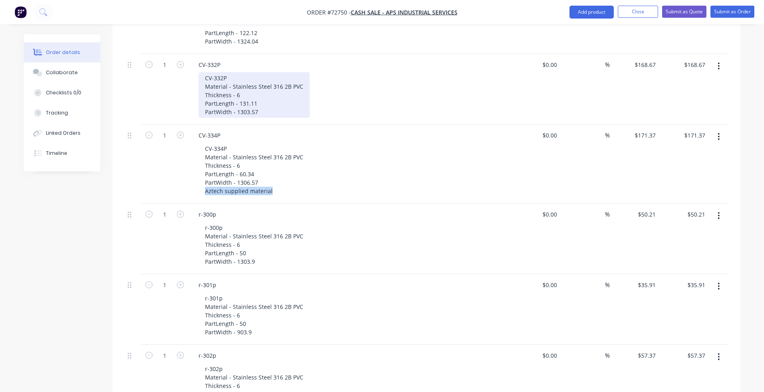
click at [265, 78] on div "CV-332P Material - Stainless Steel 316 2B PVC Thickness - 6 PartLength - 131.11…" at bounding box center [254, 95] width 111 height 46
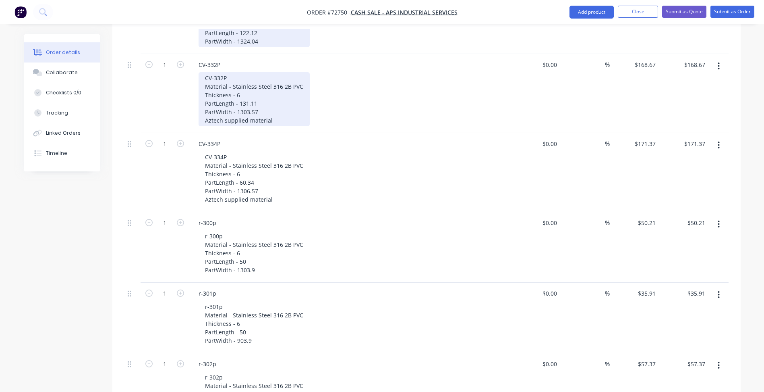
scroll to position [846, 0]
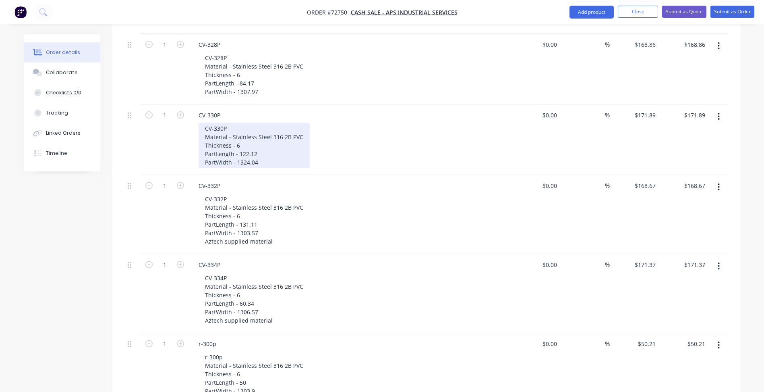
click at [261, 128] on div "CV-330P Material - Stainless Steel 316 2B PVC Thickness - 6 PartLength - 122.12…" at bounding box center [254, 145] width 111 height 46
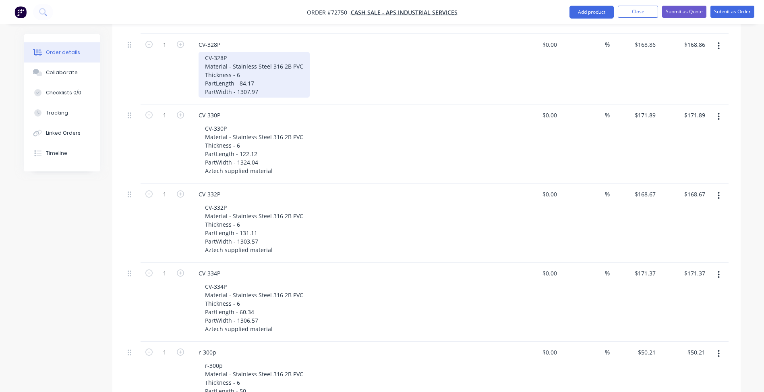
click at [261, 60] on div "CV-328P Material - Stainless Steel 316 2B PVC Thickness - 6 PartLength - 84.17 …" at bounding box center [254, 75] width 111 height 46
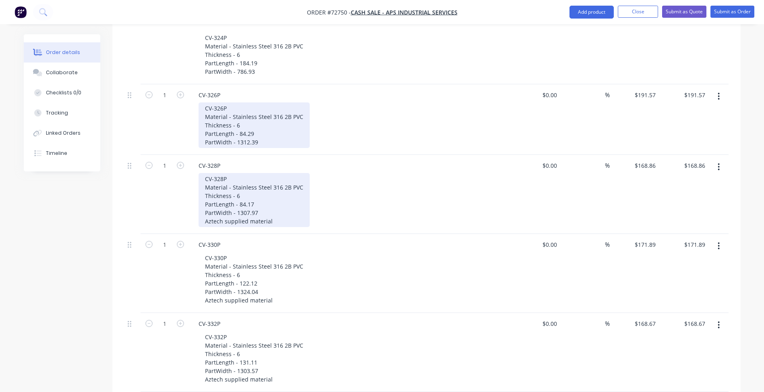
scroll to position [685, 0]
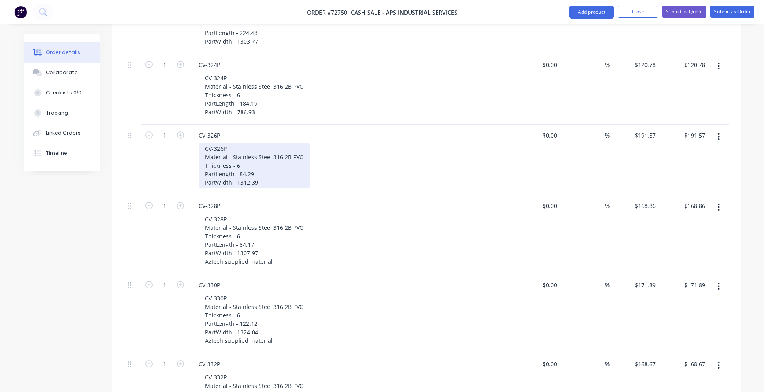
click at [262, 146] on div "CV-326P Material - Stainless Steel 316 2B PVC Thickness - 6 PartLength - 84.29 …" at bounding box center [254, 166] width 111 height 46
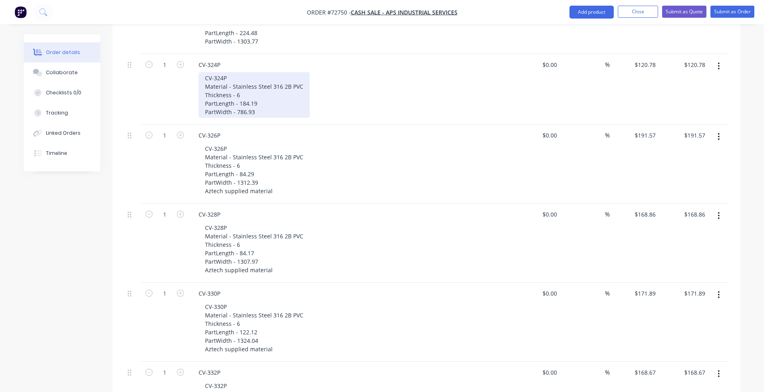
click at [265, 78] on div "CV-324P Material - Stainless Steel 316 2B PVC Thickness - 6 PartLength - 184.19…" at bounding box center [254, 95] width 111 height 46
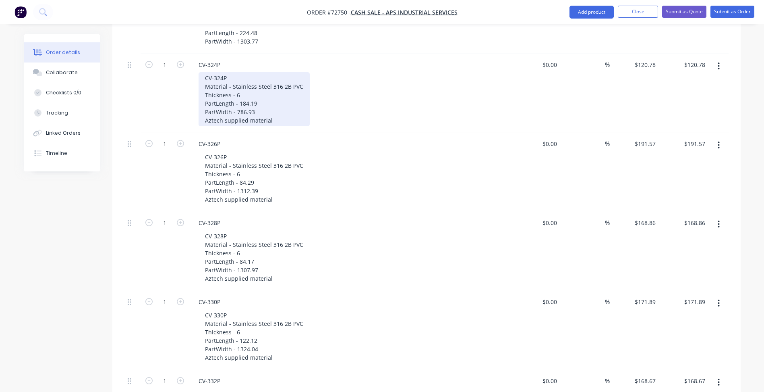
scroll to position [564, 0]
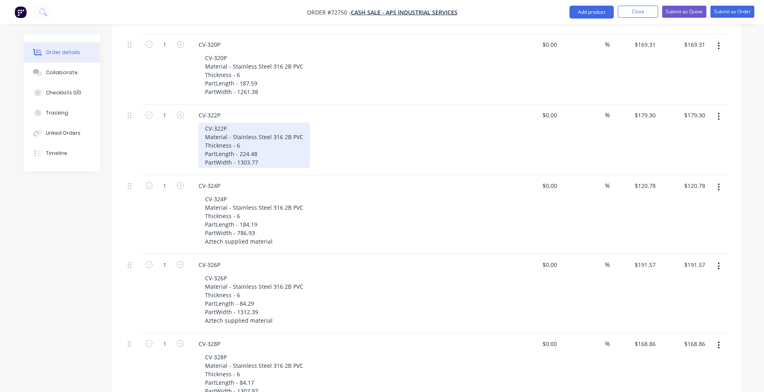
drag, startPoint x: 266, startPoint y: 129, endPoint x: 269, endPoint y: 139, distance: 9.7
click at [267, 132] on div "CV-322P Material - Stainless Steel 316 2B PVC Thickness - 6 PartLength - 224.48…" at bounding box center [254, 145] width 111 height 46
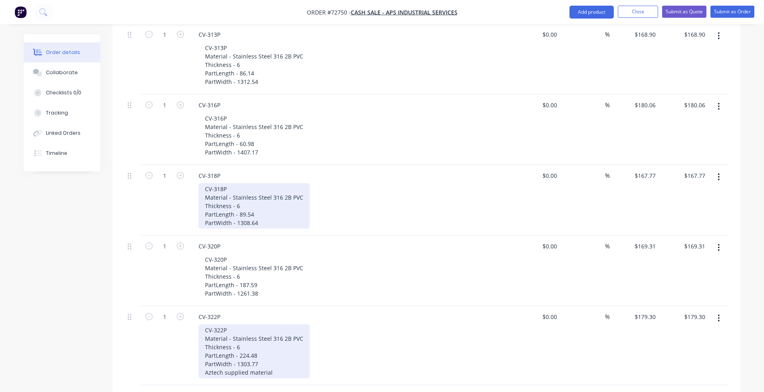
scroll to position [322, 0]
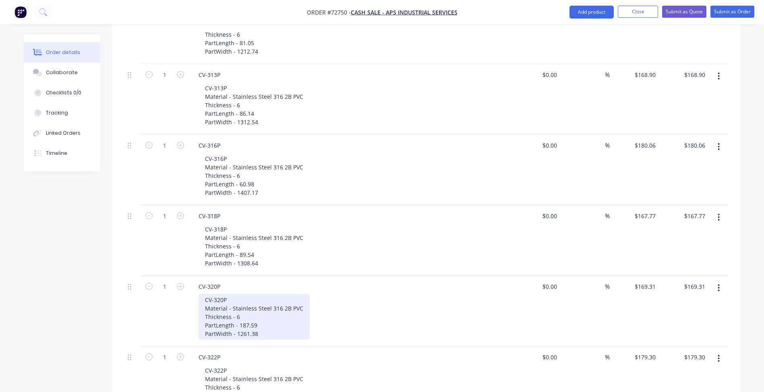
click at [271, 299] on div "CV-320P Material - Stainless Steel 316 2B PVC Thickness - 6 PartLength - 187.59…" at bounding box center [254, 317] width 111 height 46
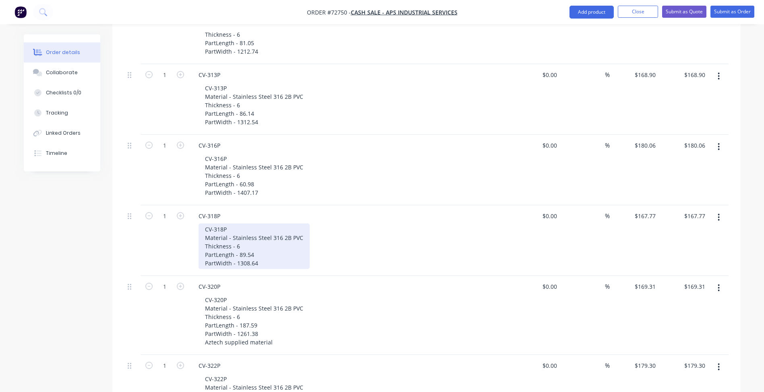
click at [273, 229] on div "CV-318P Material - Stainless Steel 316 2B PVC Thickness - 6 PartLength - 89.54 …" at bounding box center [254, 246] width 111 height 46
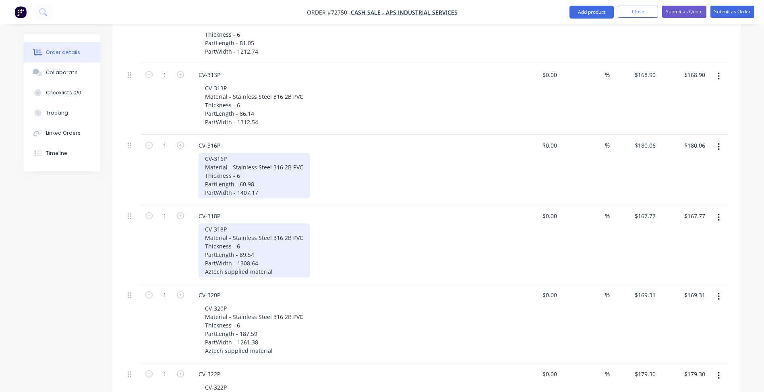
scroll to position [282, 0]
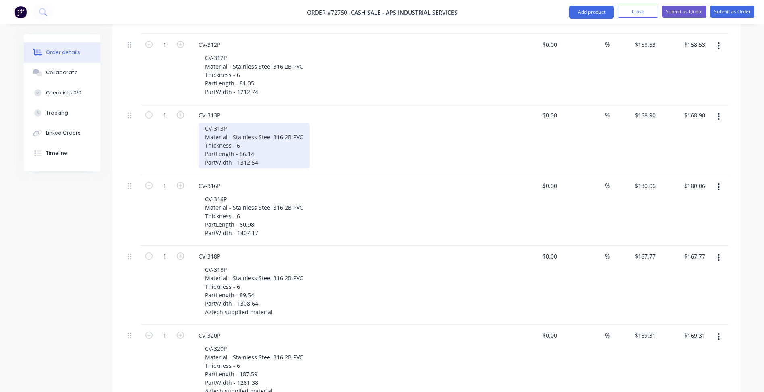
click at [264, 128] on div "CV-313P Material - Stainless Steel 316 2B PVC Thickness - 6 PartLength - 86.14 …" at bounding box center [254, 145] width 111 height 46
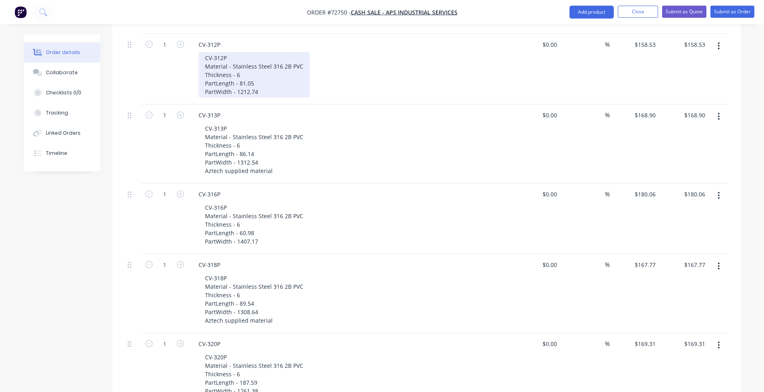
click at [274, 56] on div "CV-312P Material - Stainless Steel 316 2B PVC Thickness - 6 PartLength - 81.05 …" at bounding box center [254, 75] width 111 height 46
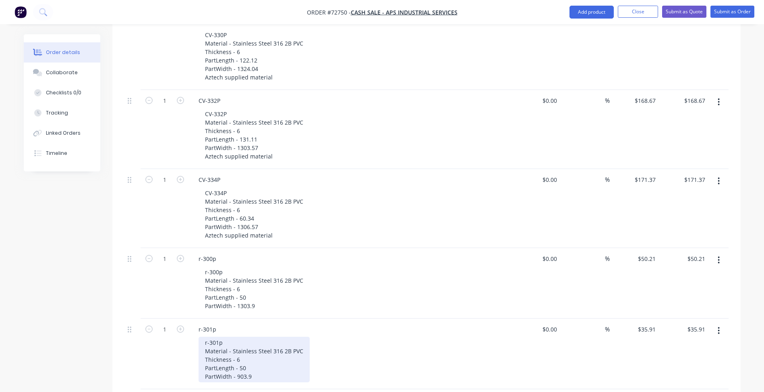
scroll to position [1088, 0]
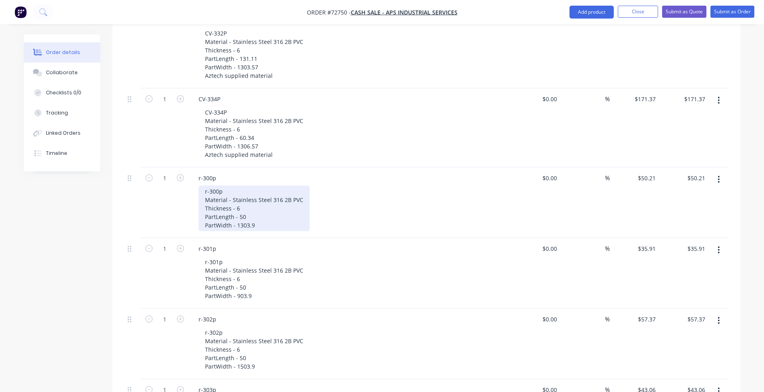
click at [260, 185] on div "r-300p Material - Stainless Steel 316 2B PVC Thickness - 6 PartLength - 50 Part…" at bounding box center [254, 208] width 111 height 46
click at [263, 194] on div "r-300p Material - Stainless Steel 316 2B PVC Thickness - 6 PartLength - 50 Part…" at bounding box center [254, 208] width 111 height 46
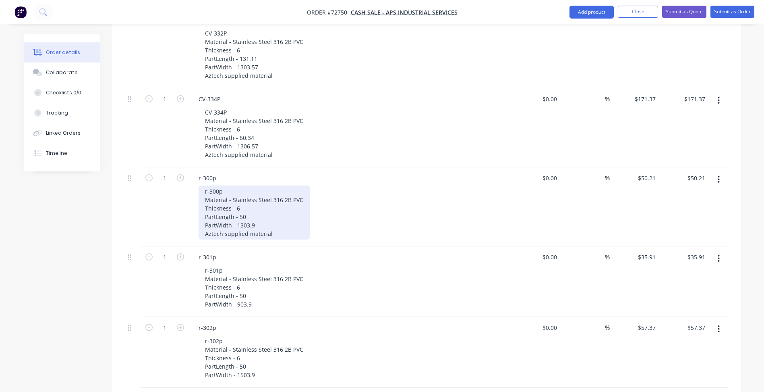
click at [214, 201] on div "r-300p Material - Stainless Steel 316 2B PVC Thickness - 6 PartLength - 50 Part…" at bounding box center [254, 212] width 111 height 54
copy div "Customer supplied material"
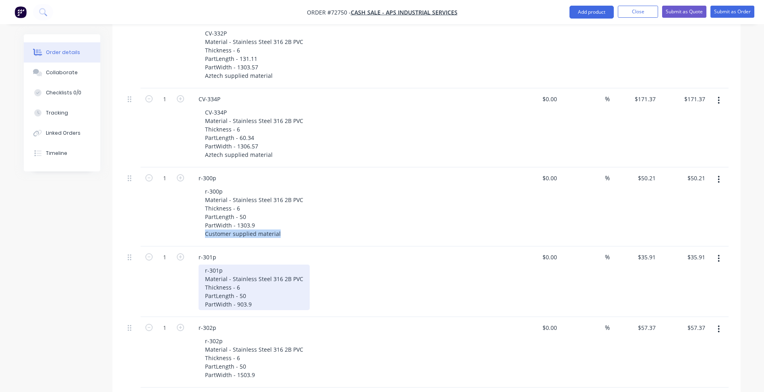
click at [259, 271] on div "r-301p Material - Stainless Steel 316 2B PVC Thickness - 6 PartLength - 50 Part…" at bounding box center [254, 287] width 111 height 46
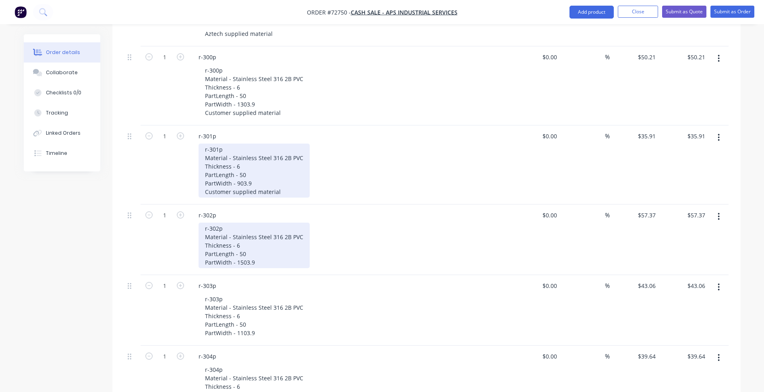
scroll to position [1329, 0]
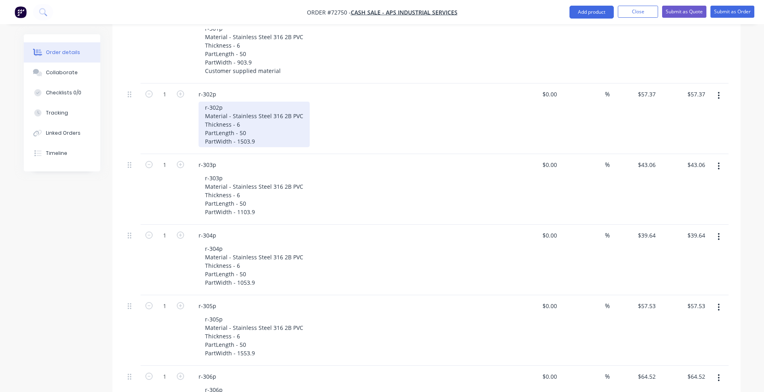
click at [257, 104] on div "r-302p Material - Stainless Steel 316 2B PVC Thickness - 6 PartLength - 50 Part…" at bounding box center [254, 125] width 111 height 46
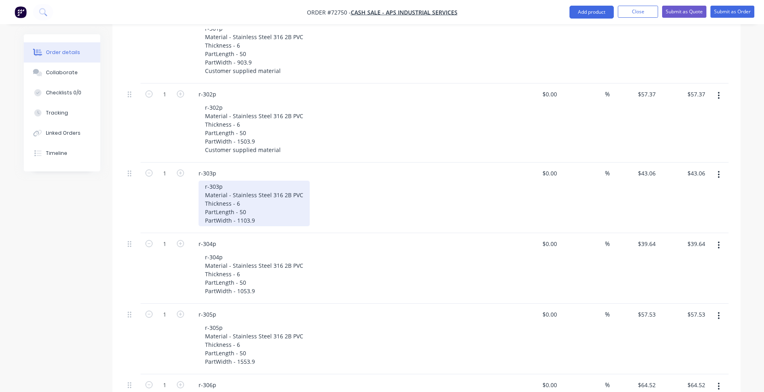
click at [256, 187] on div "r-303p Material - Stainless Steel 316 2B PVC Thickness - 6 PartLength - 50 Part…" at bounding box center [254, 203] width 111 height 46
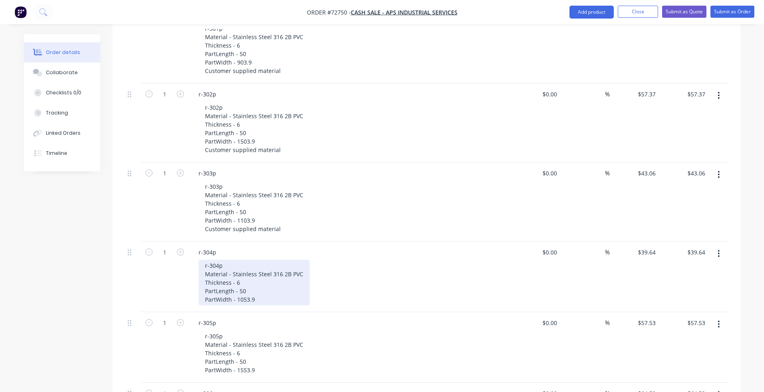
click at [263, 266] on div "r-304p Material - Stainless Steel 316 2B PVC Thickness - 6 PartLength - 50 Part…" at bounding box center [254, 282] width 111 height 46
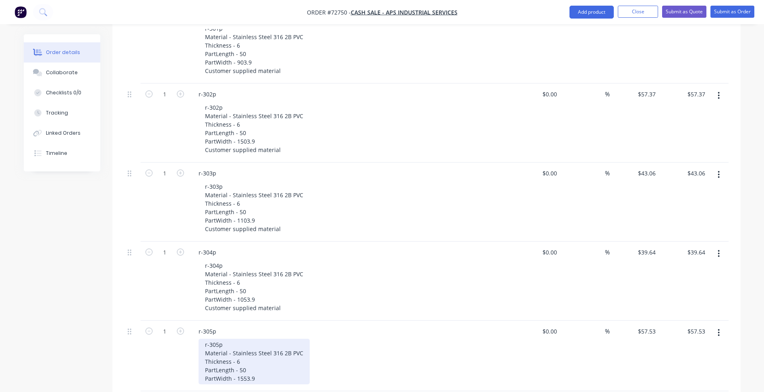
click at [259, 345] on div "r-305p Material - Stainless Steel 316 2B PVC Thickness - 6 PartLength - 50 Part…" at bounding box center [254, 361] width 111 height 46
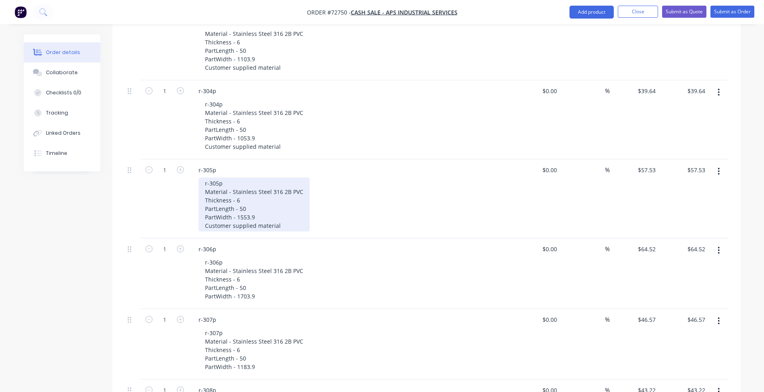
scroll to position [1611, 0]
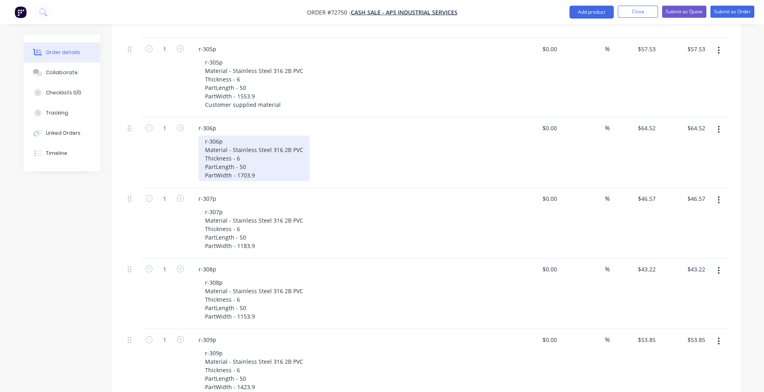
click at [263, 137] on div "r-306p Material - Stainless Steel 316 2B PVC Thickness - 6 PartLength - 50 Part…" at bounding box center [254, 158] width 111 height 46
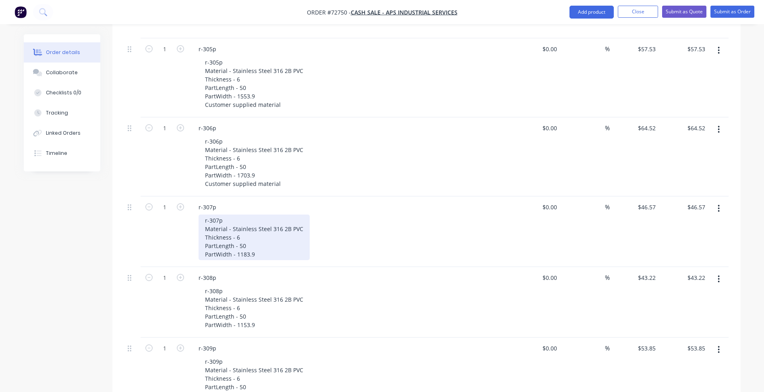
click at [264, 220] on div "r-307p Material - Stainless Steel 316 2B PVC Thickness - 6 PartLength - 50 Part…" at bounding box center [254, 237] width 111 height 46
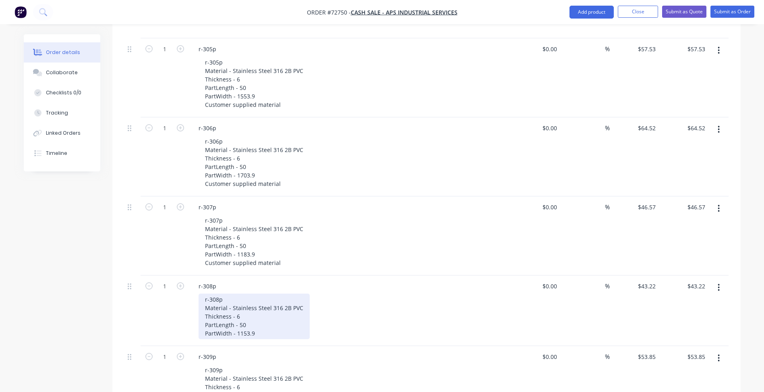
click at [261, 300] on div "r-308p Material - Stainless Steel 316 2B PVC Thickness - 6 PartLength - 50 Part…" at bounding box center [254, 316] width 111 height 46
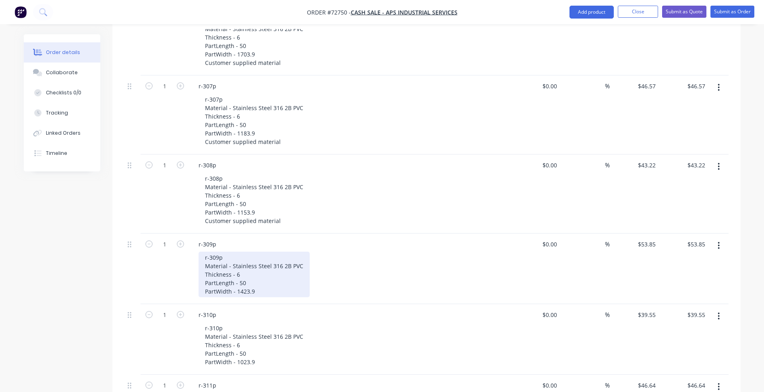
click at [255, 252] on div "r-309p Material - Stainless Steel 316 2B PVC Thickness - 6 PartLength - 50 Part…" at bounding box center [254, 274] width 111 height 46
click at [260, 255] on div "r-309p Material - Stainless Steel 316 2B PVC Thickness - 6 PartLength - 50 Part…" at bounding box center [254, 274] width 111 height 46
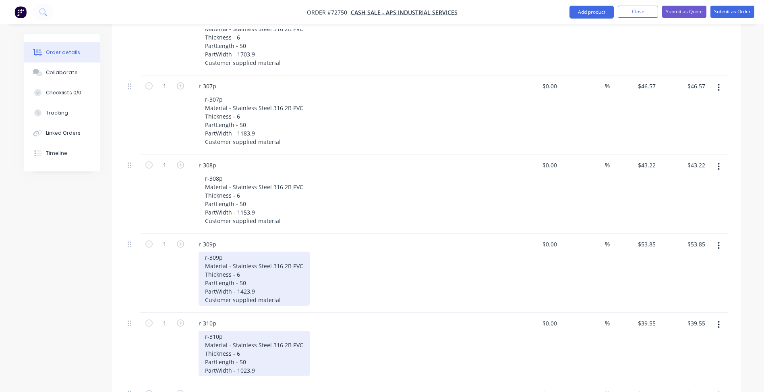
scroll to position [1772, 0]
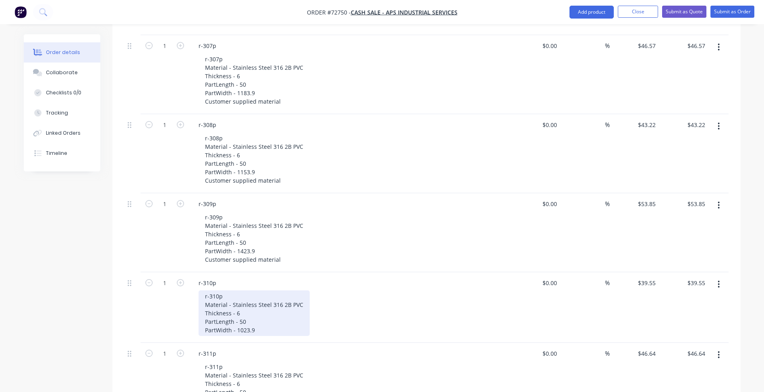
click at [253, 296] on div "r-310p Material - Stainless Steel 316 2B PVC Thickness - 6 PartLength - 50 Part…" at bounding box center [254, 313] width 111 height 46
click at [261, 294] on div "r-311p Material - Stainless Steel 316 2B PVC Thickness - 6 PartLength - 50 Part…" at bounding box center [254, 311] width 111 height 46
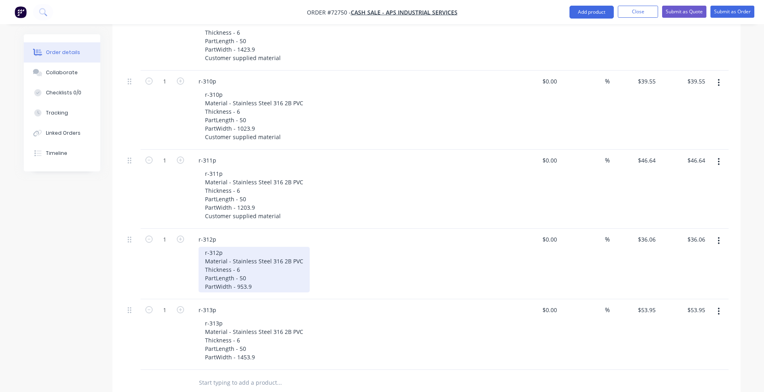
drag, startPoint x: 247, startPoint y: 248, endPoint x: 255, endPoint y: 251, distance: 8.0
click at [247, 248] on div "r-312p Material - Stainless Steel 316 2B PVC Thickness - 6 PartLength - 50 Part…" at bounding box center [254, 270] width 111 height 46
click at [255, 251] on div "r-312p Material - Stainless Steel 316 2B PVC Thickness - 6 PartLength - 50 Part…" at bounding box center [254, 270] width 111 height 46
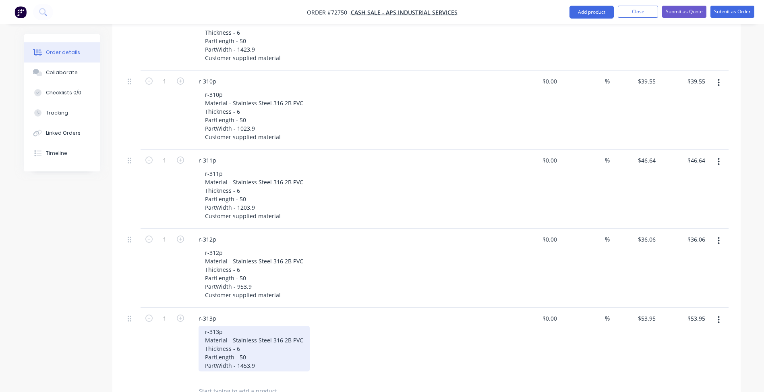
click at [275, 329] on div "r-313p Material - Stainless Steel 316 2B PVC Thickness - 6 PartLength - 50 Part…" at bounding box center [254, 348] width 111 height 46
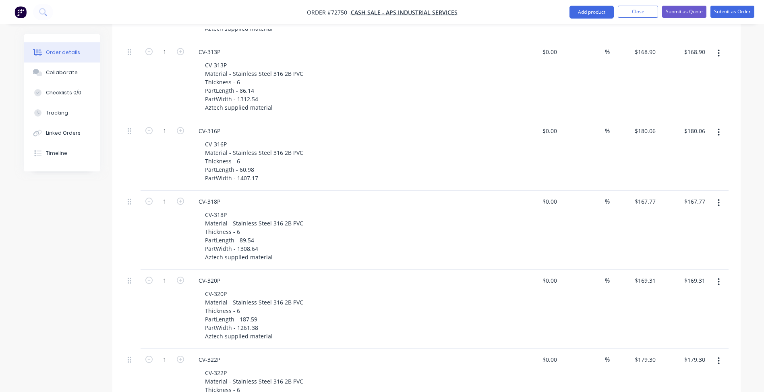
scroll to position [152, 0]
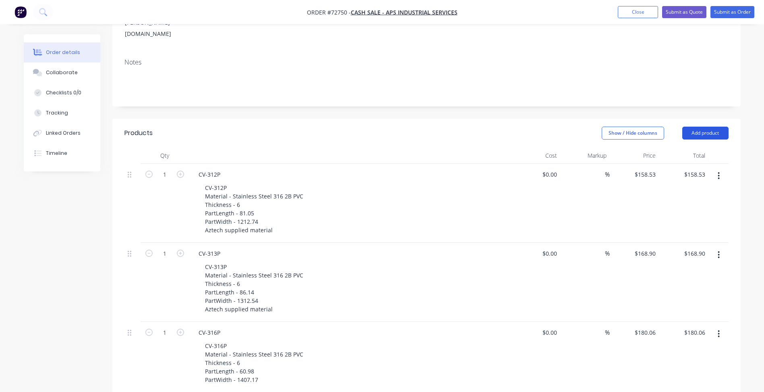
click at [711, 126] on button "Add product" at bounding box center [705, 132] width 46 height 13
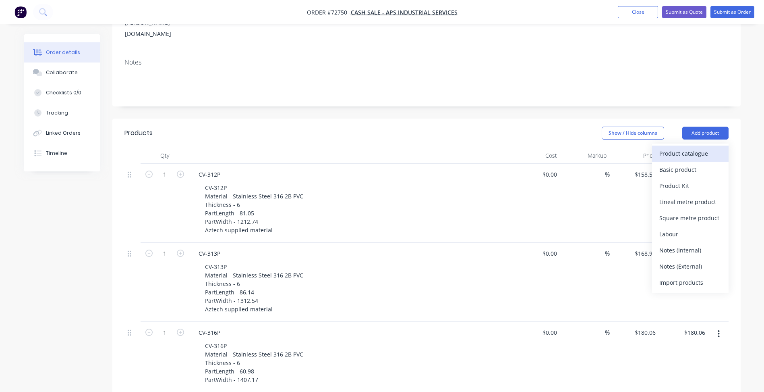
click at [692, 147] on div "Product catalogue" at bounding box center [690, 153] width 62 height 12
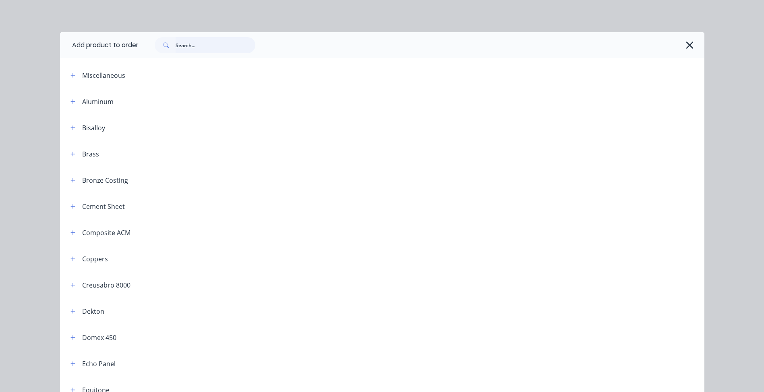
click at [210, 48] on input "text" at bounding box center [216, 45] width 80 height 16
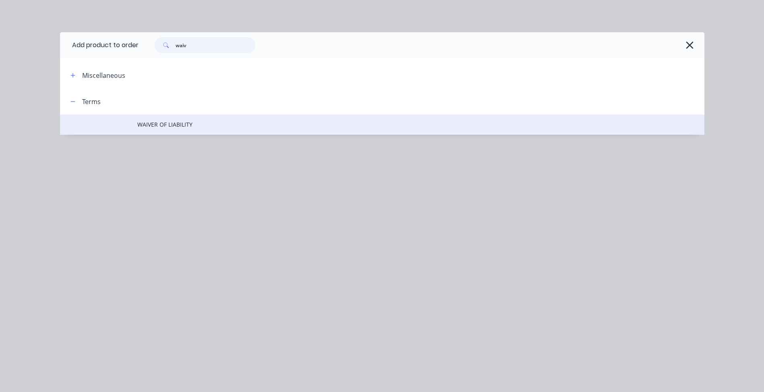
type input "waiv"
click at [167, 123] on span "WAIVER OF LIABILITY" at bounding box center [364, 124] width 454 height 8
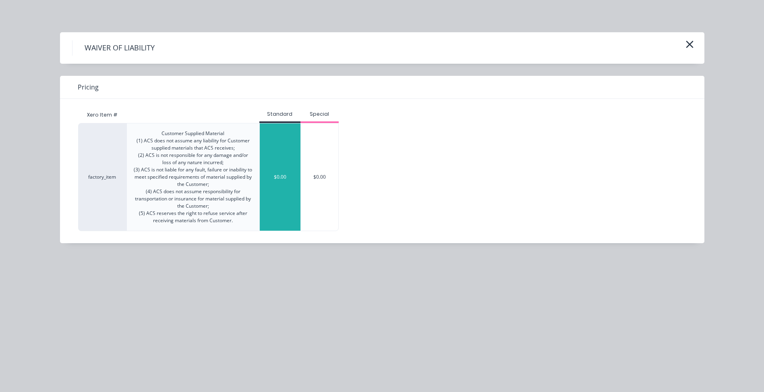
click at [279, 153] on div "$0.00" at bounding box center [280, 176] width 41 height 107
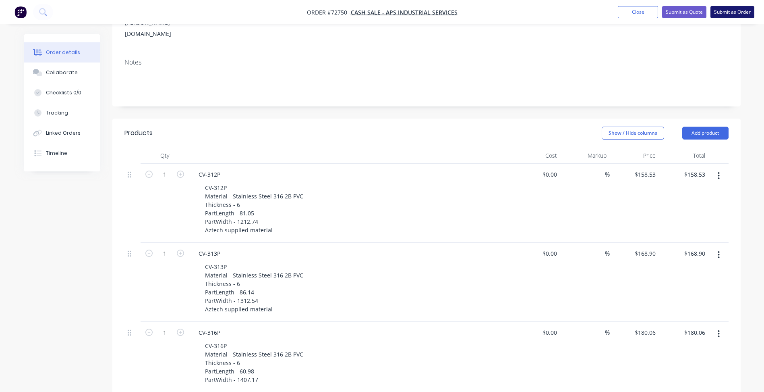
click at [727, 10] on button "Submit as Order" at bounding box center [733, 12] width 44 height 12
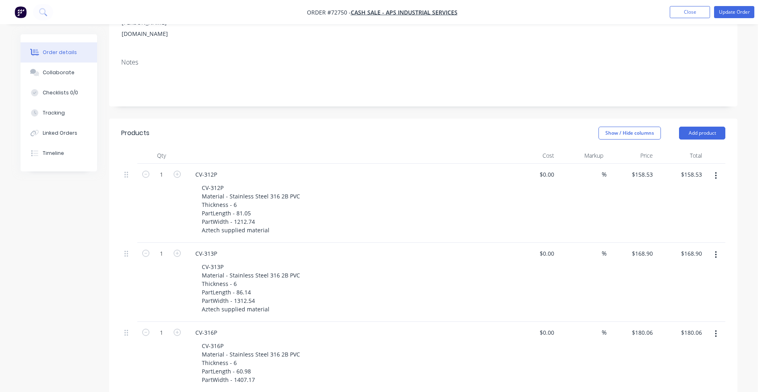
scroll to position [0, 0]
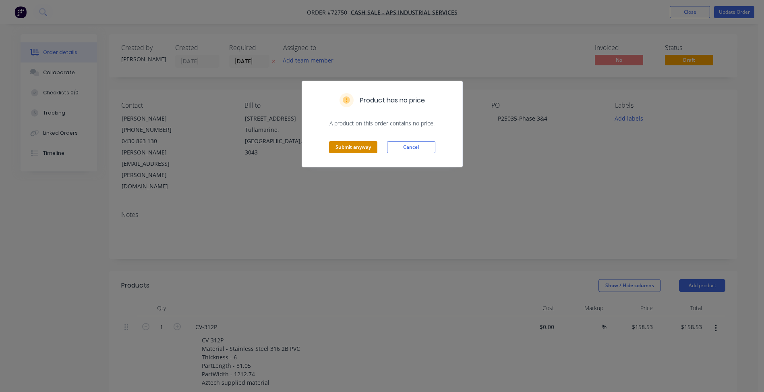
click at [344, 148] on button "Submit anyway" at bounding box center [353, 147] width 48 height 12
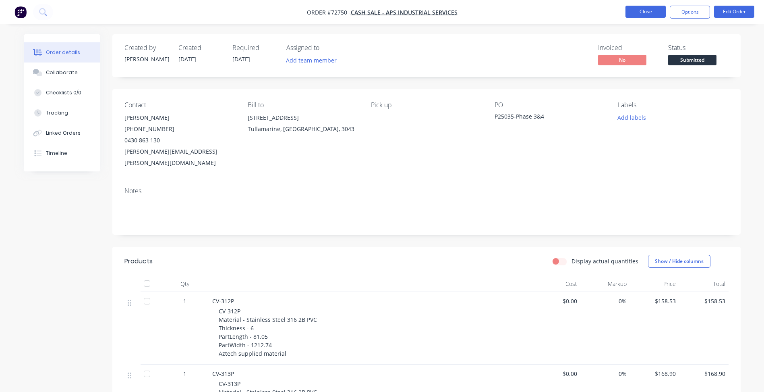
click at [649, 12] on button "Close" at bounding box center [646, 12] width 40 height 12
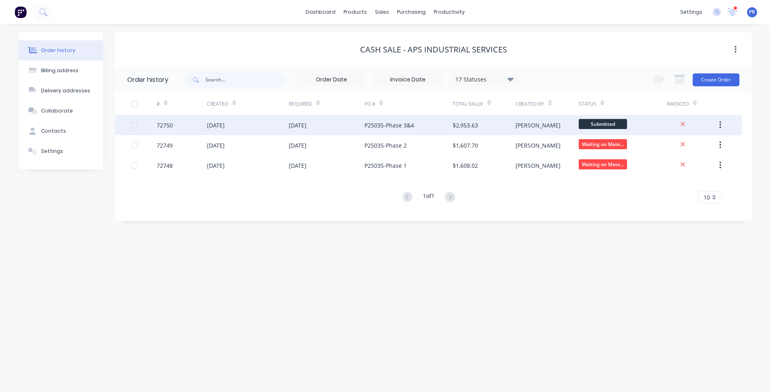
click at [607, 124] on span "Submitted" at bounding box center [603, 124] width 48 height 10
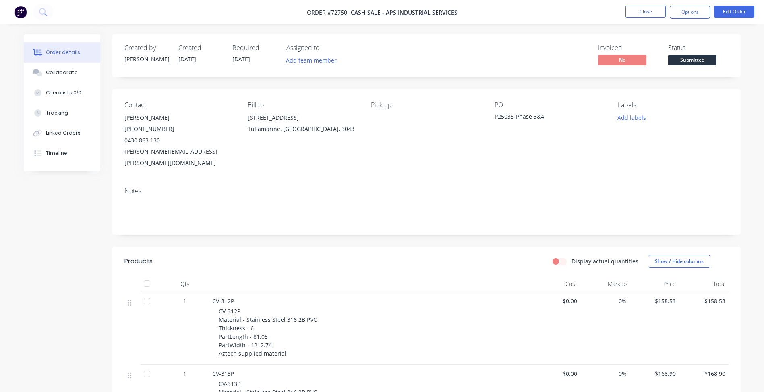
click at [688, 59] on span "Submitted" at bounding box center [692, 60] width 48 height 10
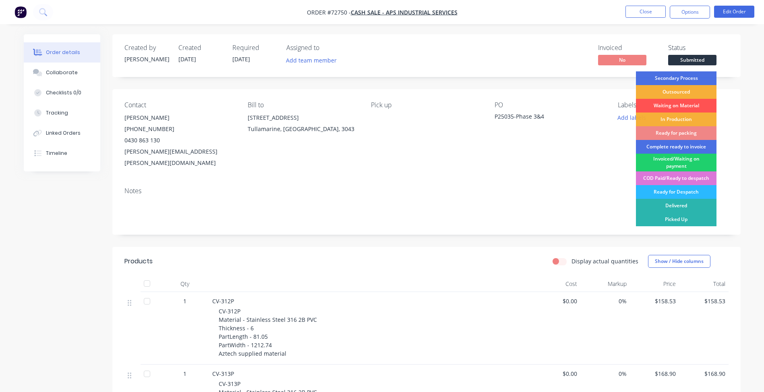
drag, startPoint x: 668, startPoint y: 106, endPoint x: 716, endPoint y: 23, distance: 96.0
click at [667, 106] on div "Waiting on Material" at bounding box center [676, 106] width 81 height 14
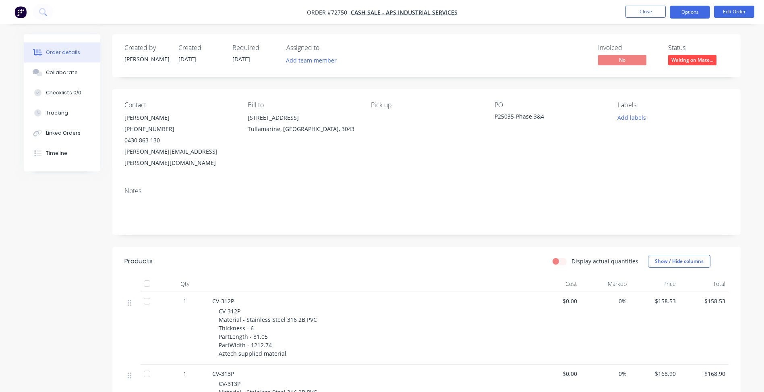
click at [683, 16] on button "Options" at bounding box center [690, 12] width 40 height 13
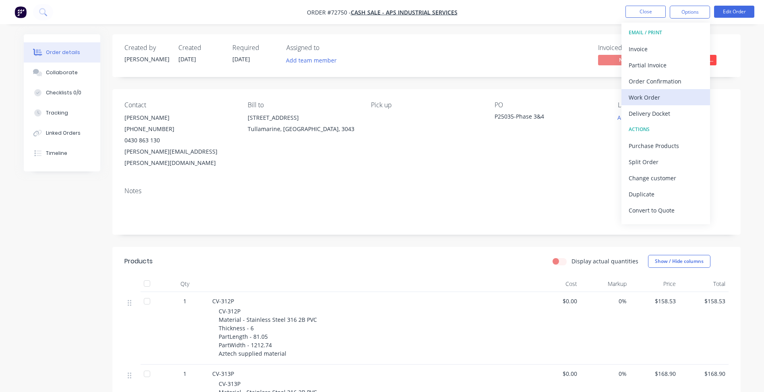
click at [655, 96] on div "Work Order" at bounding box center [666, 97] width 74 height 12
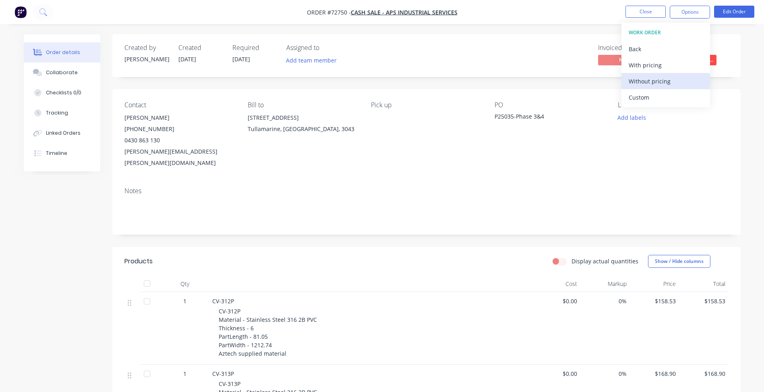
click at [659, 87] on div "Without pricing" at bounding box center [666, 81] width 74 height 12
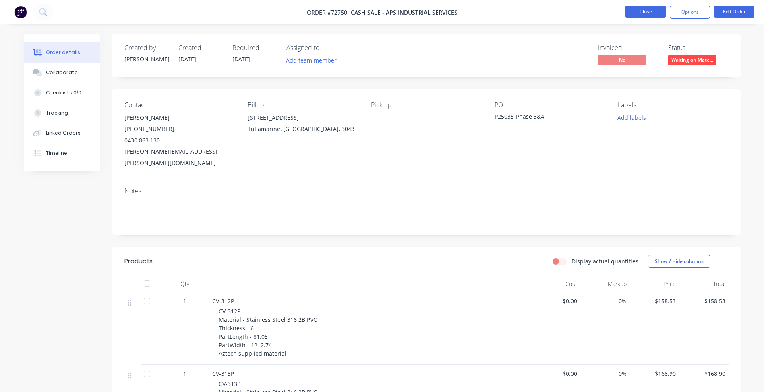
click at [657, 9] on button "Close" at bounding box center [646, 12] width 40 height 12
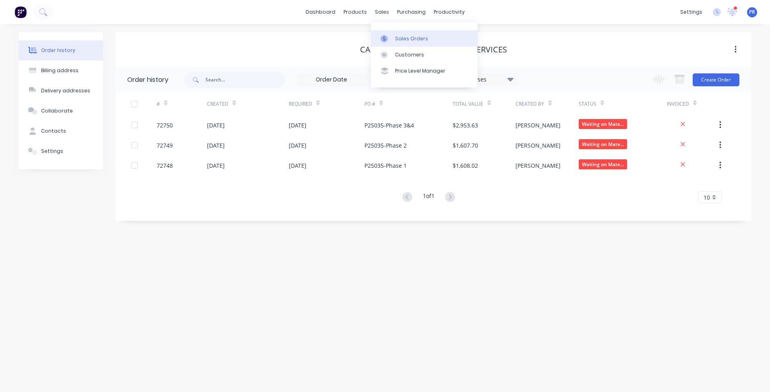
click at [391, 34] on link "Sales Orders" at bounding box center [424, 38] width 107 height 16
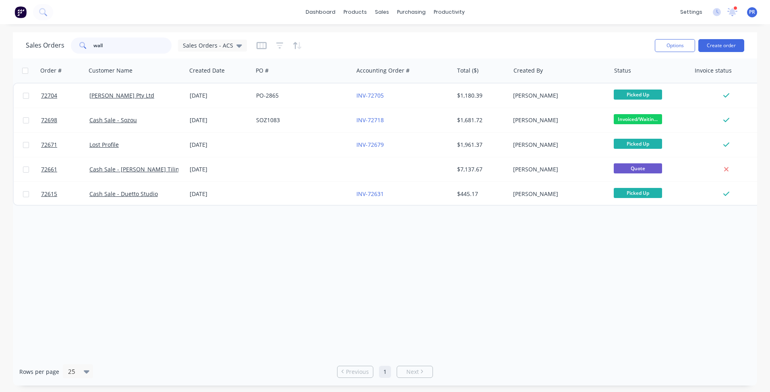
drag, startPoint x: 117, startPoint y: 46, endPoint x: 52, endPoint y: 41, distance: 65.4
click at [52, 41] on div "Sales Orders wall Sales Orders - ACS" at bounding box center [136, 45] width 221 height 16
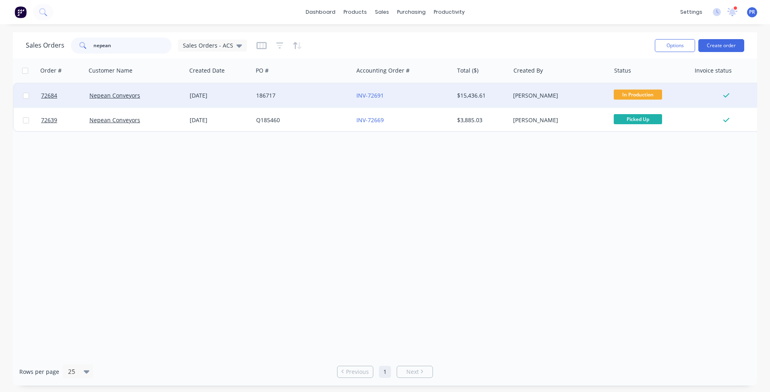
type input "nepean"
click at [169, 95] on div "Nepean Conveyors" at bounding box center [133, 95] width 89 height 8
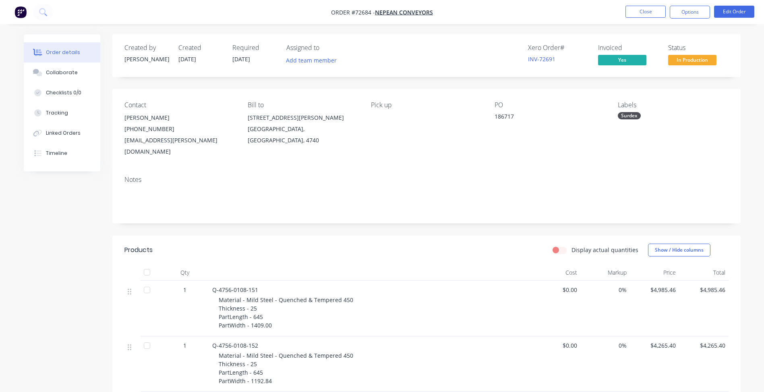
scroll to position [201, 0]
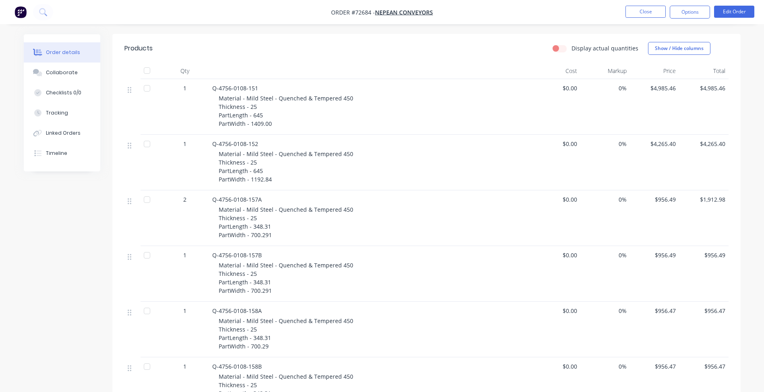
click at [184, 195] on span "2" at bounding box center [184, 199] width 3 height 8
click at [187, 195] on div "2" at bounding box center [185, 199] width 42 height 8
click at [738, 12] on button "Edit Order" at bounding box center [734, 12] width 40 height 12
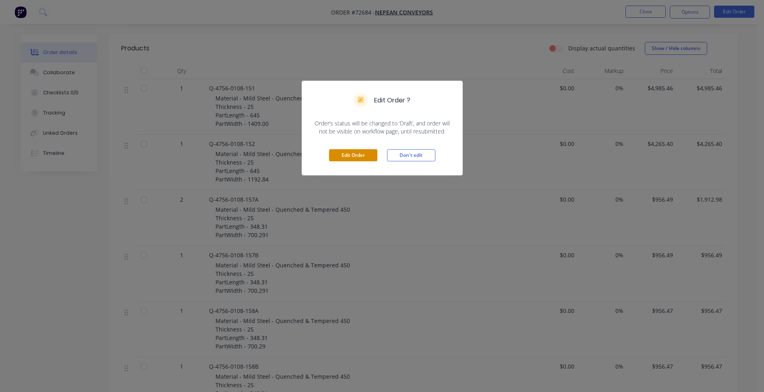
click at [345, 155] on button "Edit Order" at bounding box center [353, 155] width 48 height 12
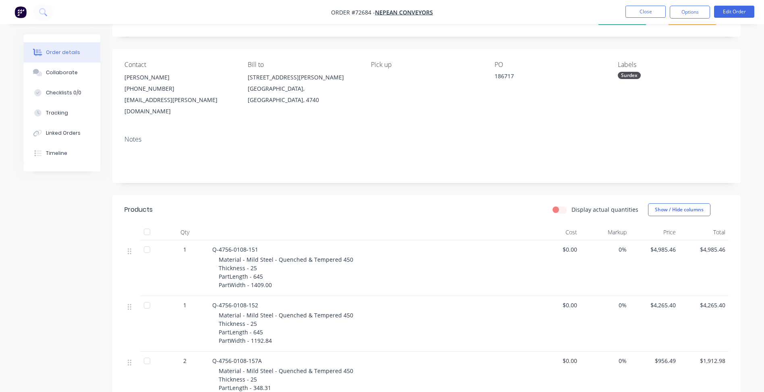
scroll to position [0, 0]
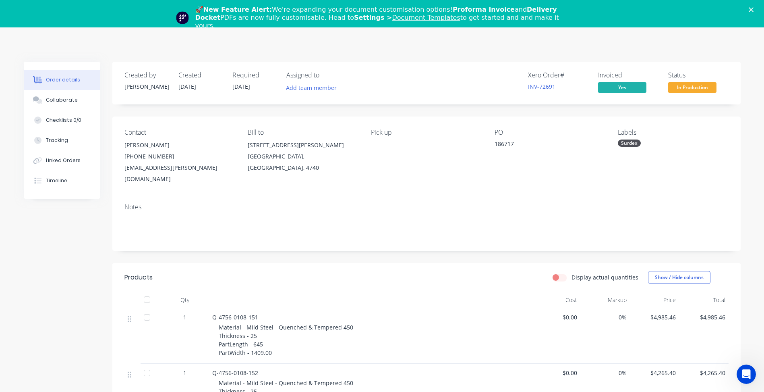
click at [754, 8] on polygon "Close" at bounding box center [751, 9] width 5 height 5
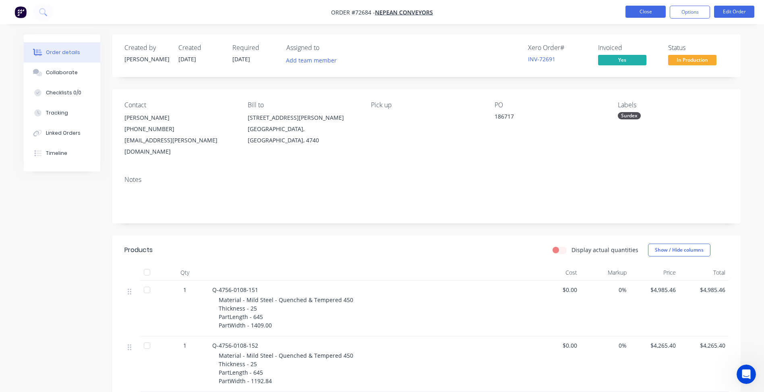
click at [648, 16] on button "Close" at bounding box center [646, 12] width 40 height 12
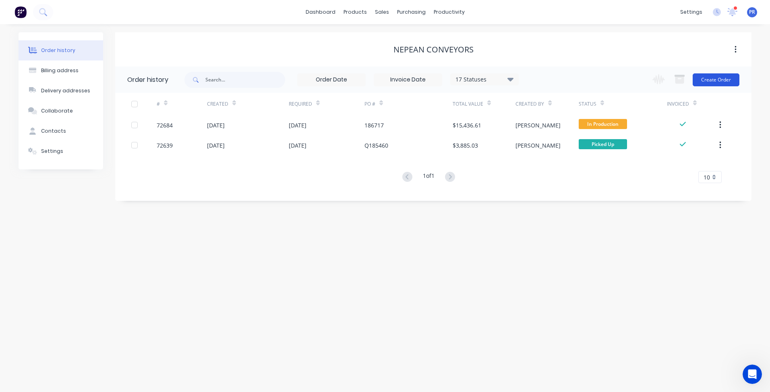
click at [722, 83] on button "Create Order" at bounding box center [716, 79] width 47 height 13
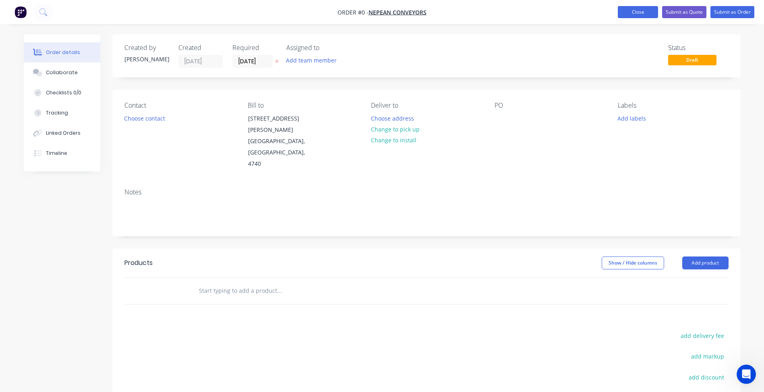
click at [638, 17] on button "Close" at bounding box center [638, 12] width 40 height 12
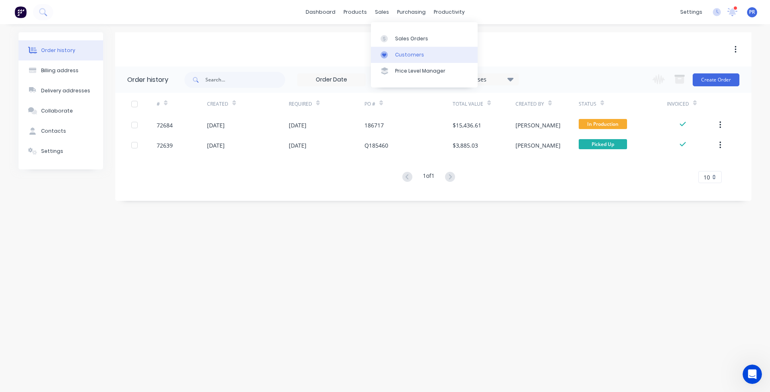
drag, startPoint x: 393, startPoint y: 41, endPoint x: 464, endPoint y: 54, distance: 72.5
click at [394, 41] on link "Sales Orders" at bounding box center [424, 38] width 107 height 16
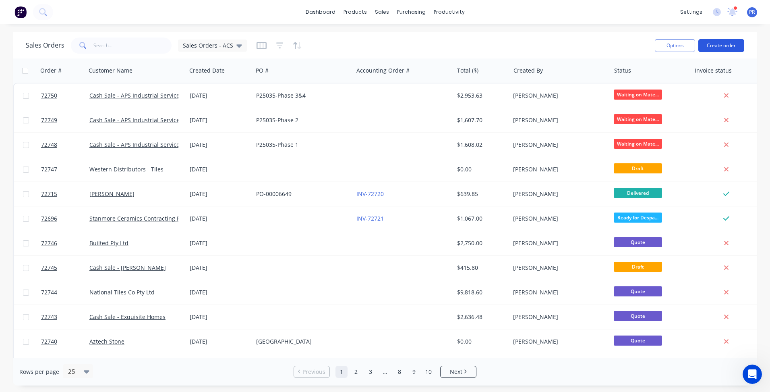
click at [713, 48] on button "Create order" at bounding box center [721, 45] width 46 height 13
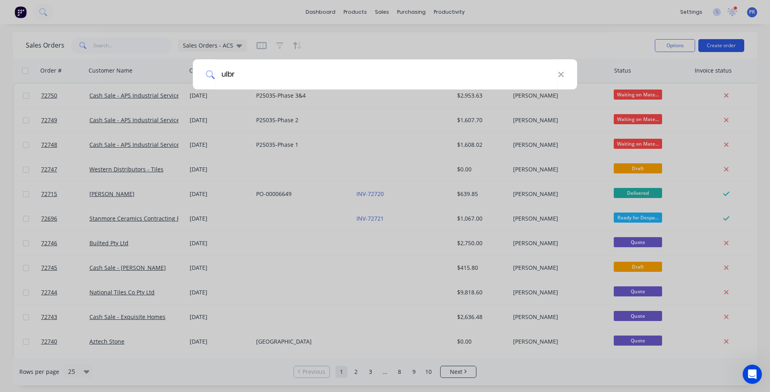
type input "ulbre"
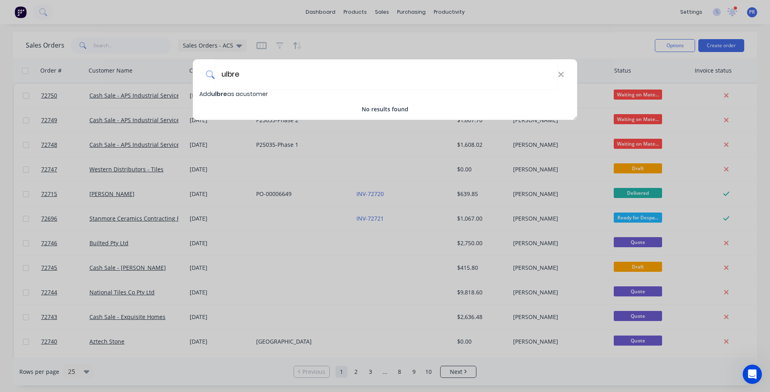
drag, startPoint x: 235, startPoint y: 77, endPoint x: 178, endPoint y: 73, distance: 57.3
click at [178, 73] on div "ulbre Add ulbre as a customer No results found" at bounding box center [385, 196] width 770 height 392
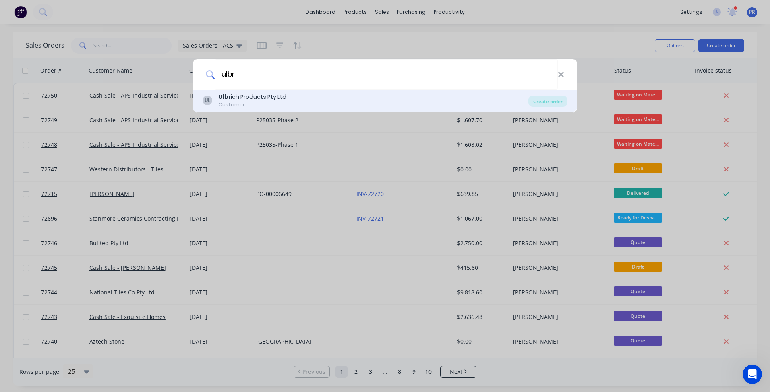
type input "ulbr"
click at [245, 95] on div "Ulbr ich Products Pty Ltd" at bounding box center [253, 97] width 68 height 8
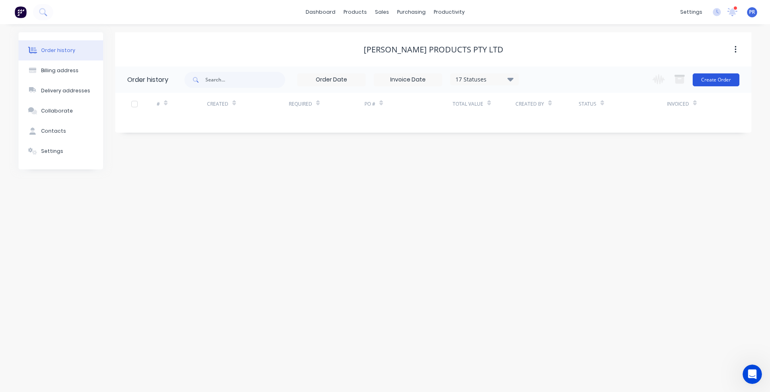
click at [705, 77] on button "Create Order" at bounding box center [716, 79] width 47 height 13
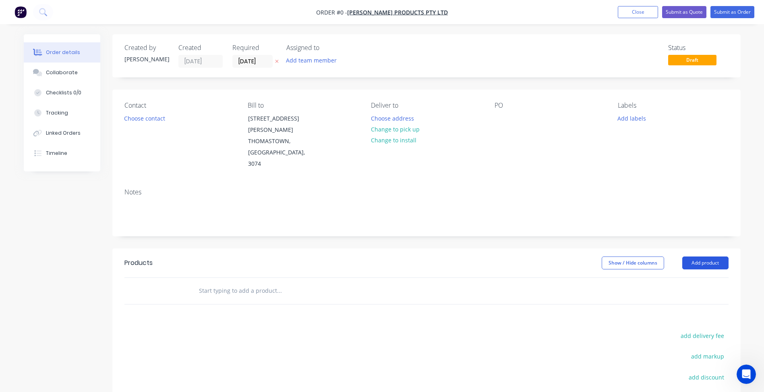
click at [703, 256] on button "Add product" at bounding box center [705, 262] width 46 height 13
click at [694, 309] on div "Basic products" at bounding box center [690, 315] width 62 height 12
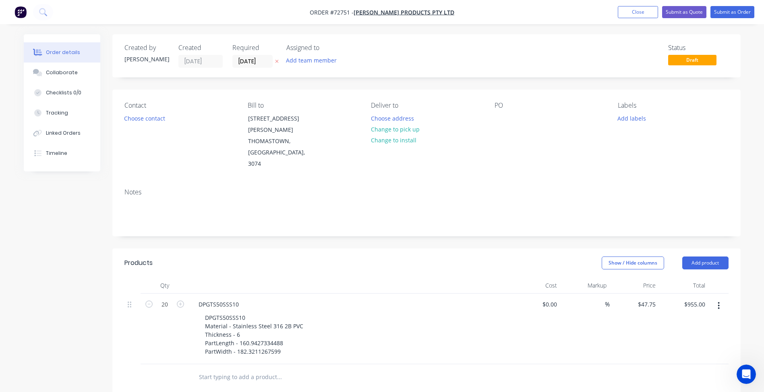
scroll to position [121, 0]
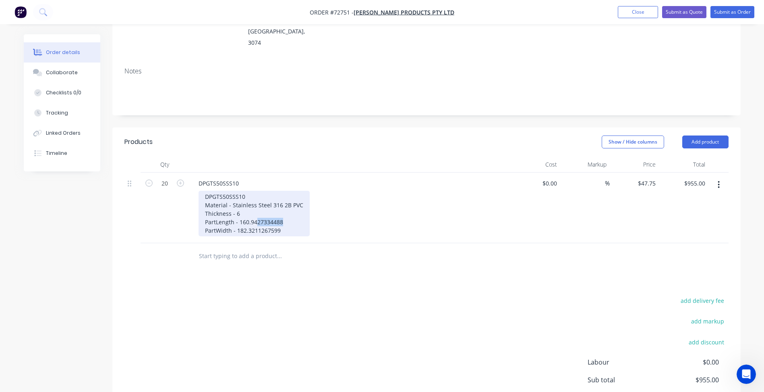
drag, startPoint x: 257, startPoint y: 201, endPoint x: 302, endPoint y: 201, distance: 44.7
click at [302, 201] on div "DPGTS50SSS10 Material - Stainless Steel 316 2B PVC Thickness - 6 PartLength - 1…" at bounding box center [254, 214] width 111 height 46
drag, startPoint x: 254, startPoint y: 210, endPoint x: 348, endPoint y: 210, distance: 93.9
click at [337, 210] on div "DPGTS50SSS10 Material - Stainless Steel 316 2B PVC Thickness - 6 PartLength - 1…" at bounding box center [353, 214] width 309 height 46
click at [263, 209] on div "DPGTS50SSS10 Material - Stainless Steel 316 2B PVC Thickness - 6 PartLength - 1…" at bounding box center [254, 214] width 111 height 46
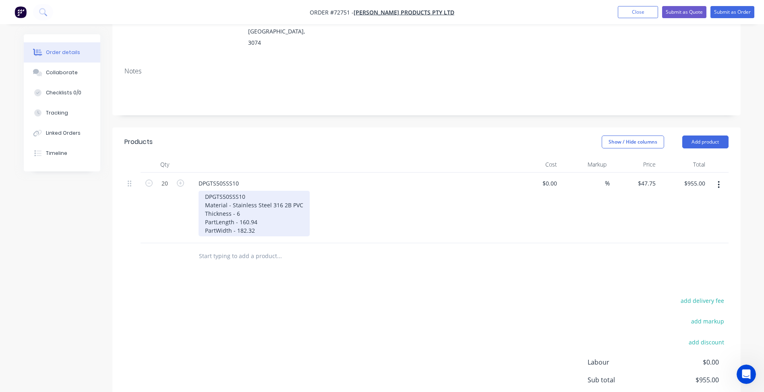
scroll to position [40, 0]
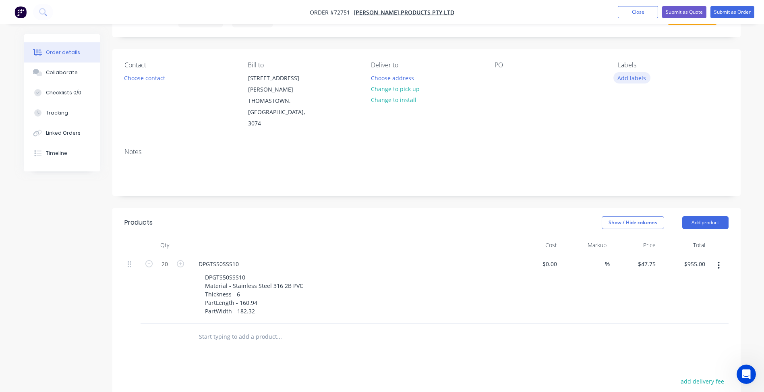
click at [641, 77] on button "Add labels" at bounding box center [631, 77] width 37 height 11
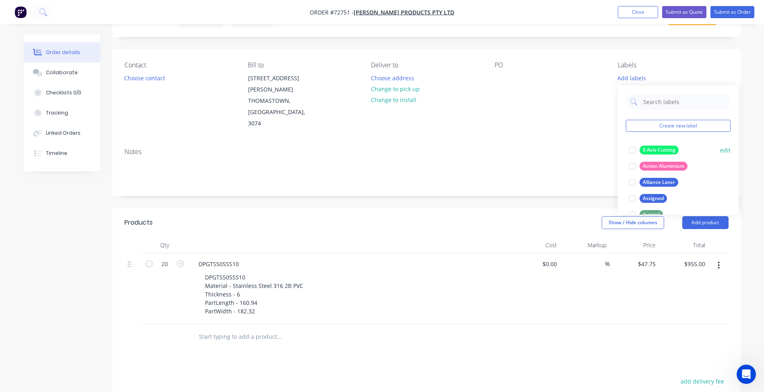
click at [631, 148] on div at bounding box center [632, 150] width 16 height 16
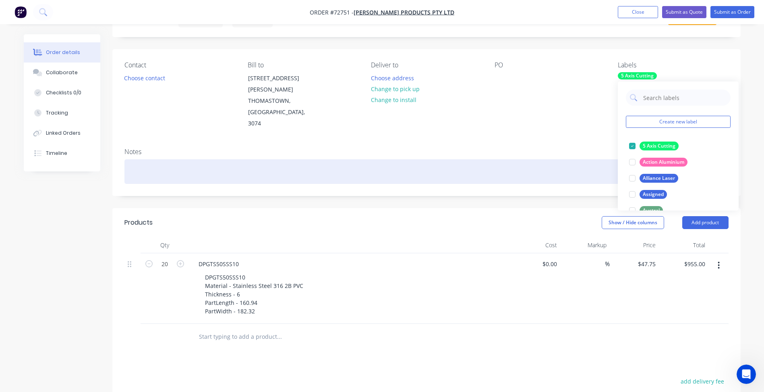
click at [530, 159] on div at bounding box center [426, 171] width 604 height 25
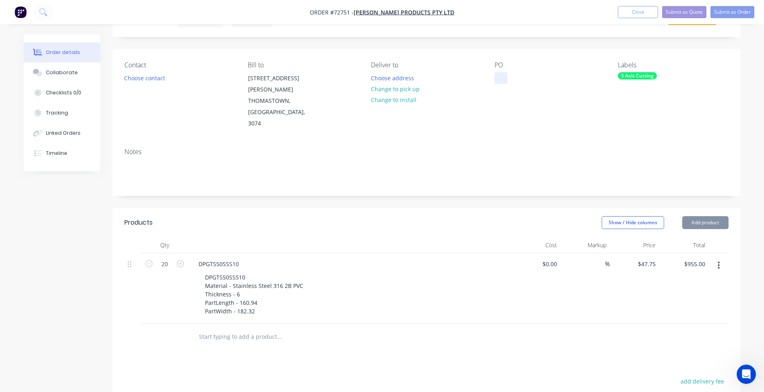
click at [504, 78] on div at bounding box center [501, 78] width 13 height 12
paste div
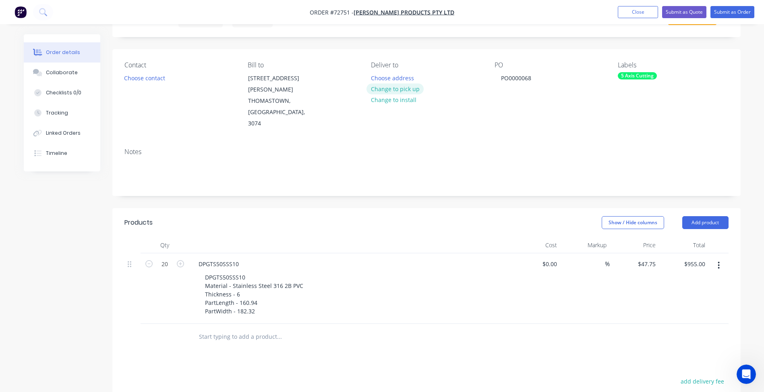
click at [402, 89] on button "Change to pick up" at bounding box center [395, 88] width 57 height 11
click at [146, 74] on button "Choose contact" at bounding box center [145, 77] width 50 height 11
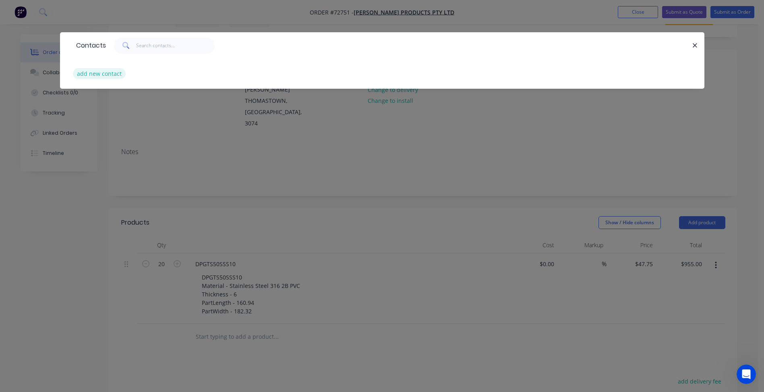
click at [97, 72] on button "add new contact" at bounding box center [99, 73] width 53 height 11
select select "AU"
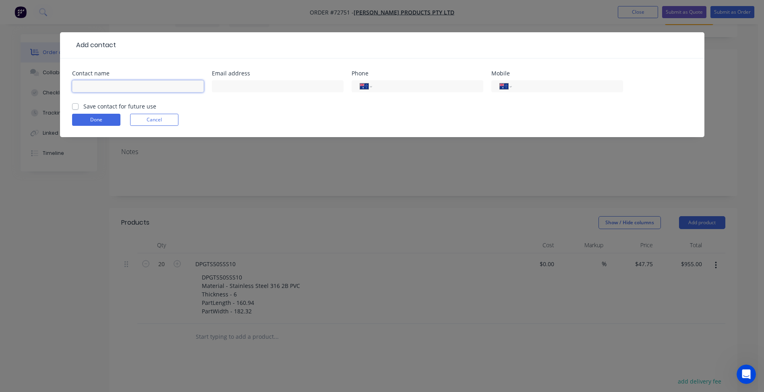
click at [96, 83] on input "text" at bounding box center [138, 86] width 132 height 12
click at [137, 87] on input "Kalpesh" at bounding box center [138, 86] width 132 height 12
click at [104, 87] on input "Kalpesh SHelat" at bounding box center [138, 86] width 132 height 12
type input "Kalpesh Shelat"
click at [249, 87] on input "text" at bounding box center [278, 86] width 132 height 12
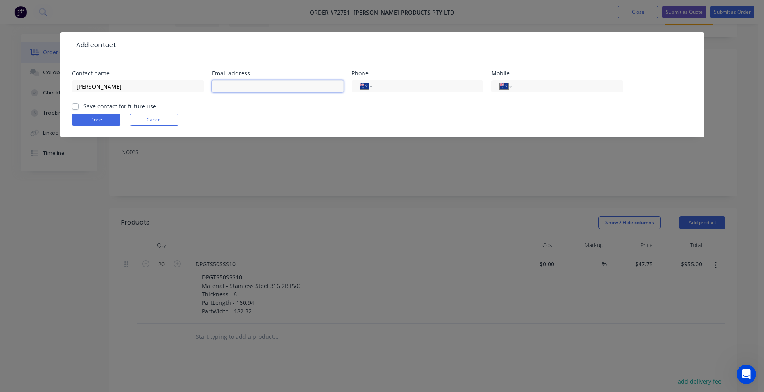
paste input "kalpesh.shelat@ulbrec.com"
type input "kalpesh.shelat@ulbrec.com"
click at [380, 82] on input "tel" at bounding box center [426, 86] width 97 height 9
type input "(03) 9467 3077"
click at [128, 108] on label "Save contact for future use" at bounding box center [119, 106] width 73 height 8
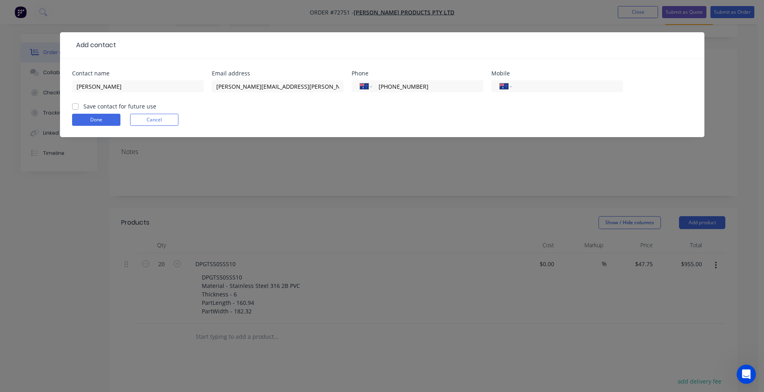
click at [79, 108] on input "Save contact for future use" at bounding box center [75, 106] width 6 height 8
checkbox input "true"
drag, startPoint x: 109, startPoint y: 115, endPoint x: 138, endPoint y: 114, distance: 29.0
click at [108, 116] on button "Done" at bounding box center [96, 120] width 48 height 12
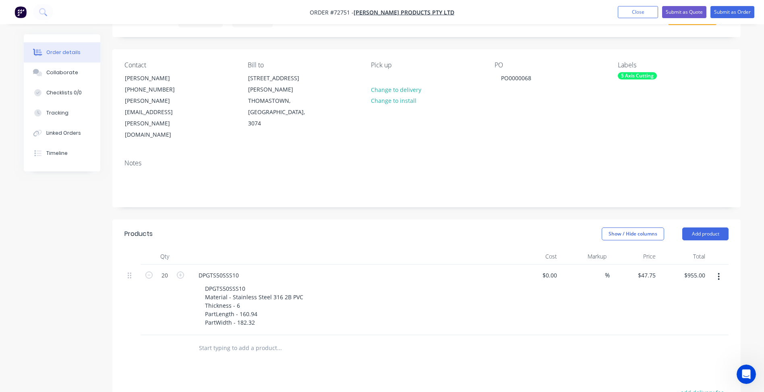
scroll to position [0, 0]
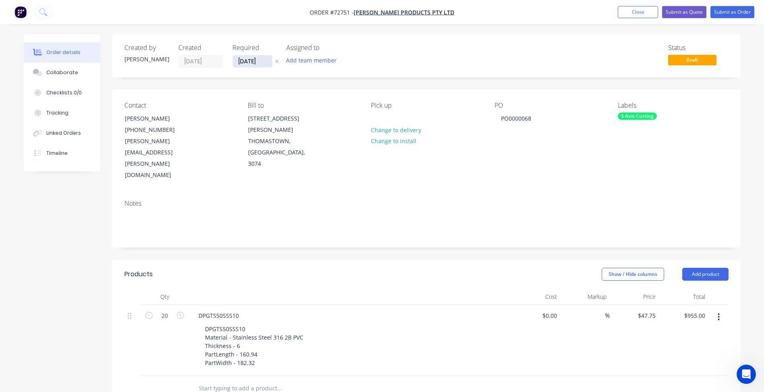
click at [242, 62] on input "[DATE]" at bounding box center [252, 61] width 39 height 12
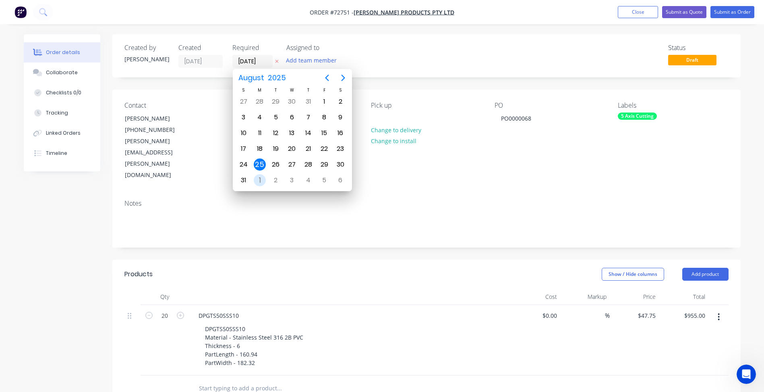
click at [261, 179] on div "1" at bounding box center [260, 180] width 12 height 12
type input "[DATE]"
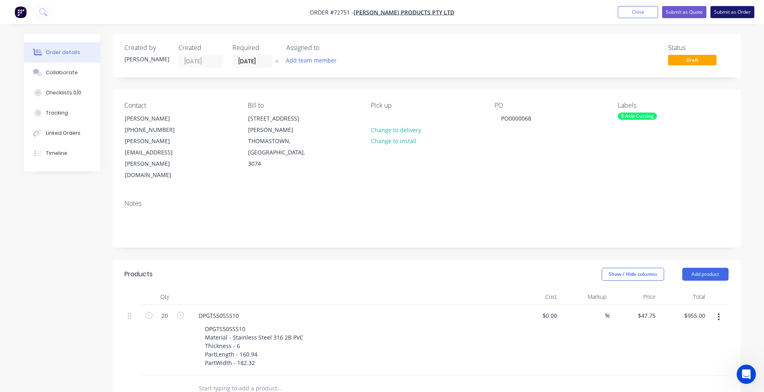
click at [723, 10] on button "Submit as Order" at bounding box center [733, 12] width 44 height 12
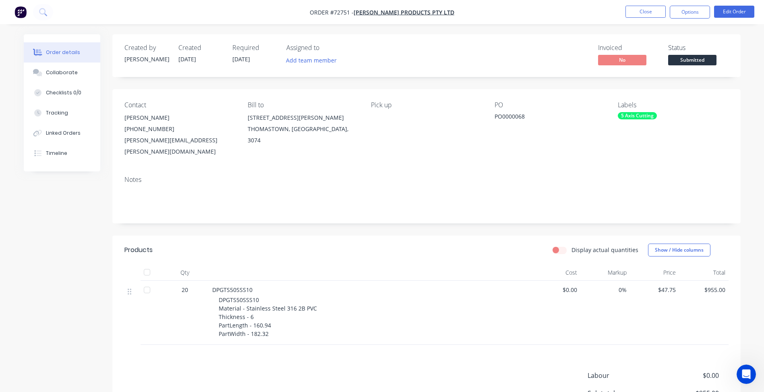
click at [694, 59] on span "Submitted" at bounding box center [692, 60] width 48 height 10
click at [640, 18] on li "Close" at bounding box center [646, 12] width 40 height 13
click at [647, 12] on button "Close" at bounding box center [646, 12] width 40 height 12
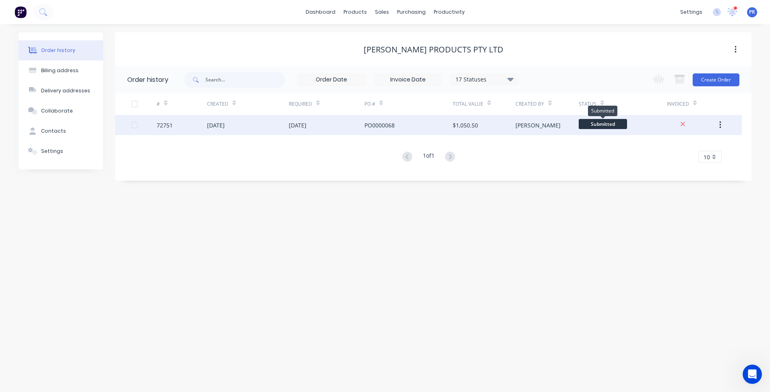
click at [603, 122] on span "Submitted" at bounding box center [603, 124] width 48 height 10
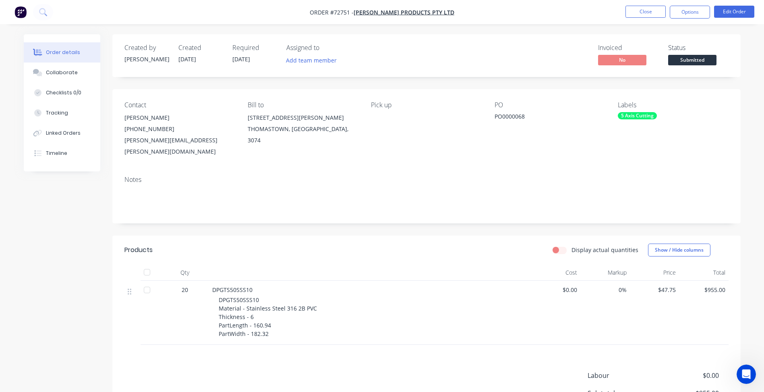
click at [684, 57] on span "Submitted" at bounding box center [692, 60] width 48 height 10
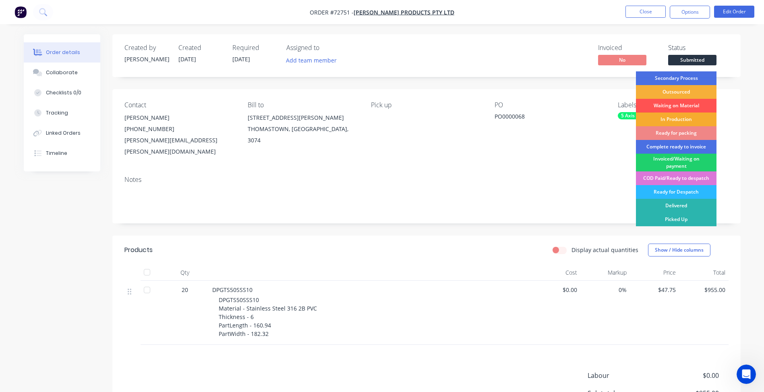
click at [670, 117] on div "In Production" at bounding box center [676, 119] width 81 height 14
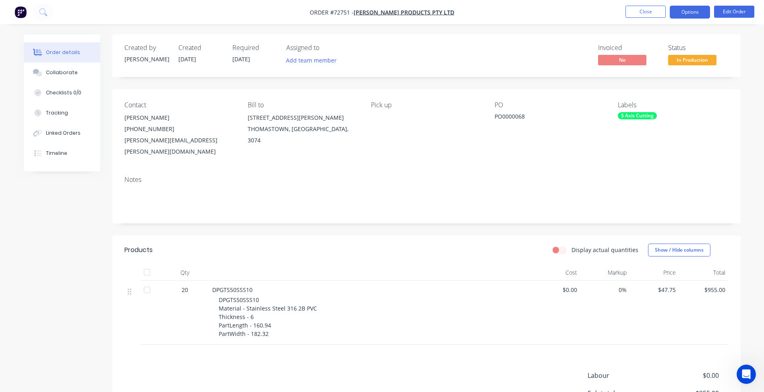
click at [691, 10] on button "Options" at bounding box center [690, 12] width 40 height 13
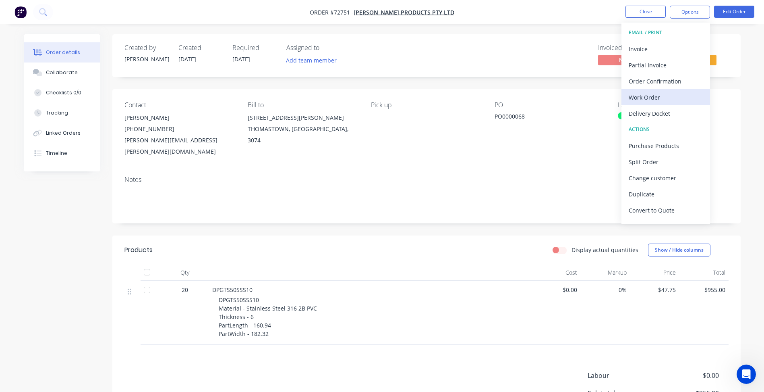
click at [648, 99] on div "Work Order" at bounding box center [666, 97] width 74 height 12
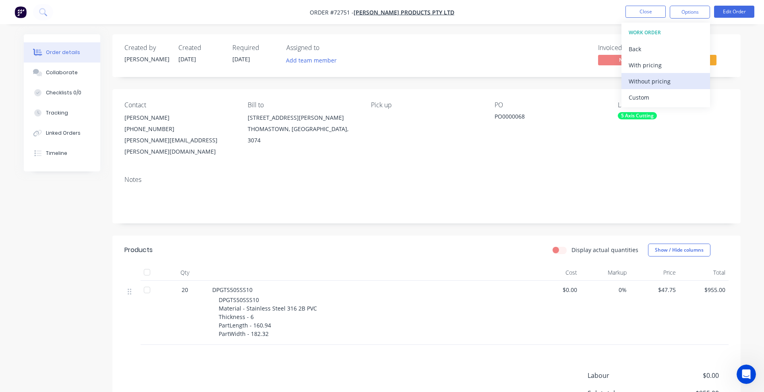
click at [662, 85] on div "Without pricing" at bounding box center [666, 81] width 74 height 12
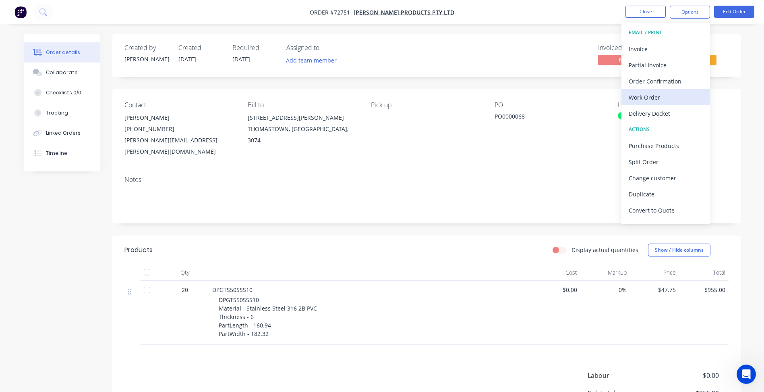
click at [653, 101] on div "Work Order" at bounding box center [666, 97] width 74 height 12
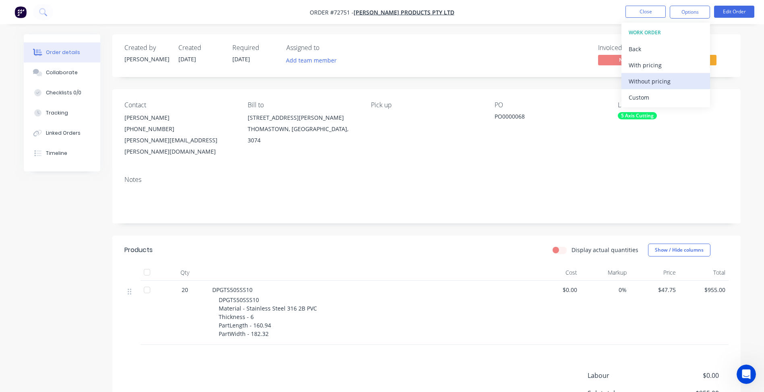
click at [650, 73] on button "Without pricing" at bounding box center [666, 81] width 89 height 16
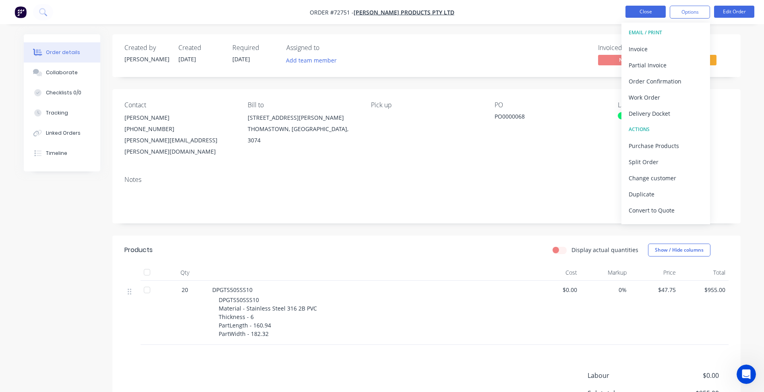
click at [651, 8] on button "Close" at bounding box center [646, 12] width 40 height 12
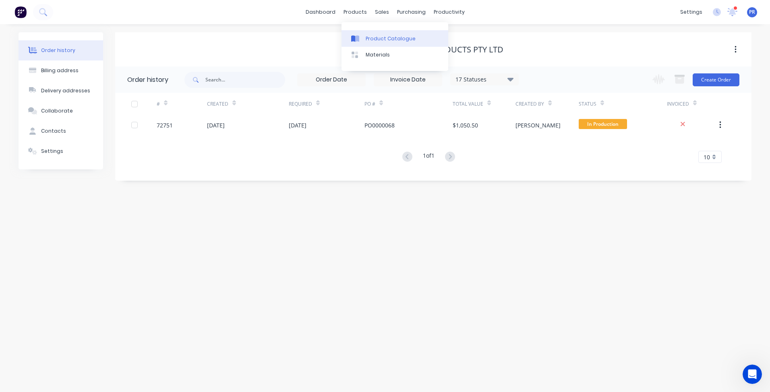
click at [370, 41] on div "Product Catalogue" at bounding box center [391, 38] width 50 height 7
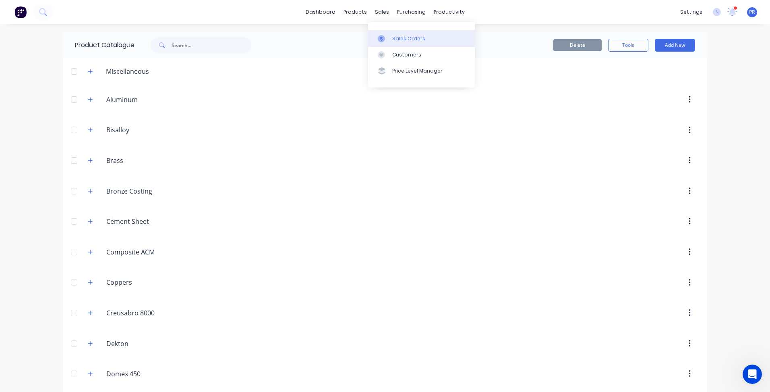
click at [396, 43] on link "Sales Orders" at bounding box center [421, 38] width 107 height 16
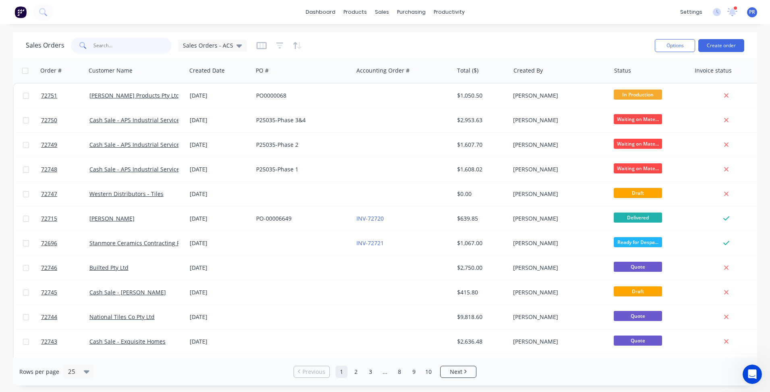
click at [110, 44] on input "text" at bounding box center [132, 45] width 79 height 16
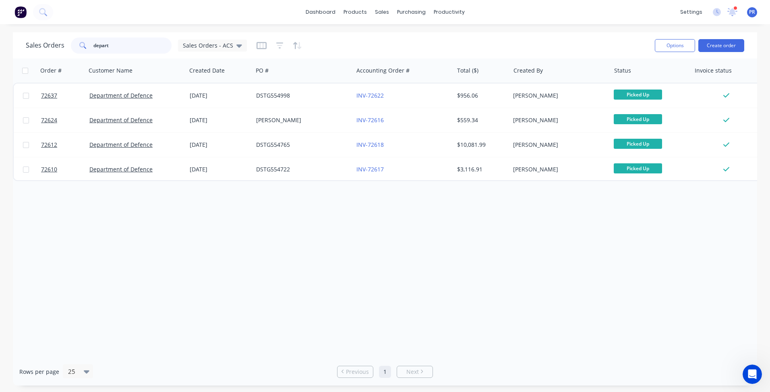
type input "depart"
